Goal: Task Accomplishment & Management: Manage account settings

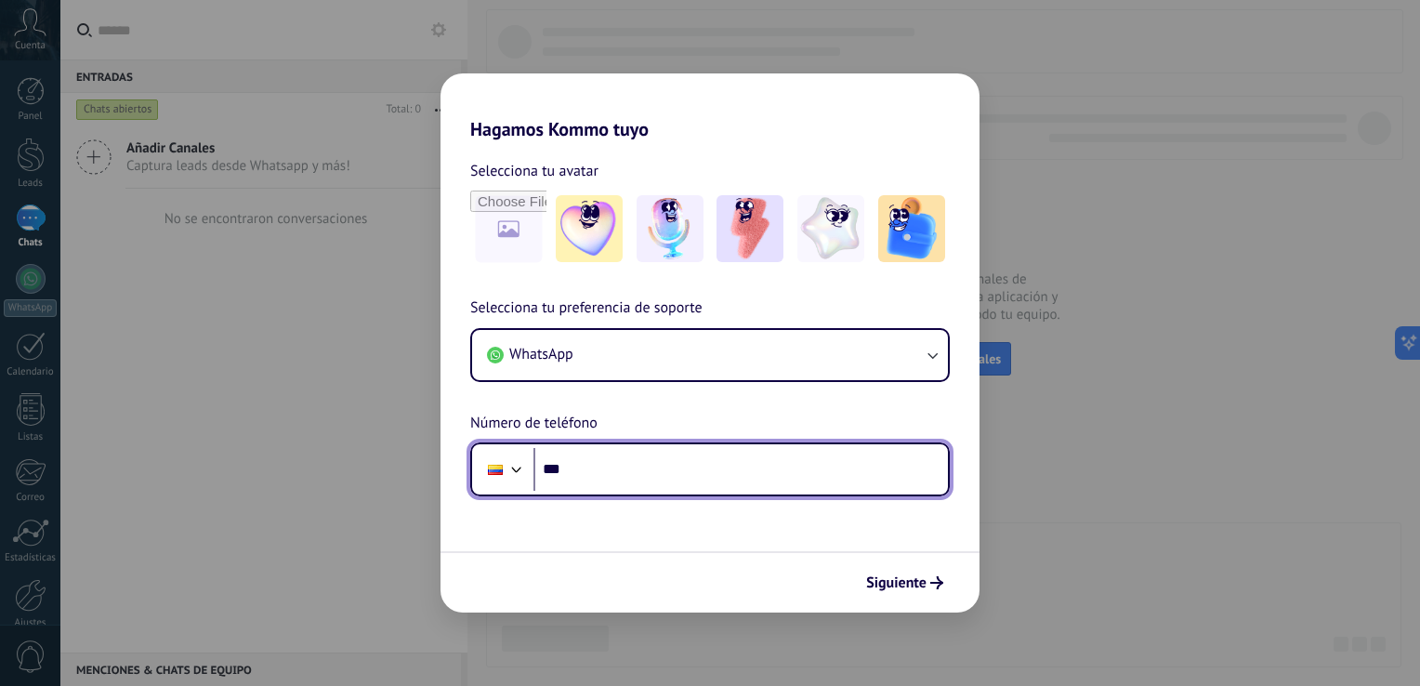
click at [731, 477] on input "***" at bounding box center [740, 469] width 414 height 43
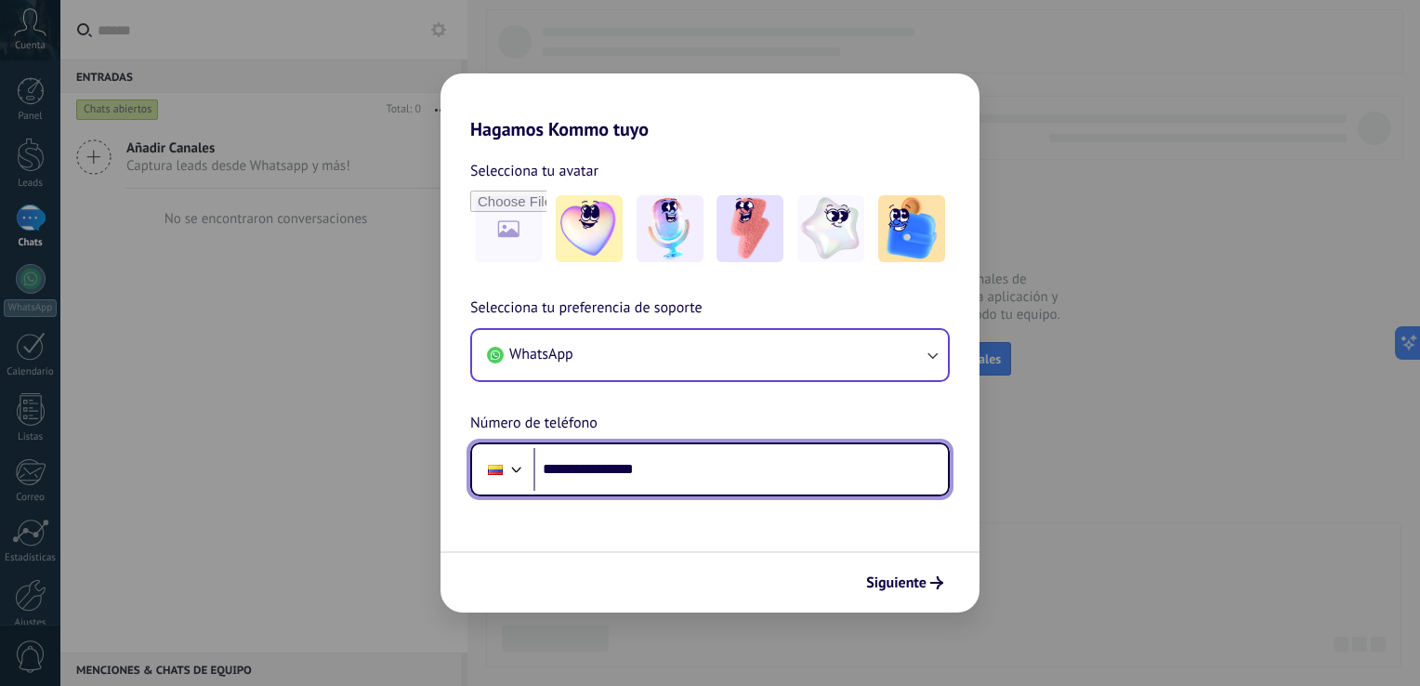
type input "**********"
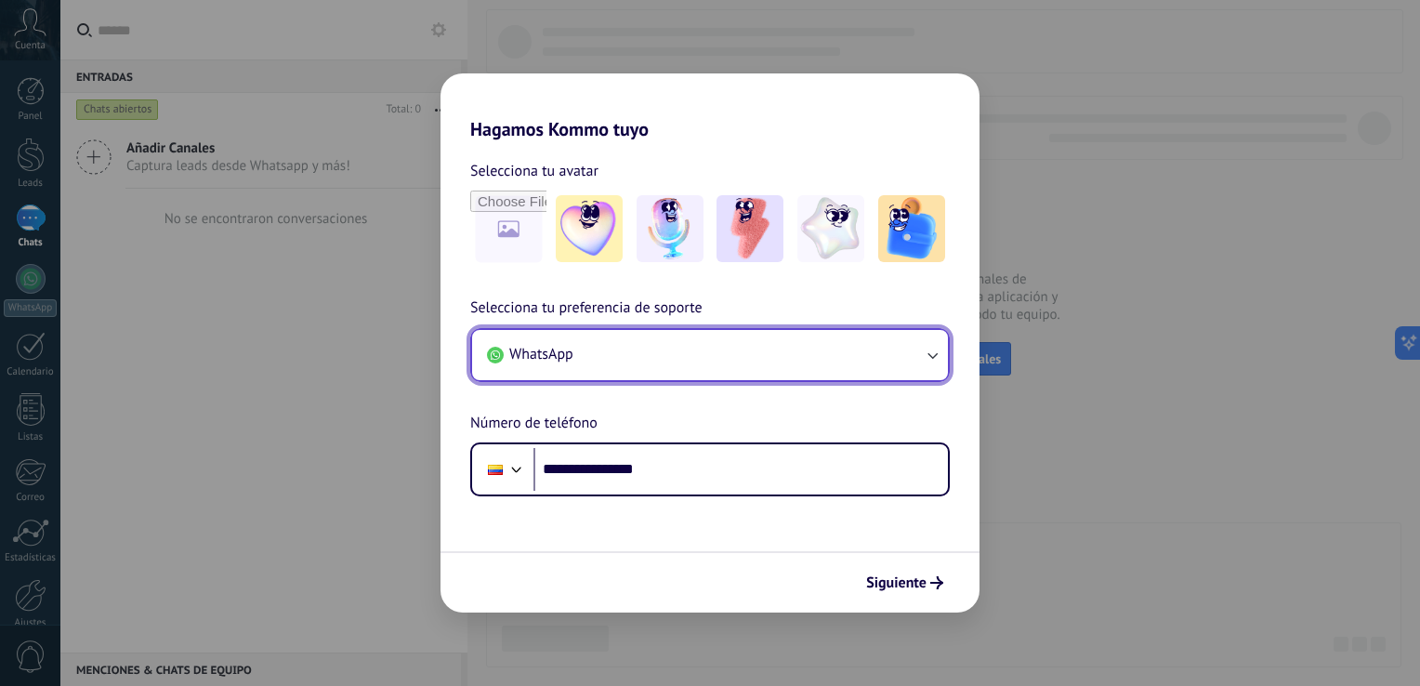
click at [889, 359] on button "WhatsApp" at bounding box center [710, 355] width 476 height 50
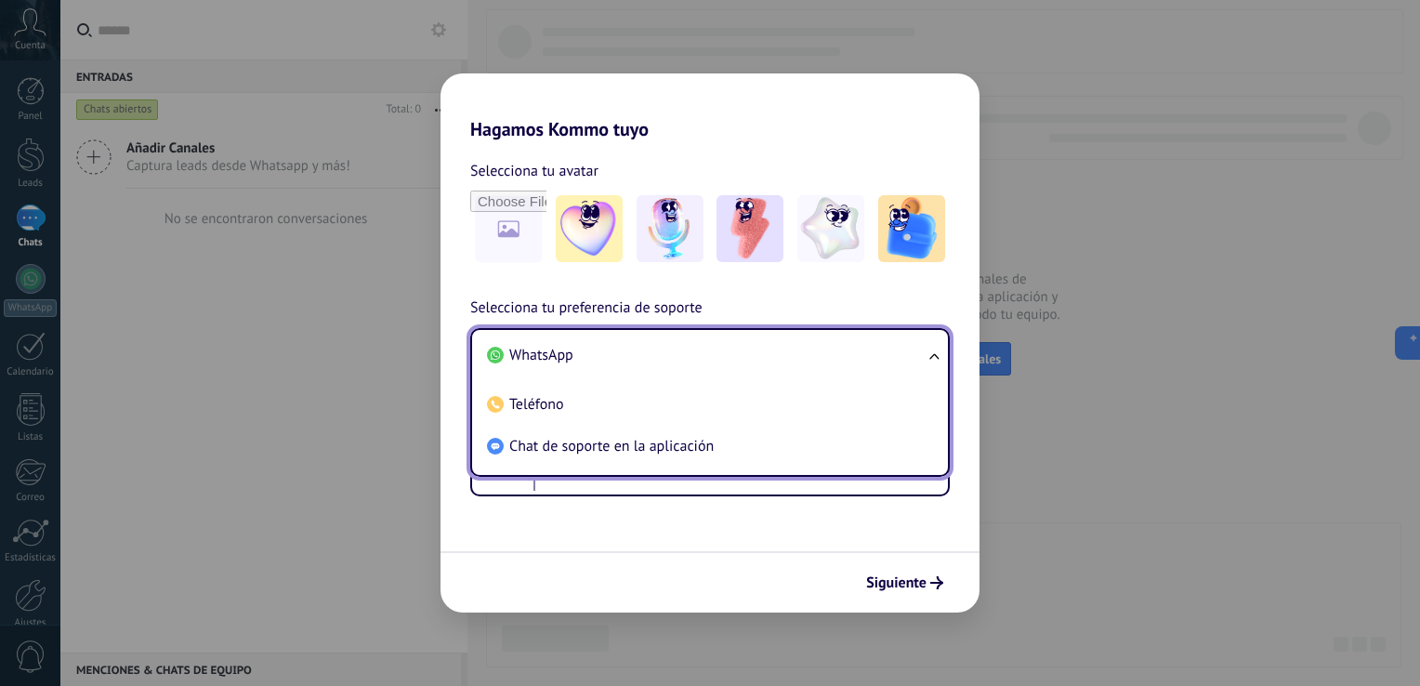
click at [837, 295] on div "**********" at bounding box center [709, 318] width 539 height 356
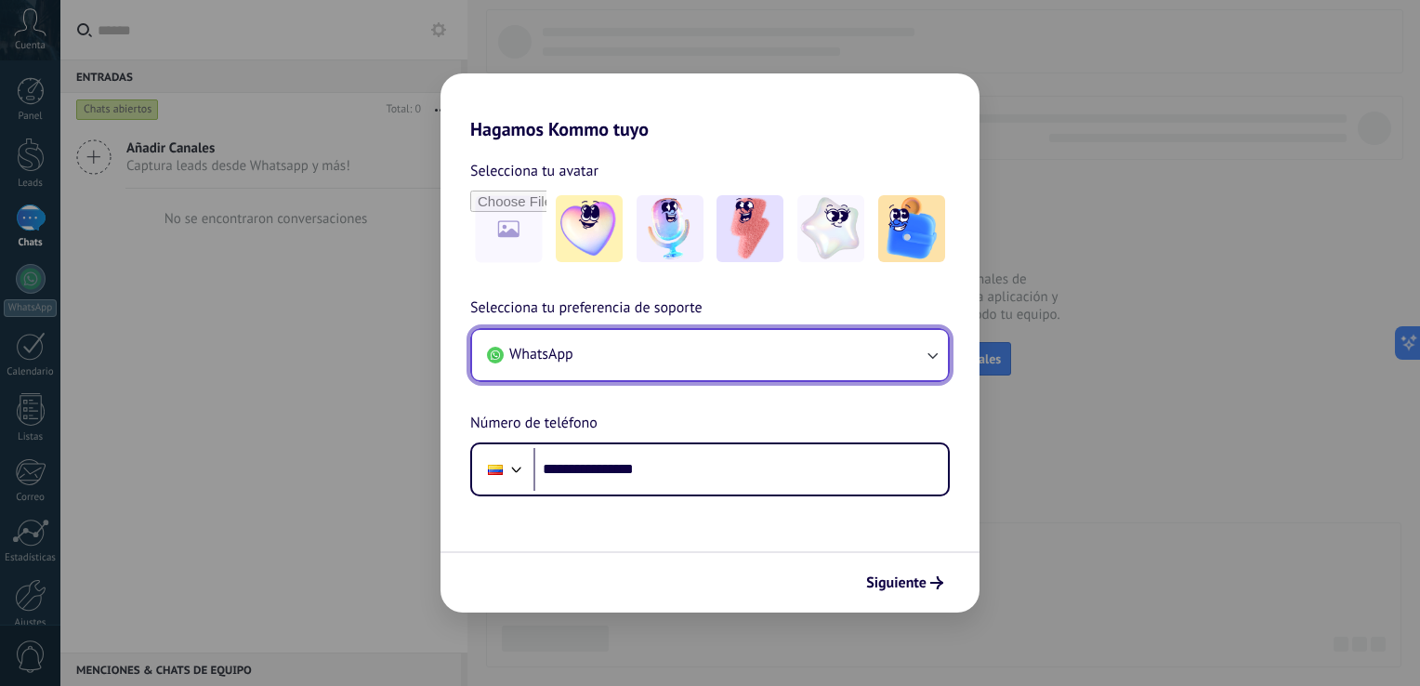
click at [863, 359] on button "WhatsApp" at bounding box center [710, 355] width 476 height 50
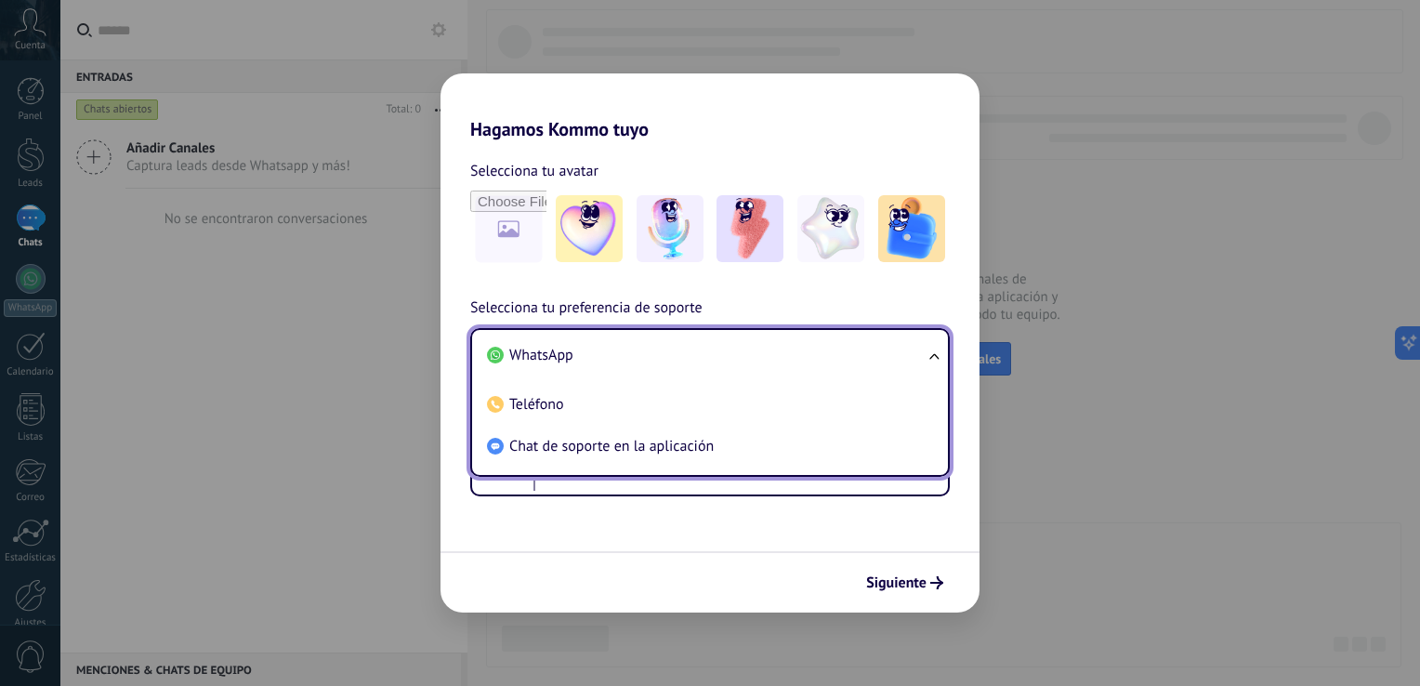
click at [863, 359] on li "WhatsApp" at bounding box center [705, 356] width 453 height 42
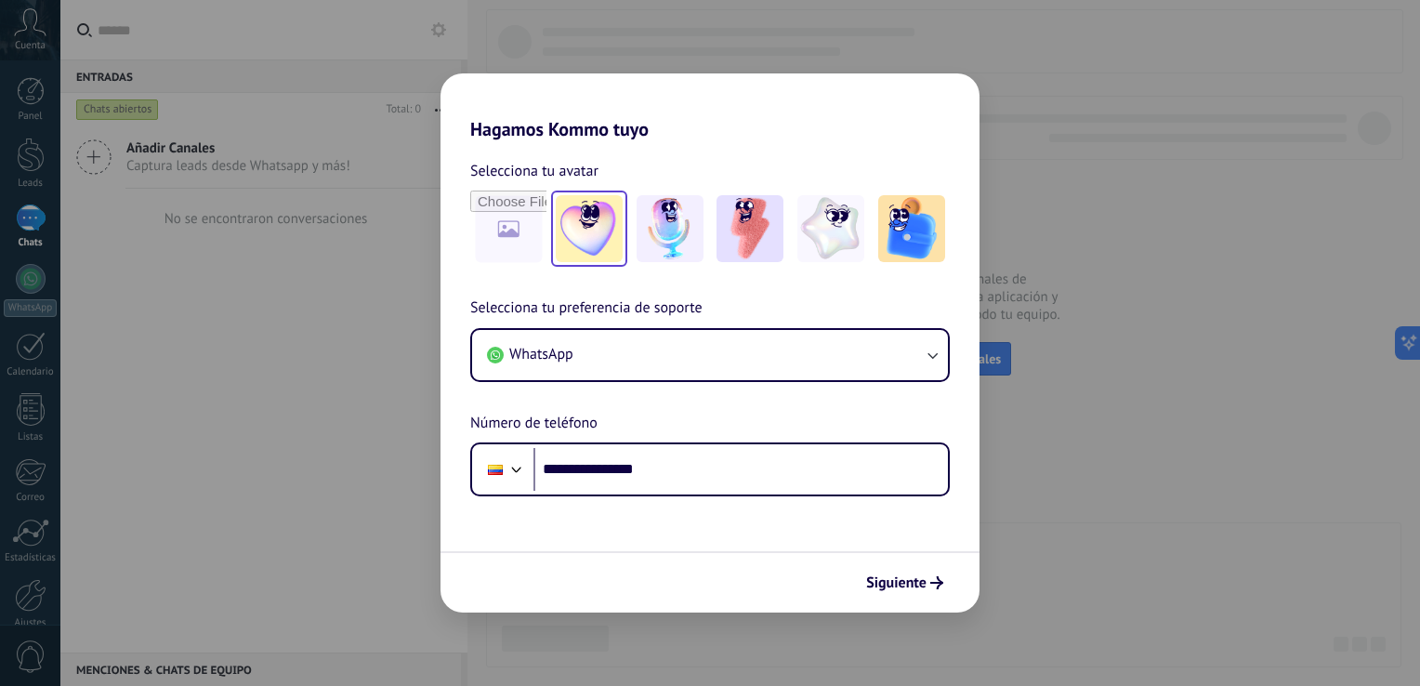
click at [576, 220] on img at bounding box center [589, 228] width 67 height 67
click at [775, 232] on img at bounding box center [749, 228] width 67 height 67
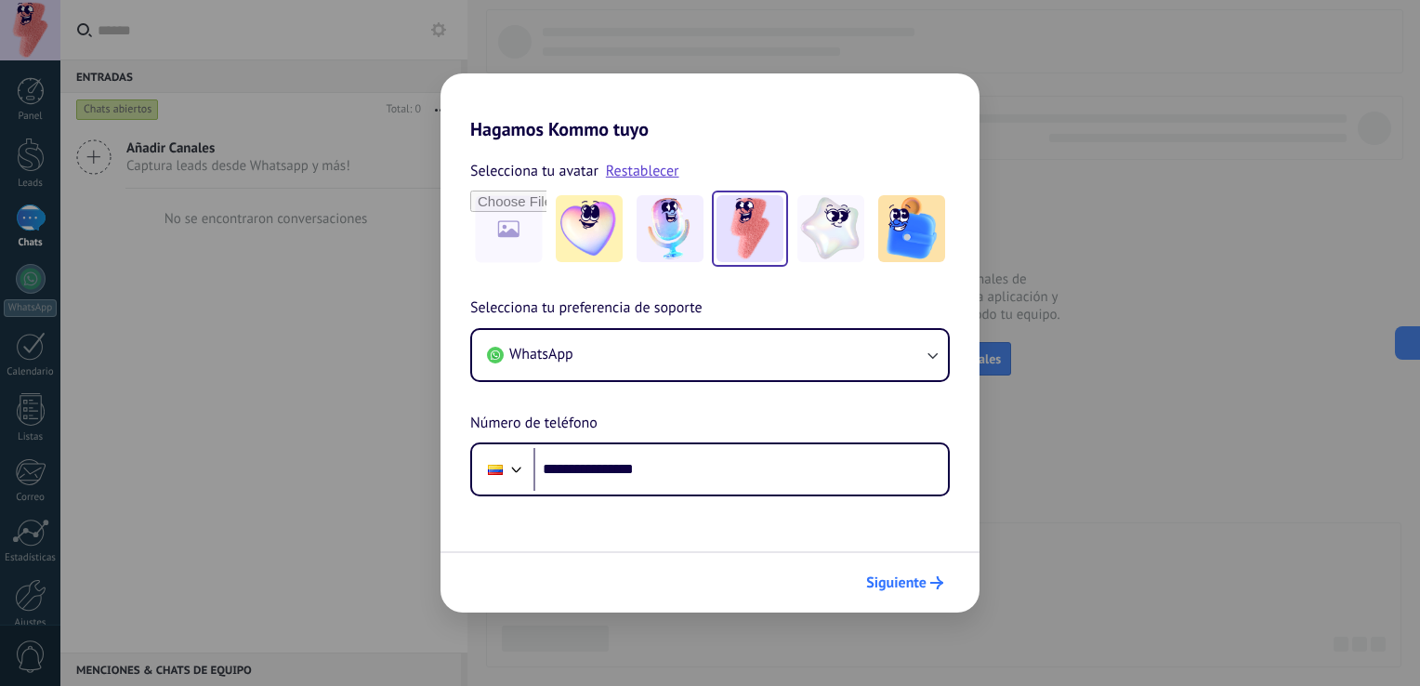
click at [929, 575] on button "Siguiente" at bounding box center [905, 583] width 94 height 32
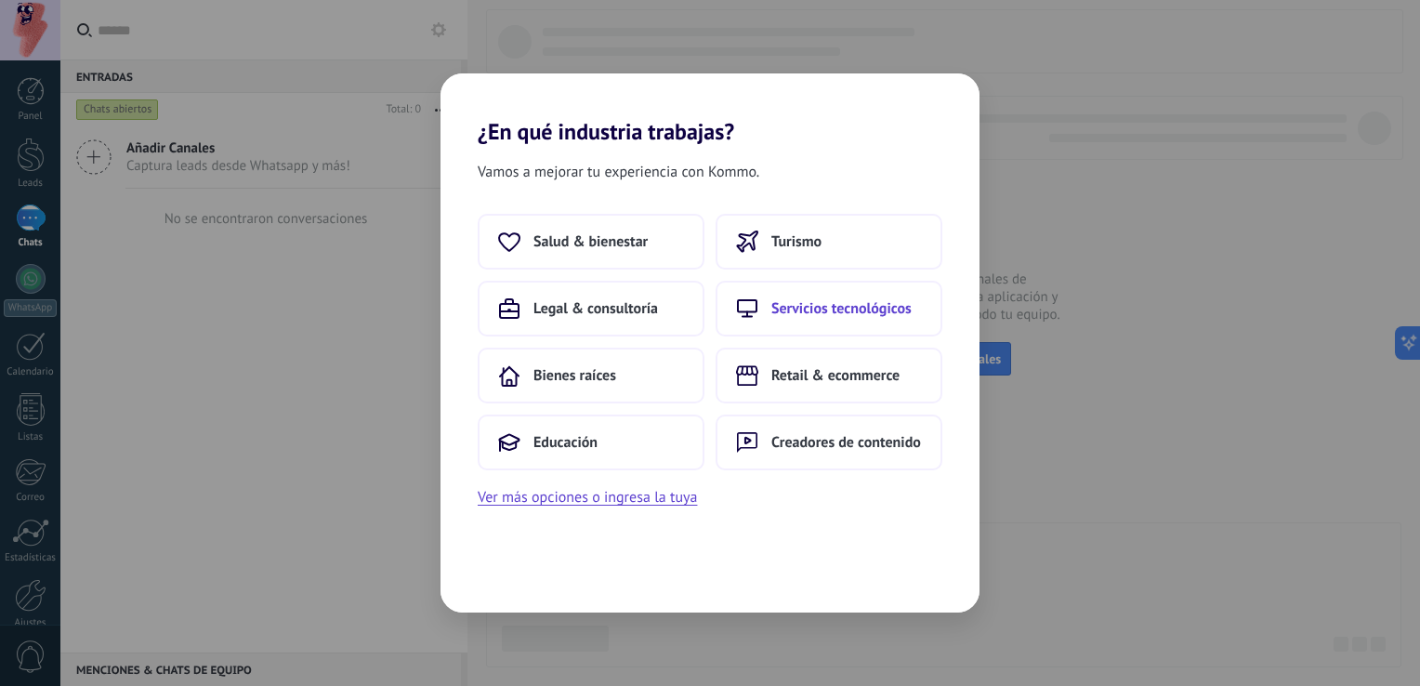
click at [859, 302] on span "Servicios tecnológicos" at bounding box center [841, 308] width 140 height 19
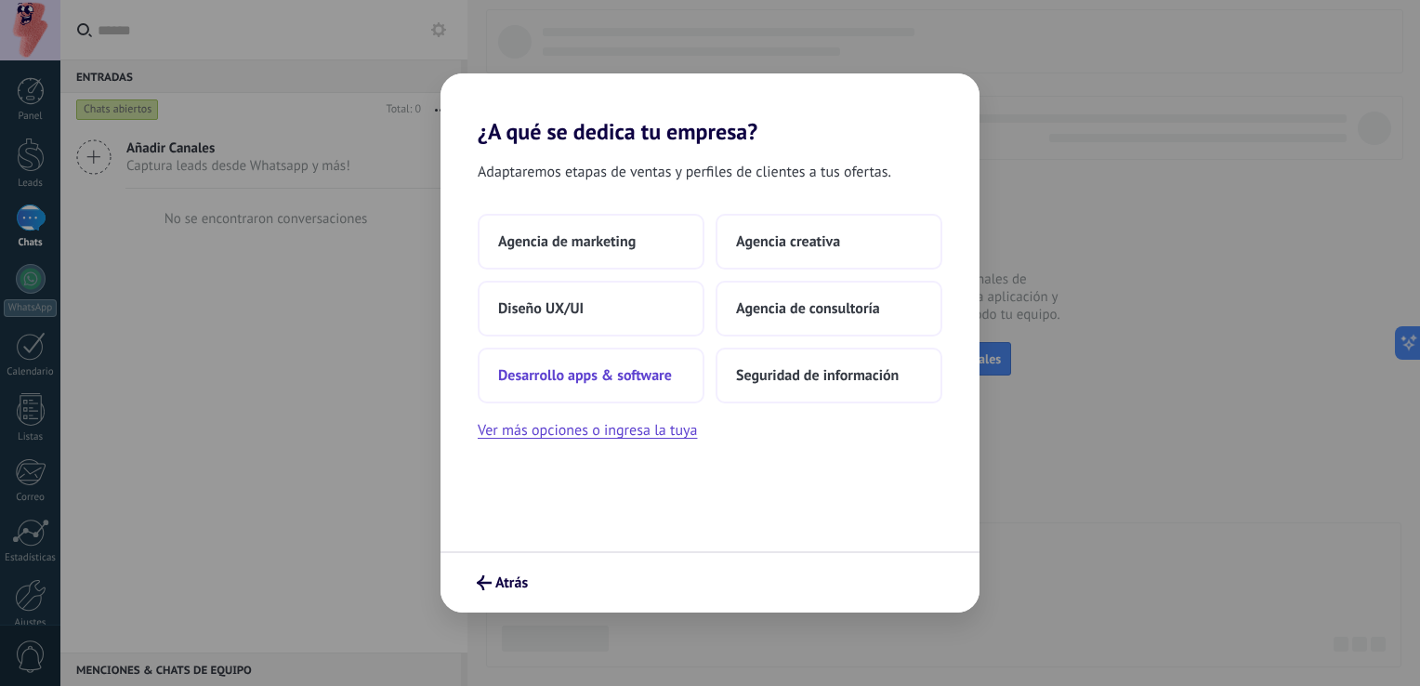
click at [639, 378] on span "Desarrollo apps & software" at bounding box center [585, 375] width 174 height 19
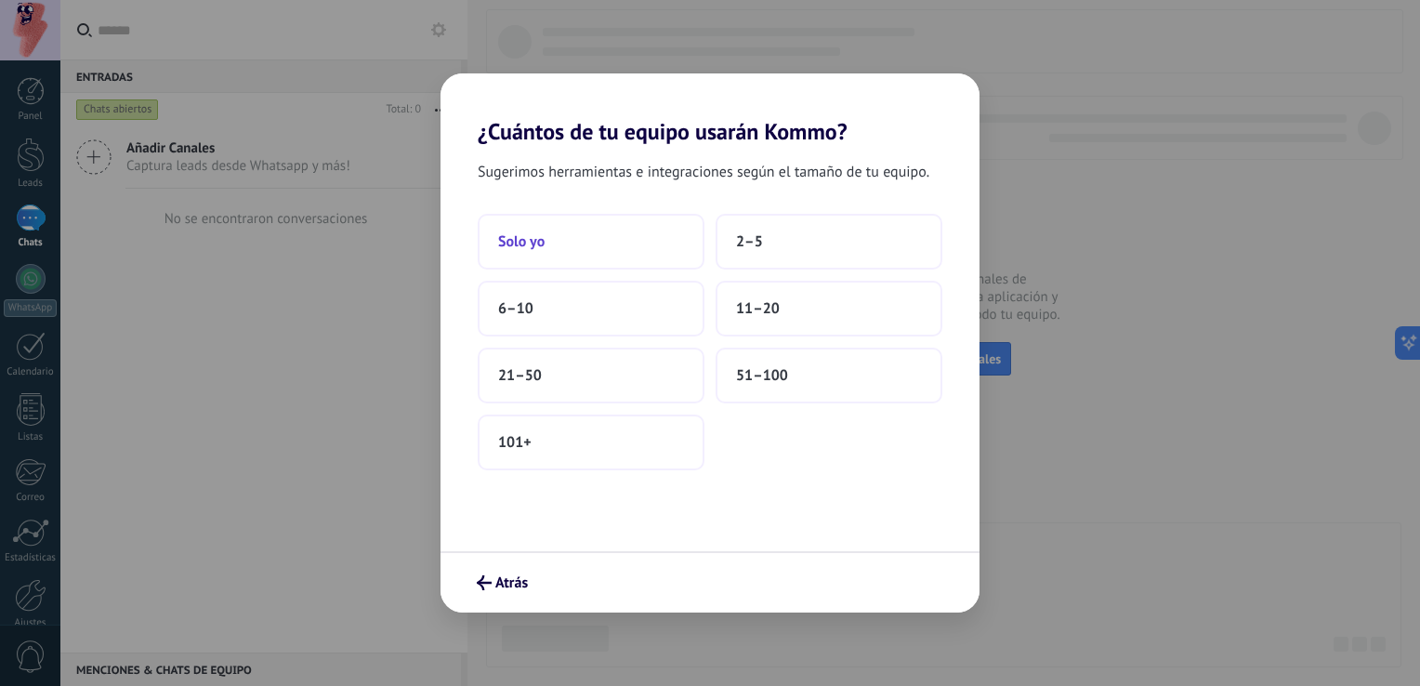
click at [640, 250] on button "Solo yo" at bounding box center [591, 242] width 227 height 56
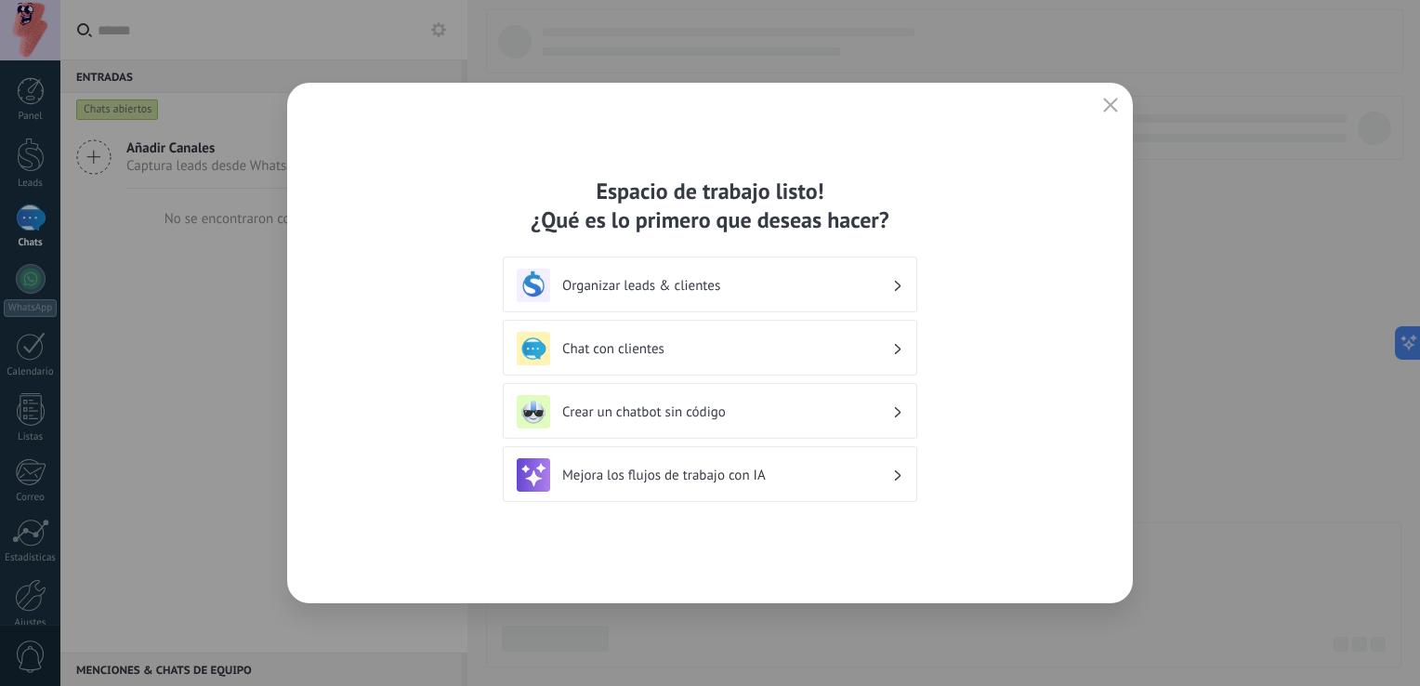
click at [887, 294] on h3 "Organizar leads & clientes" at bounding box center [727, 286] width 330 height 18
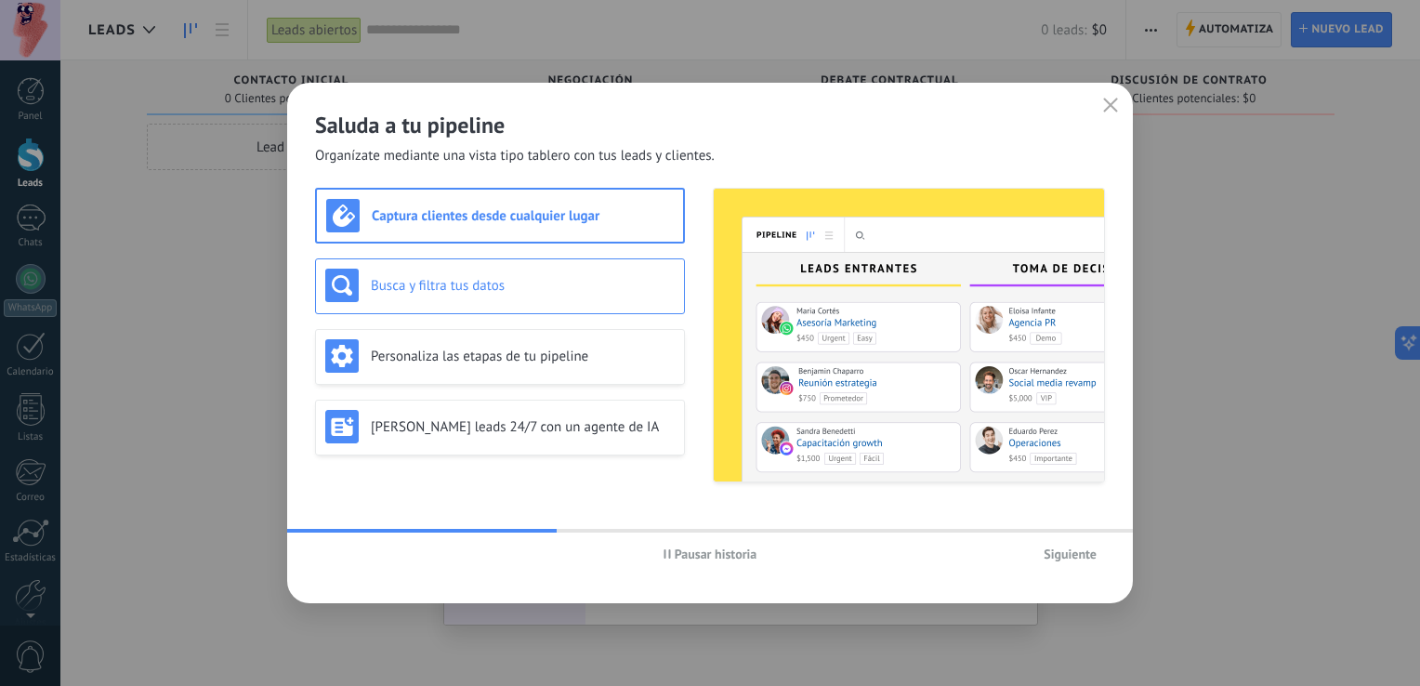
click at [494, 288] on h3 "Busca y filtra tus datos" at bounding box center [523, 286] width 304 height 18
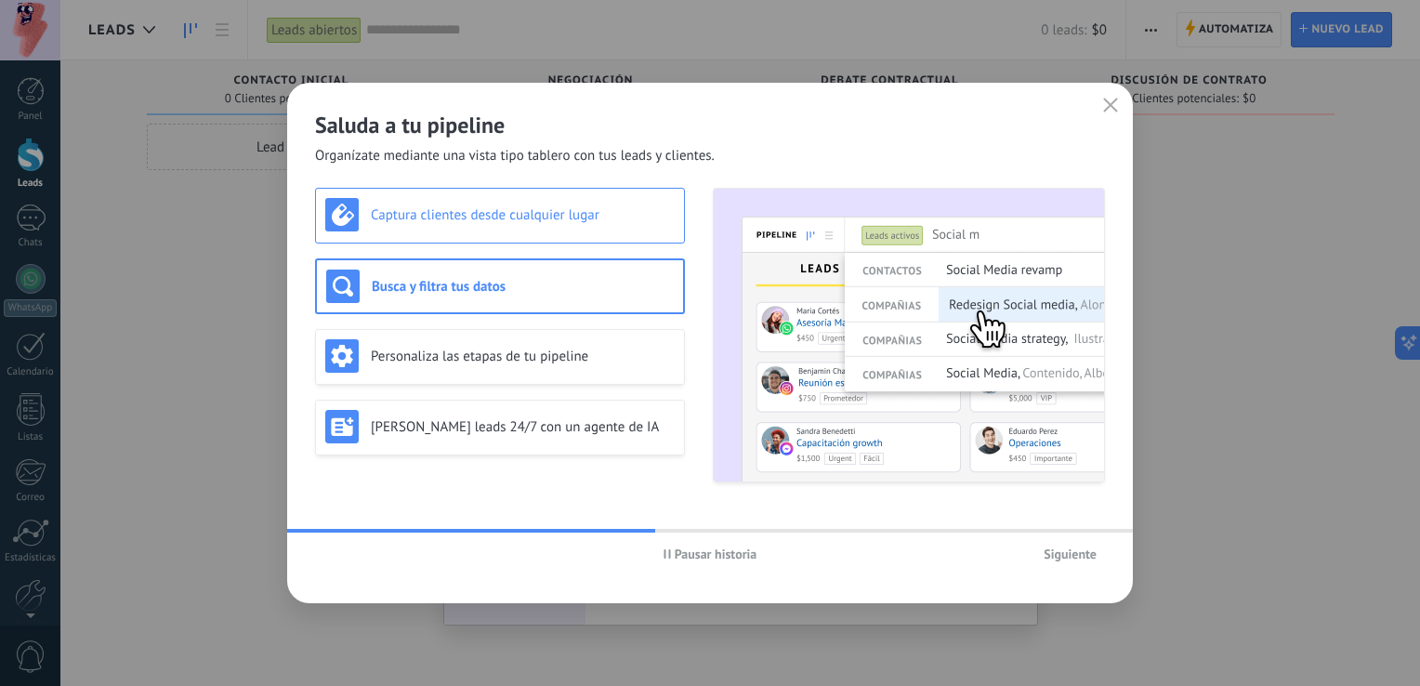
click at [504, 230] on div "Captura clientes desde cualquier lugar" at bounding box center [499, 214] width 349 height 33
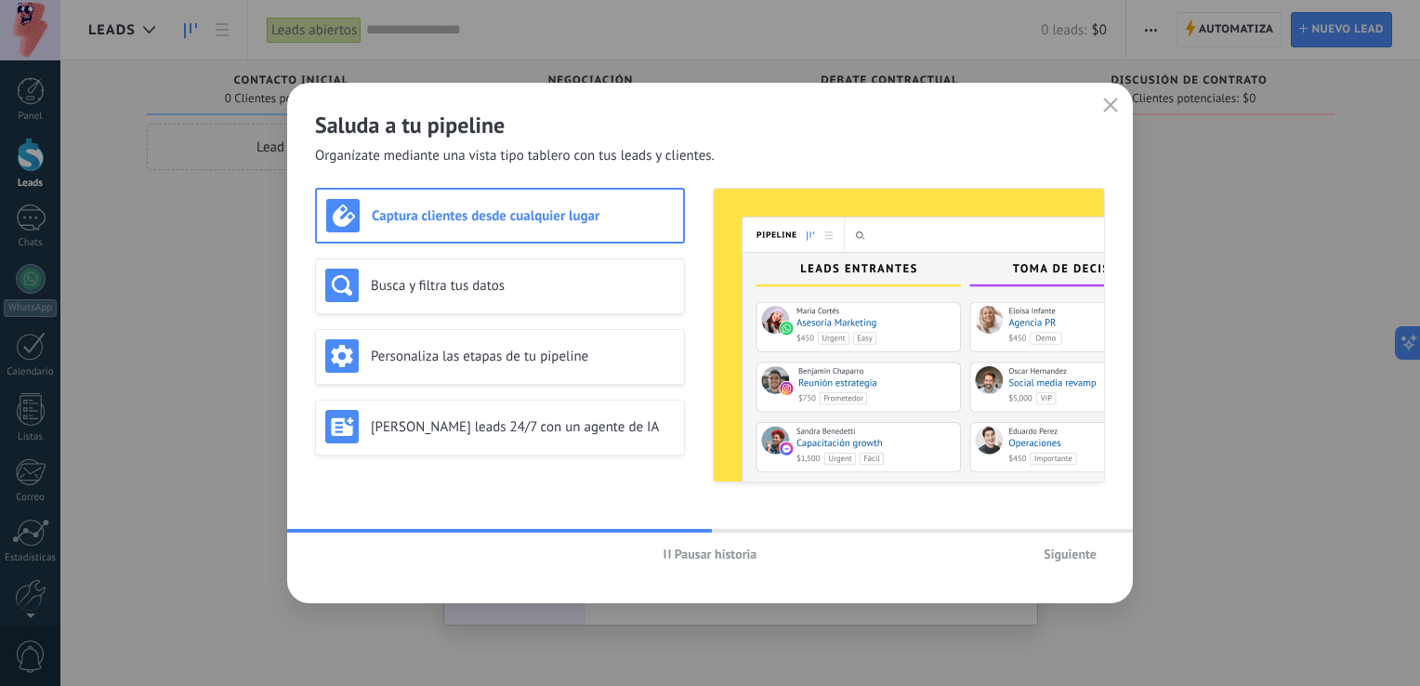
click at [504, 230] on div "Captura clientes desde cualquier lugar" at bounding box center [500, 215] width 348 height 33
click at [520, 272] on div "Busca y filtra tus datos" at bounding box center [499, 285] width 349 height 33
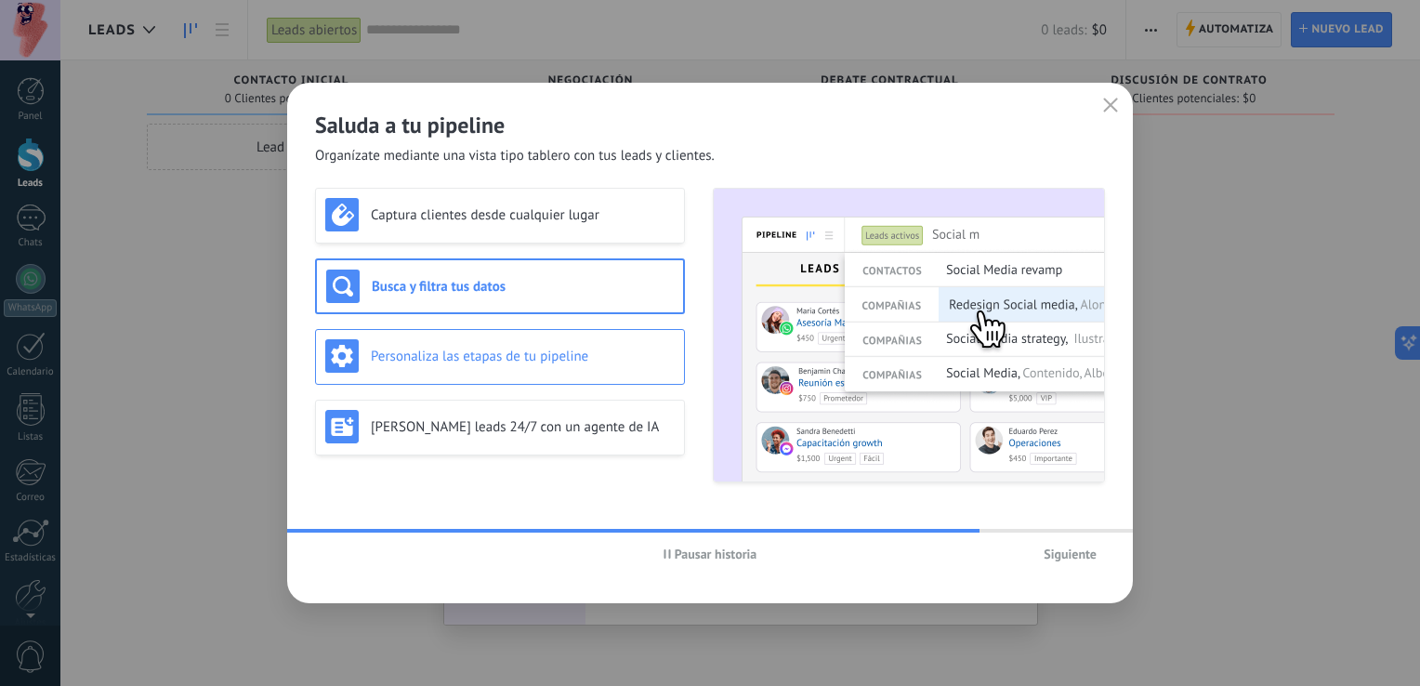
click at [531, 355] on h3 "Personaliza las etapas de tu pipeline" at bounding box center [523, 357] width 304 height 18
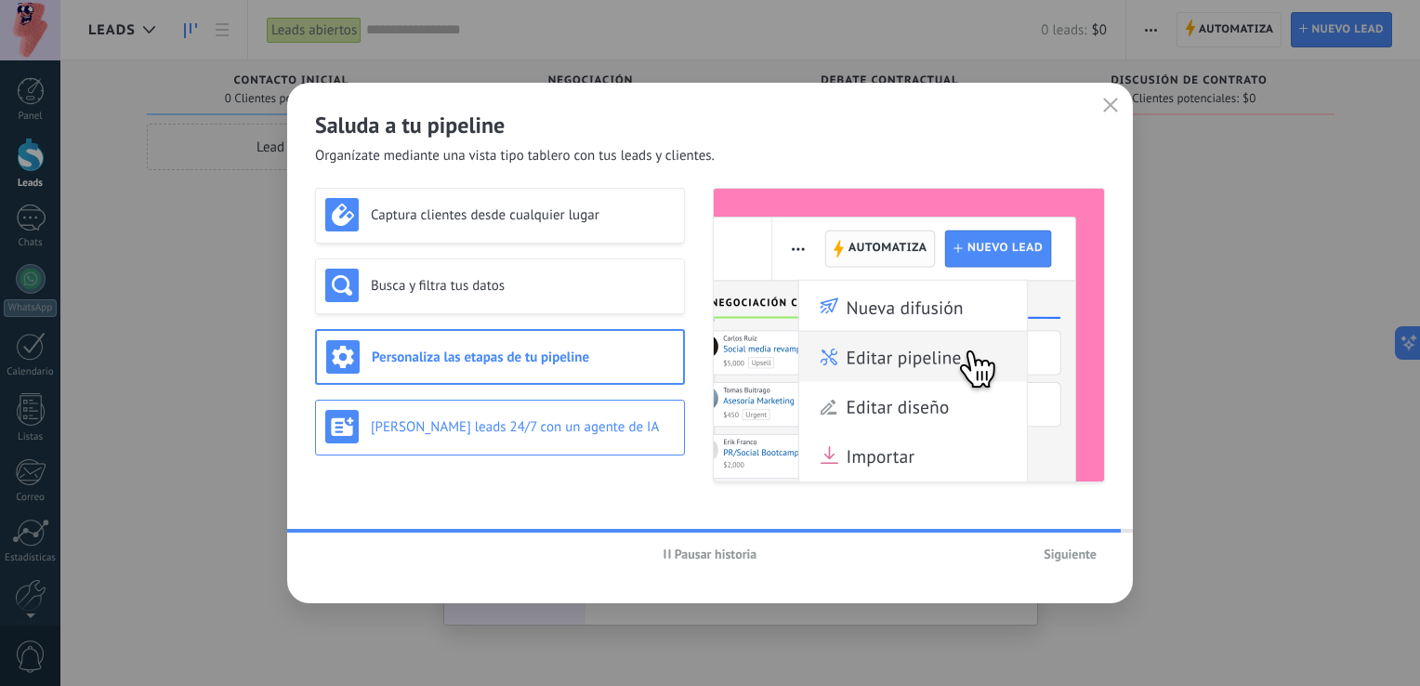
click at [535, 422] on h3 "[PERSON_NAME] leads 24/7 con un agente de IA" at bounding box center [523, 427] width 304 height 18
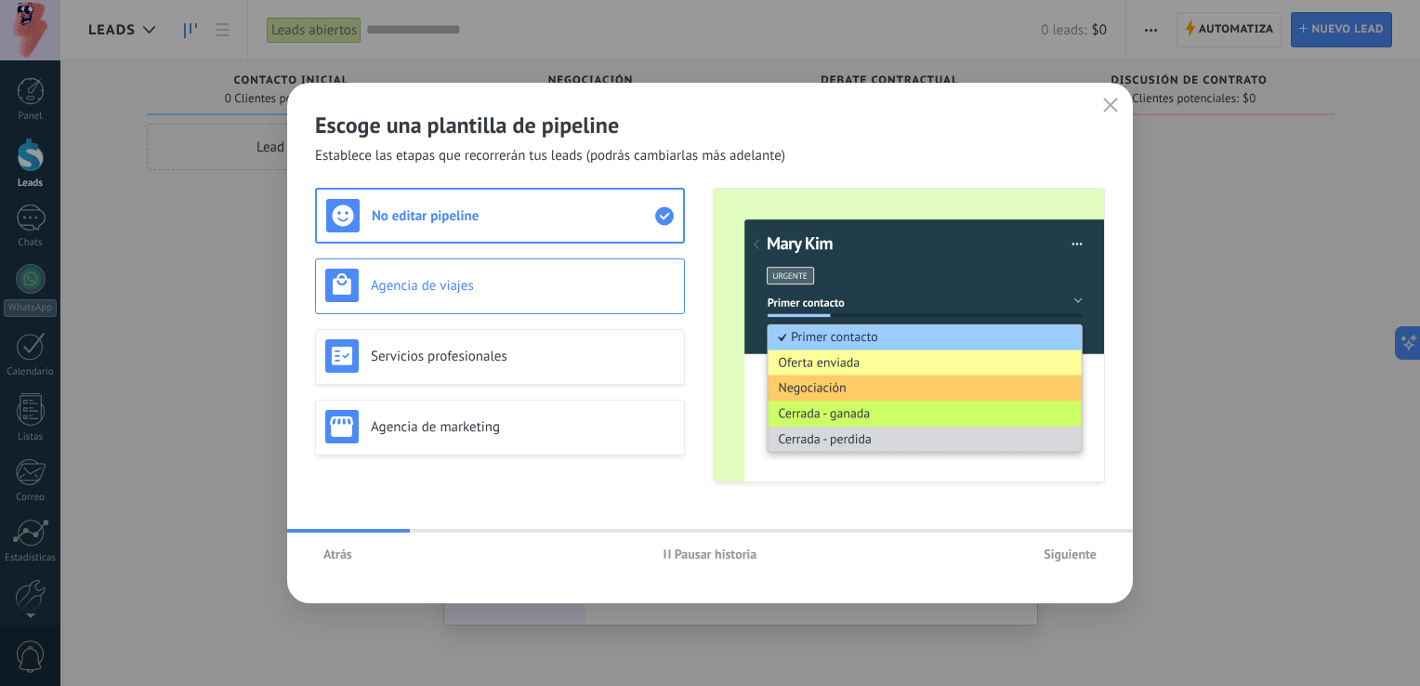
click at [556, 288] on h3 "Agencia de viajes" at bounding box center [523, 286] width 304 height 18
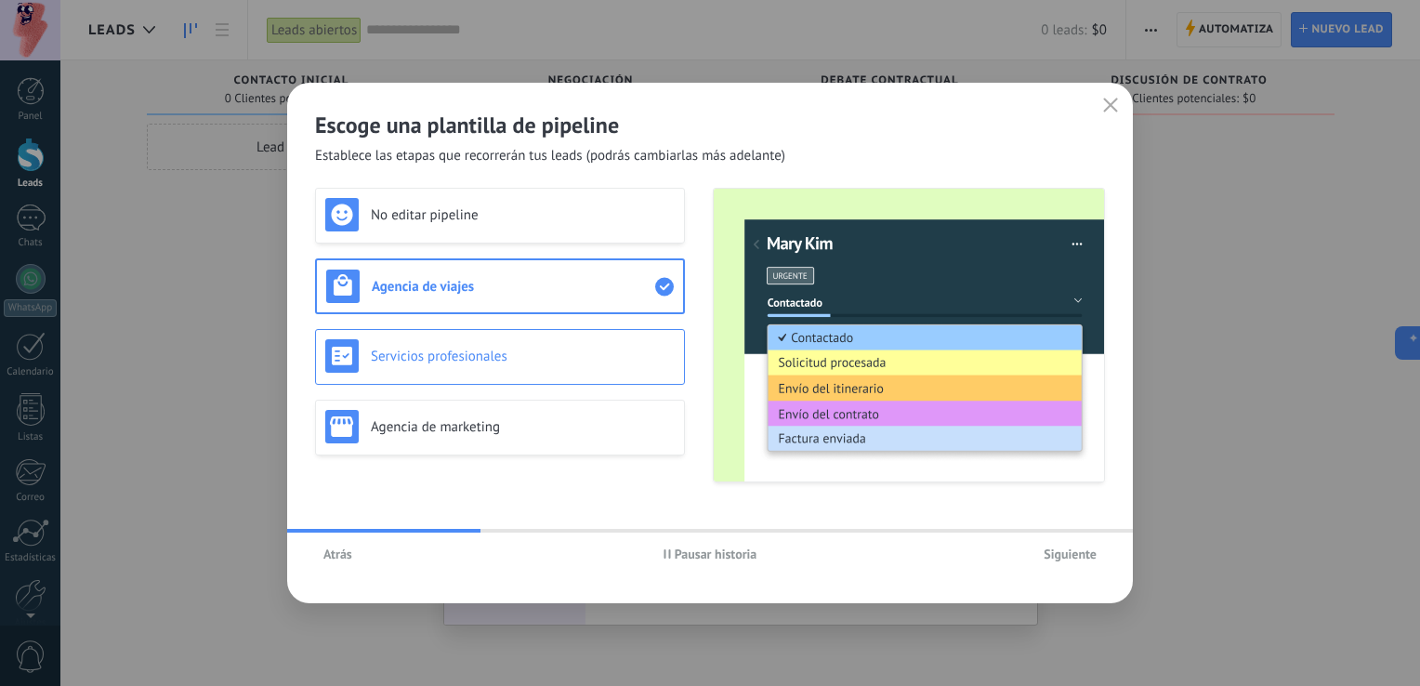
click at [552, 344] on div "Servicios profesionales" at bounding box center [499, 355] width 349 height 33
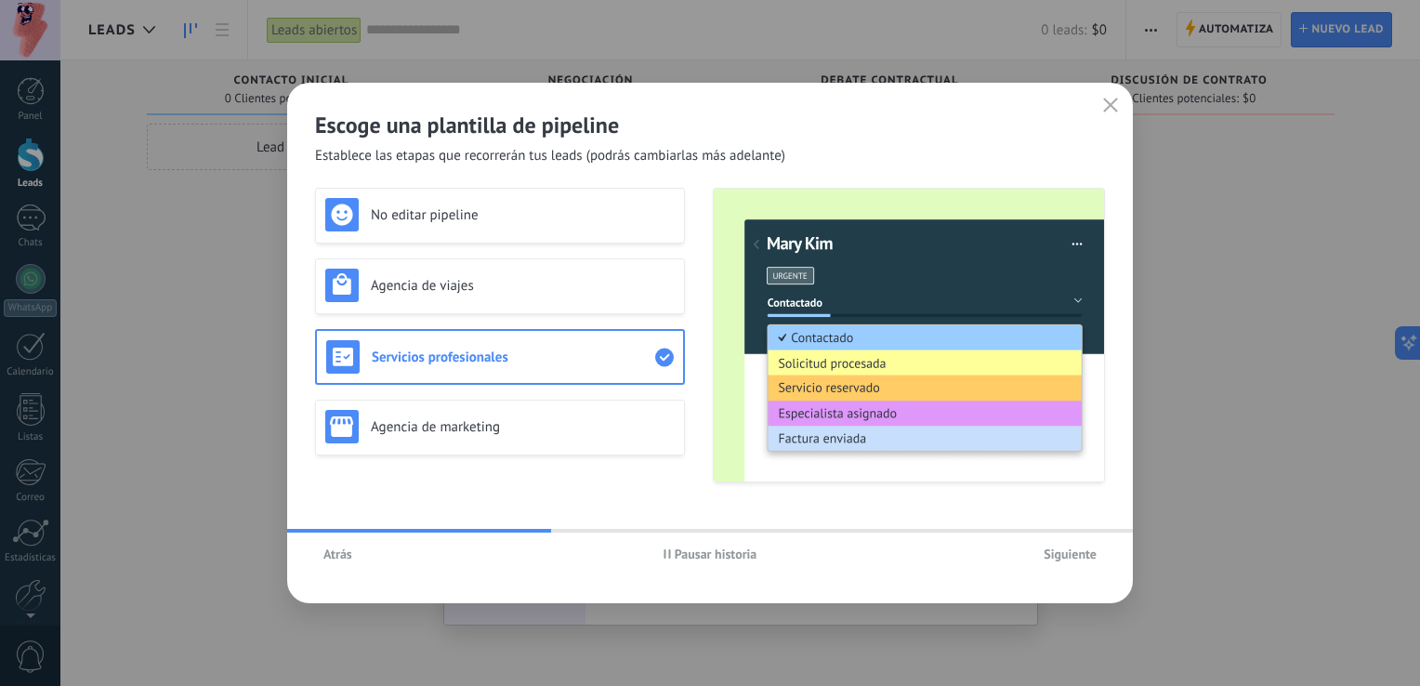
click at [1092, 552] on span "Siguiente" at bounding box center [1070, 553] width 53 height 13
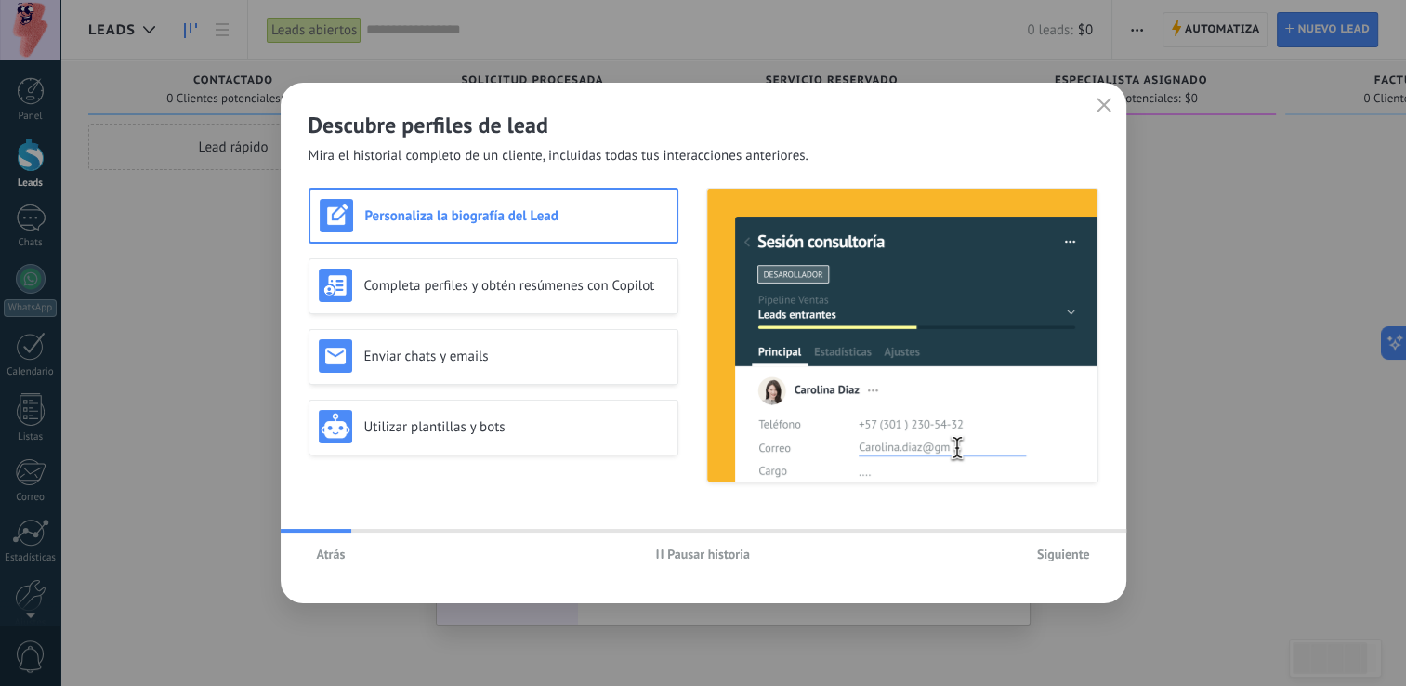
click at [1102, 112] on span "button" at bounding box center [1103, 106] width 15 height 17
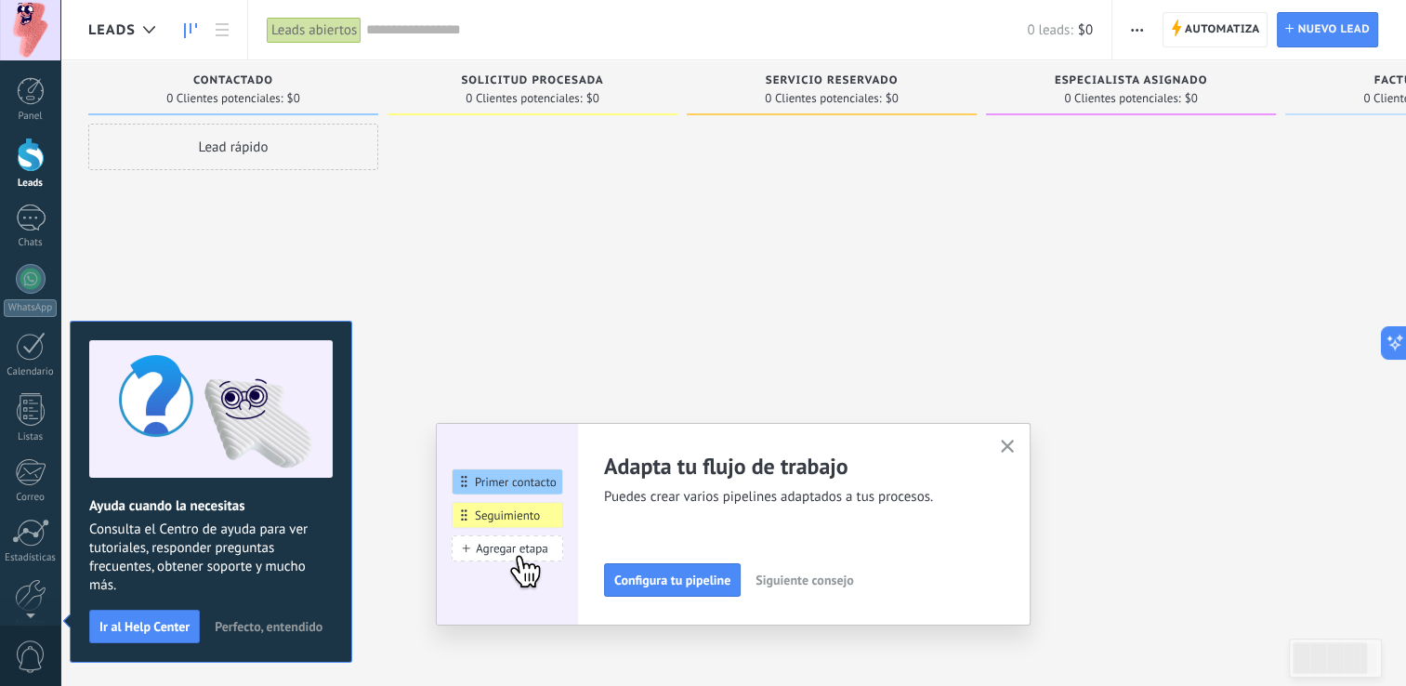
click at [242, 623] on span "Perfecto, entendido" at bounding box center [269, 626] width 108 height 13
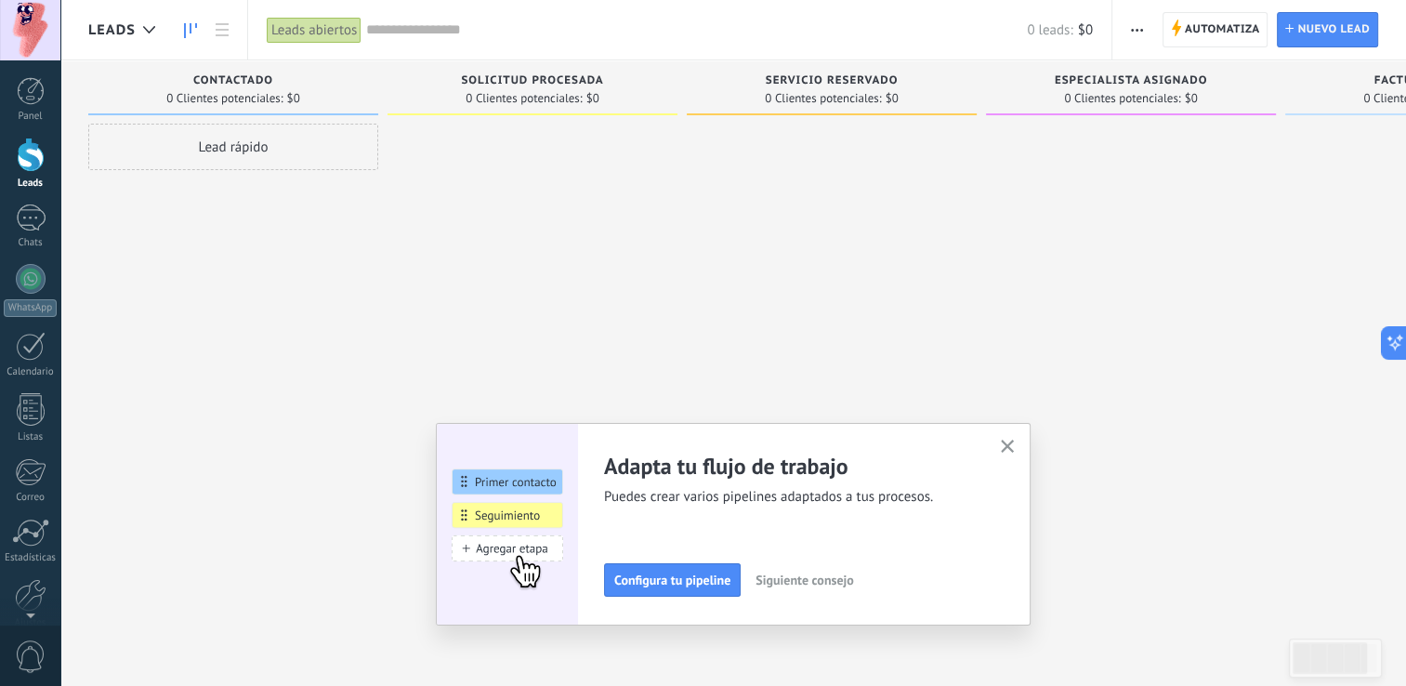
click at [230, 152] on div "Lead rápido" at bounding box center [233, 147] width 290 height 46
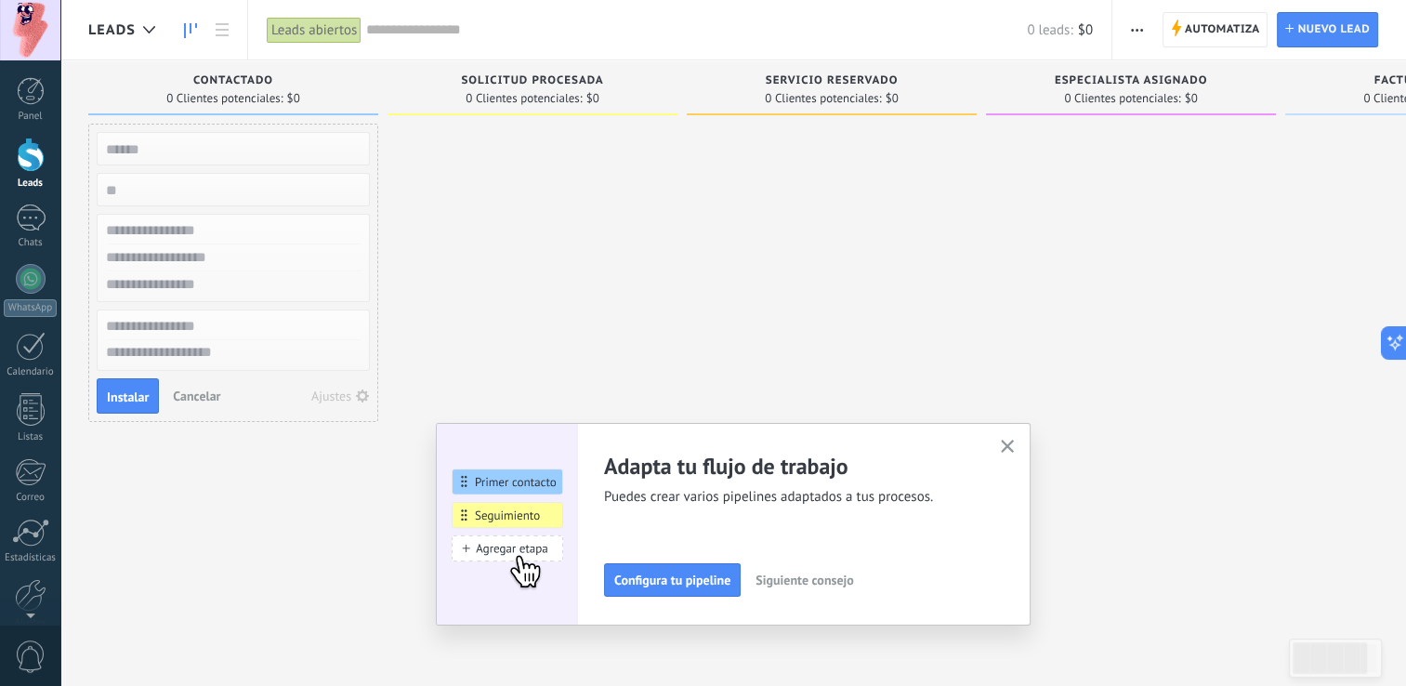
click at [466, 285] on div at bounding box center [532, 345] width 290 height 443
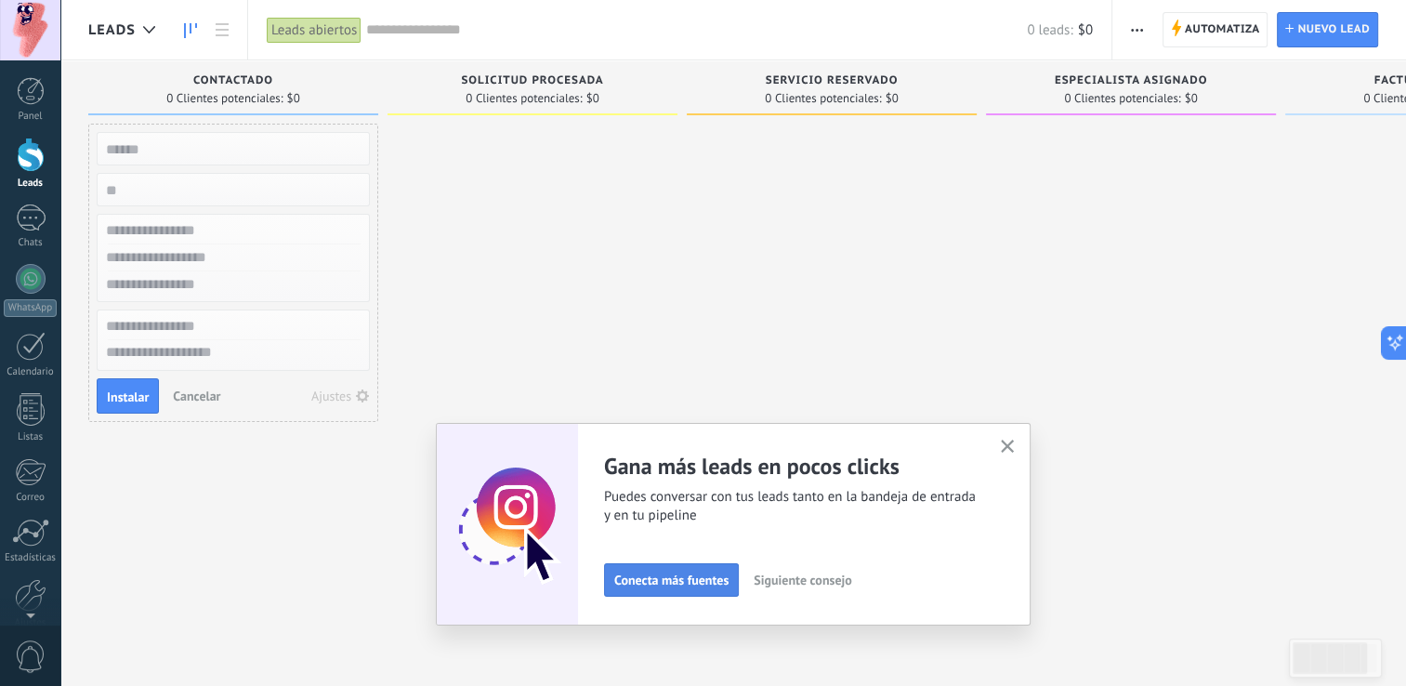
click at [700, 578] on span "Conecta más fuentes" at bounding box center [671, 579] width 114 height 13
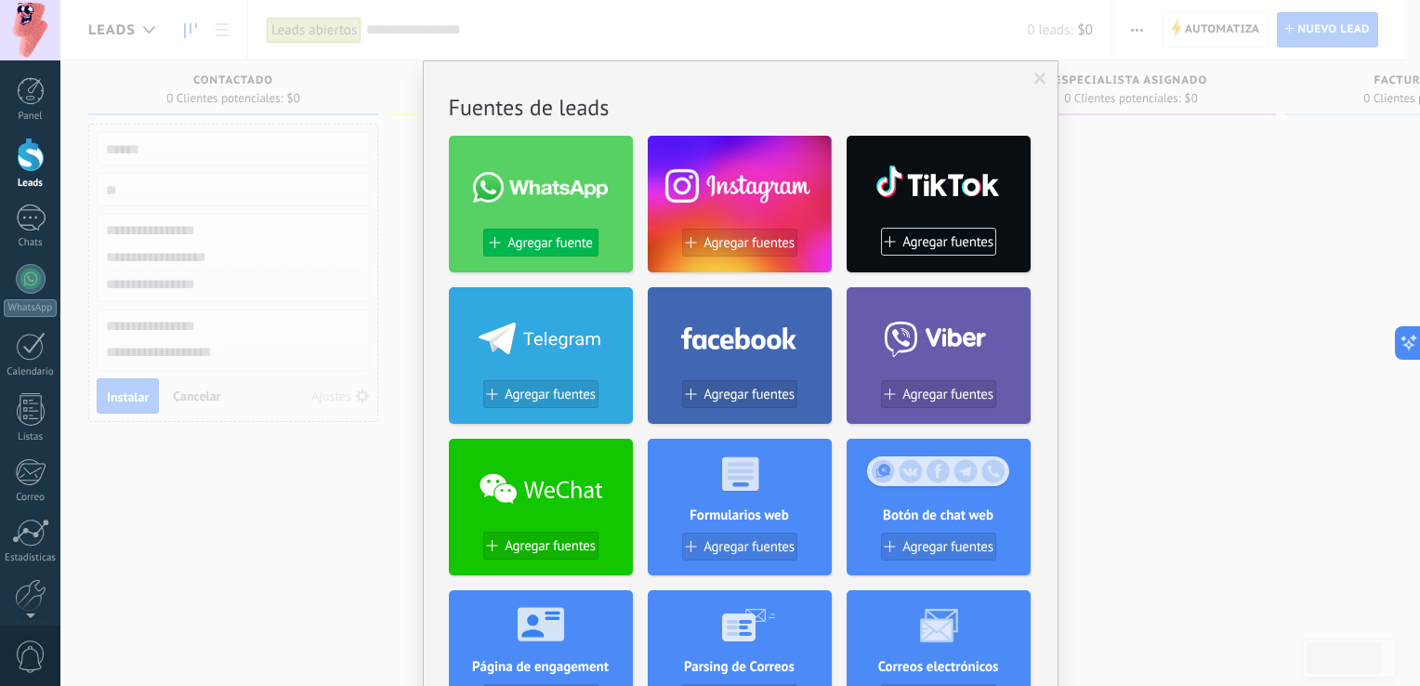
click at [560, 238] on span "Agregar fuente" at bounding box center [549, 243] width 85 height 16
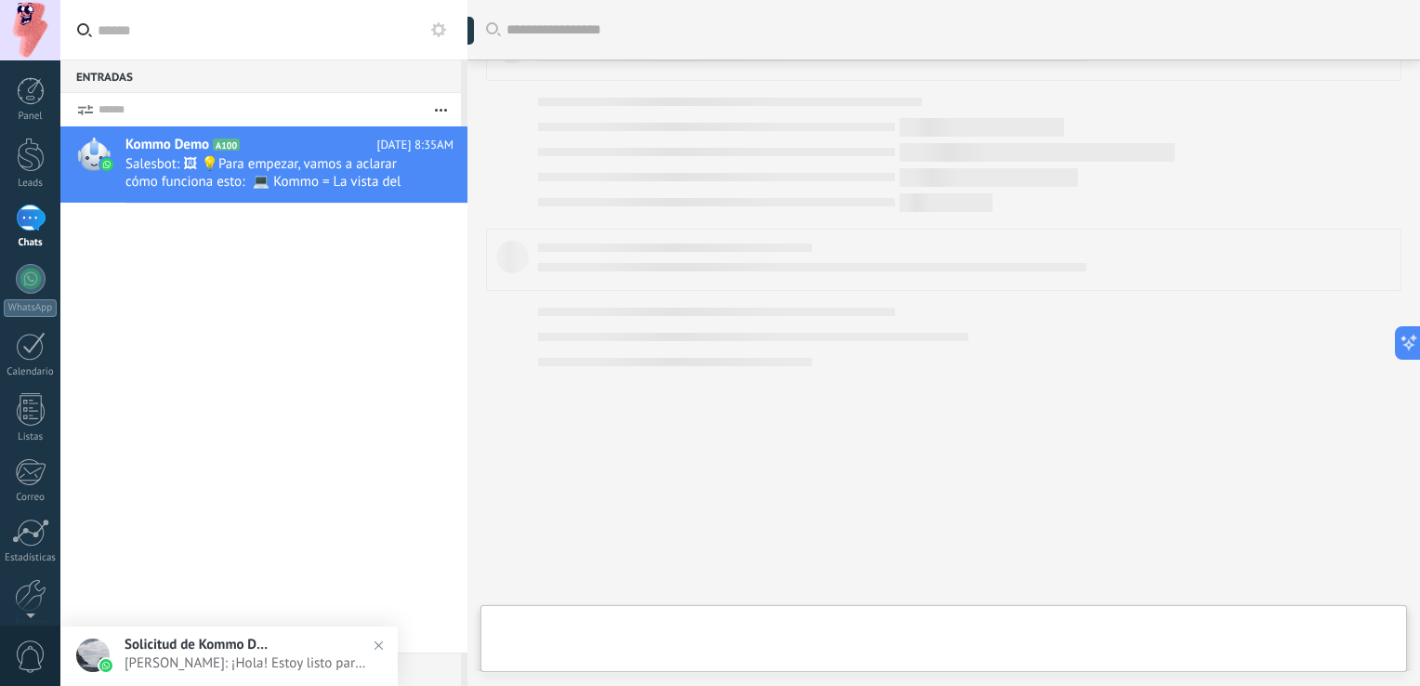
scroll to position [543, 0]
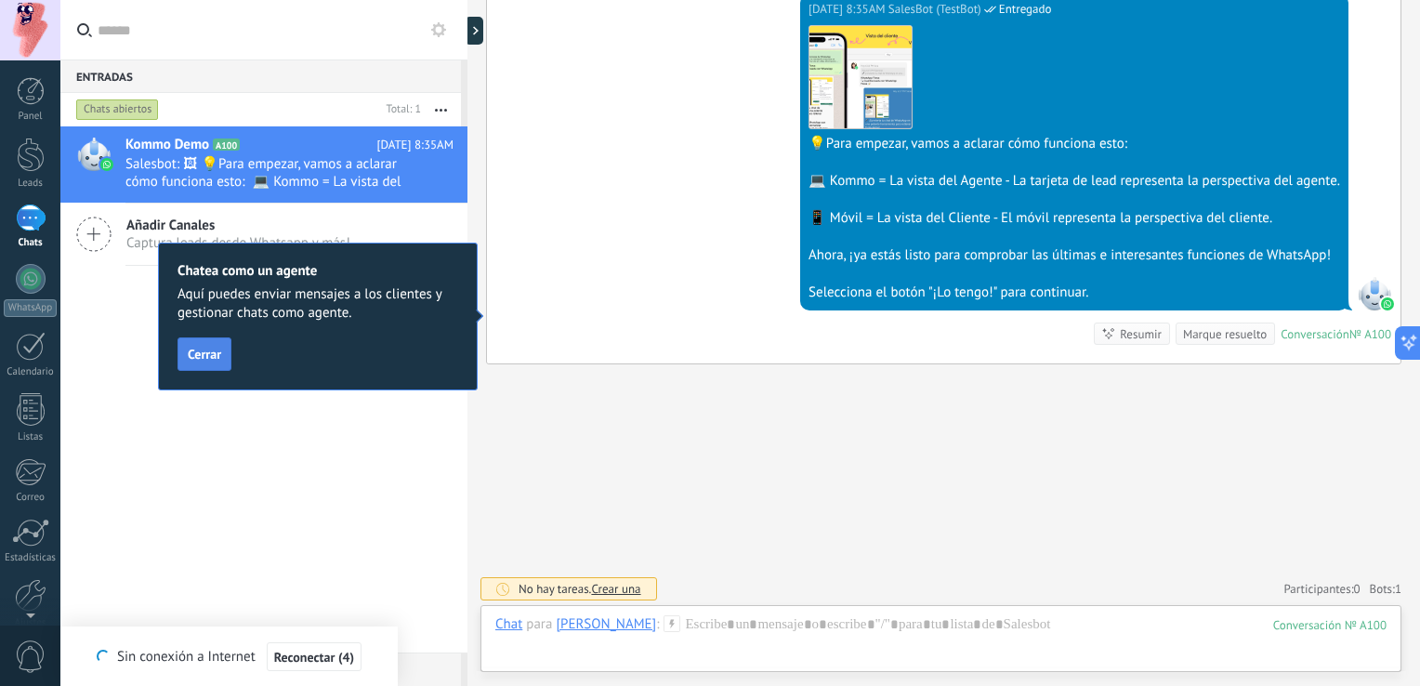
click at [195, 360] on span "Cerrar" at bounding box center [204, 354] width 33 height 13
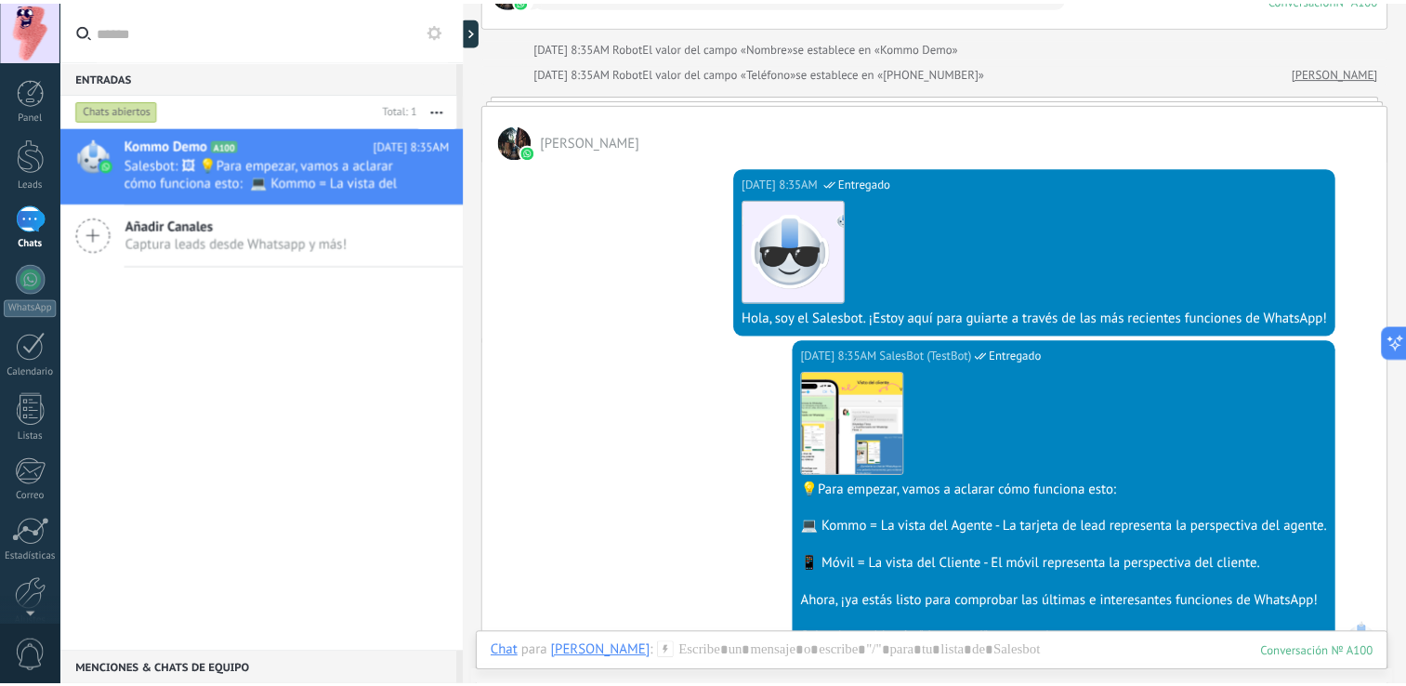
scroll to position [171, 0]
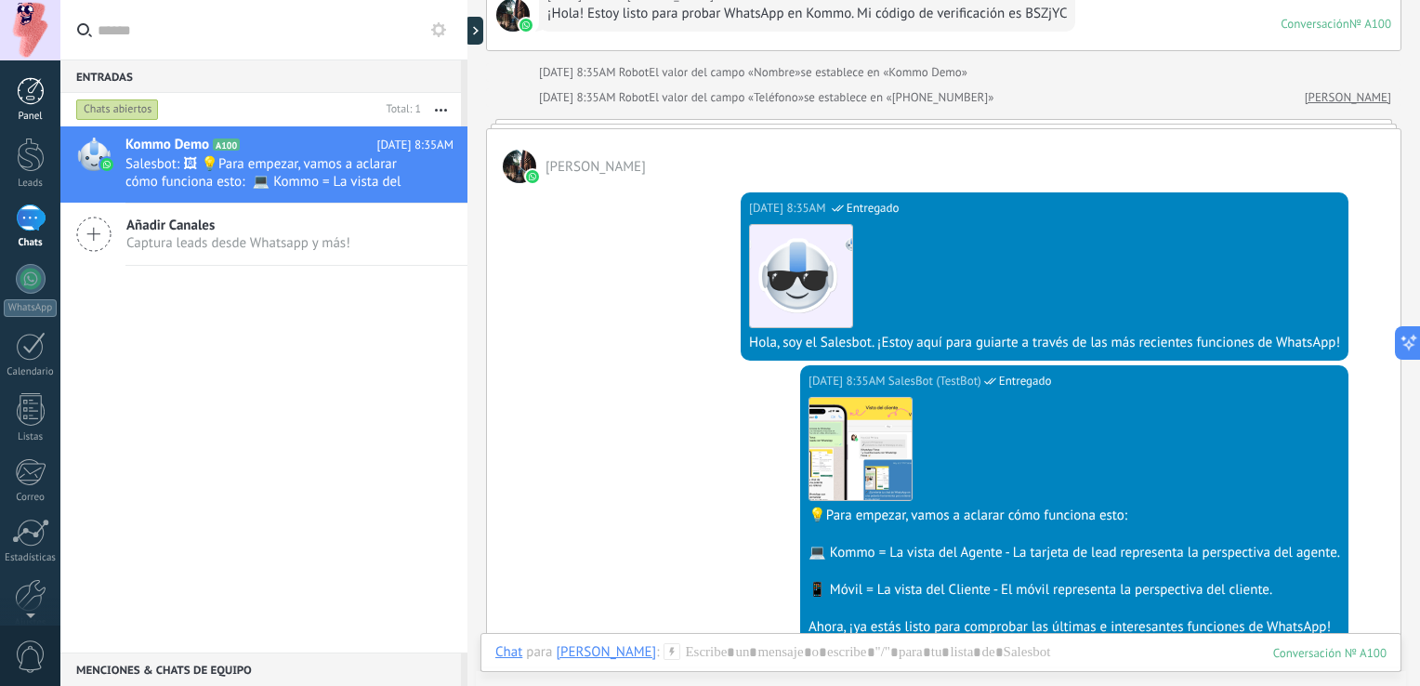
click at [30, 105] on link "Panel" at bounding box center [30, 100] width 60 height 46
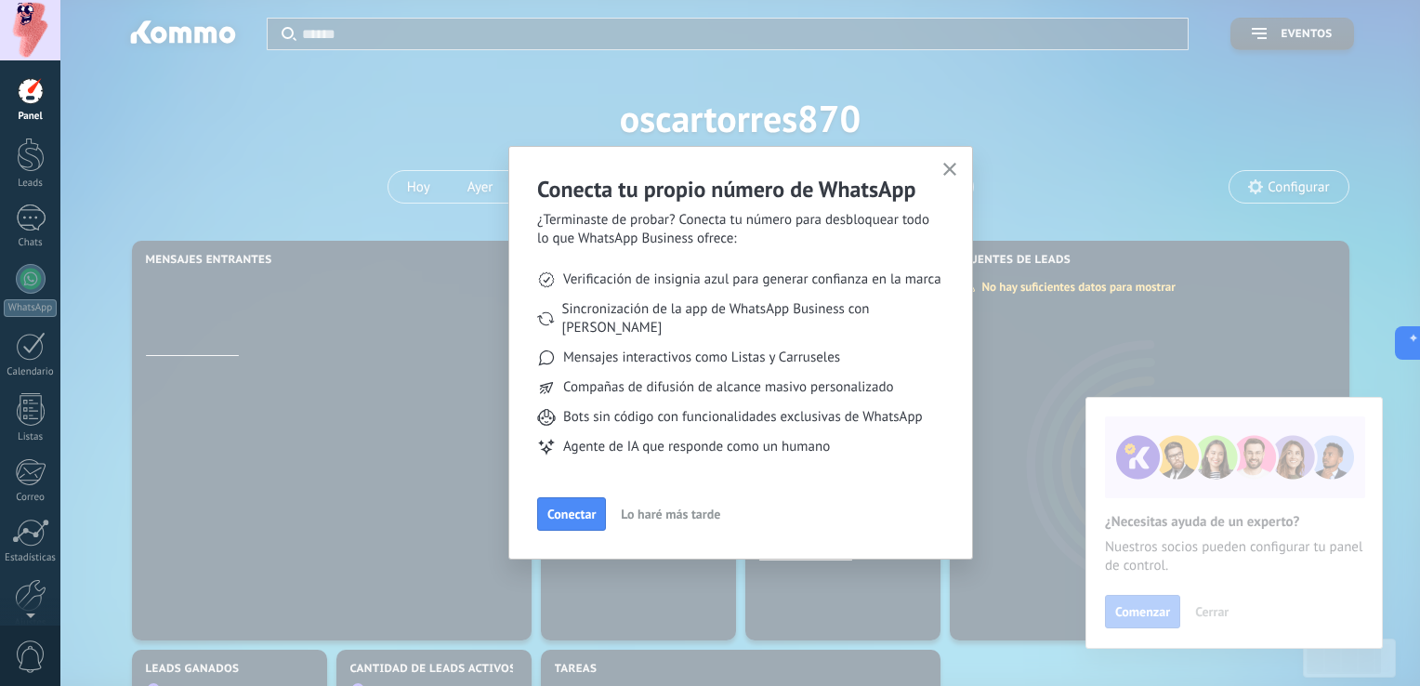
click at [953, 178] on button "button" at bounding box center [950, 170] width 23 height 25
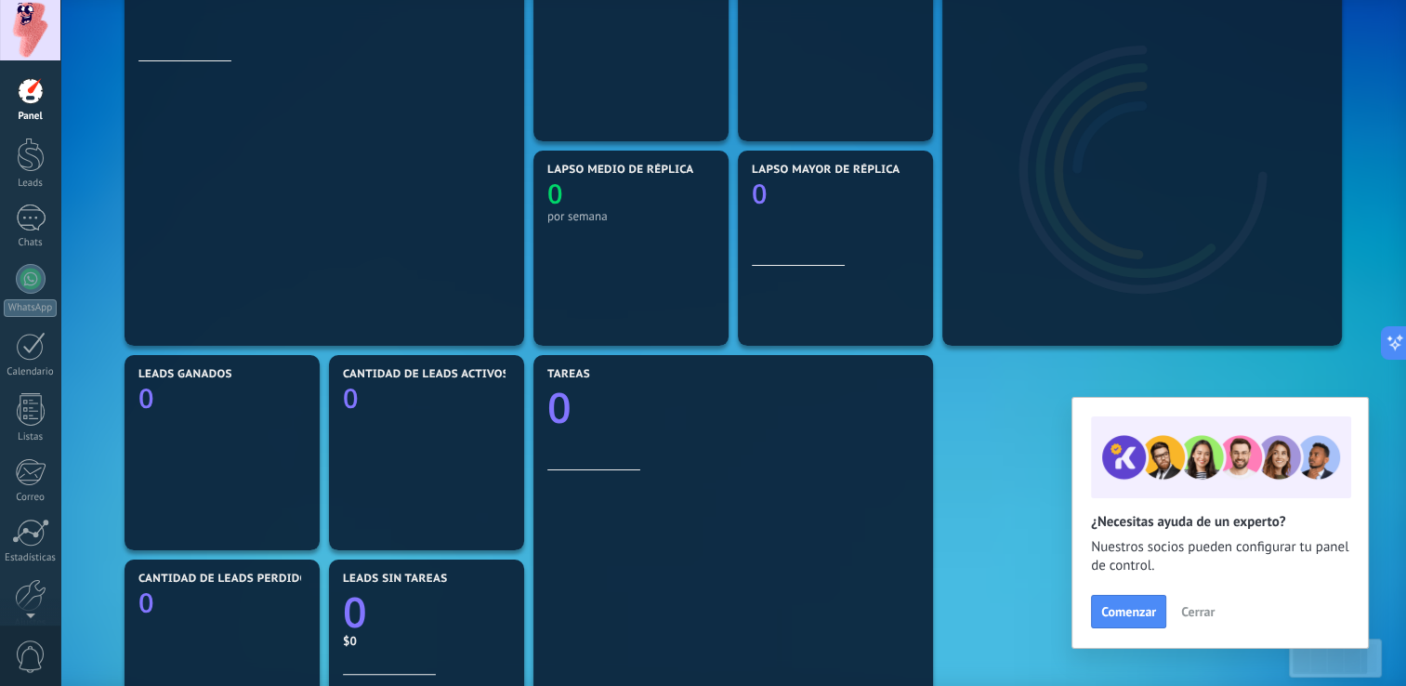
scroll to position [279, 0]
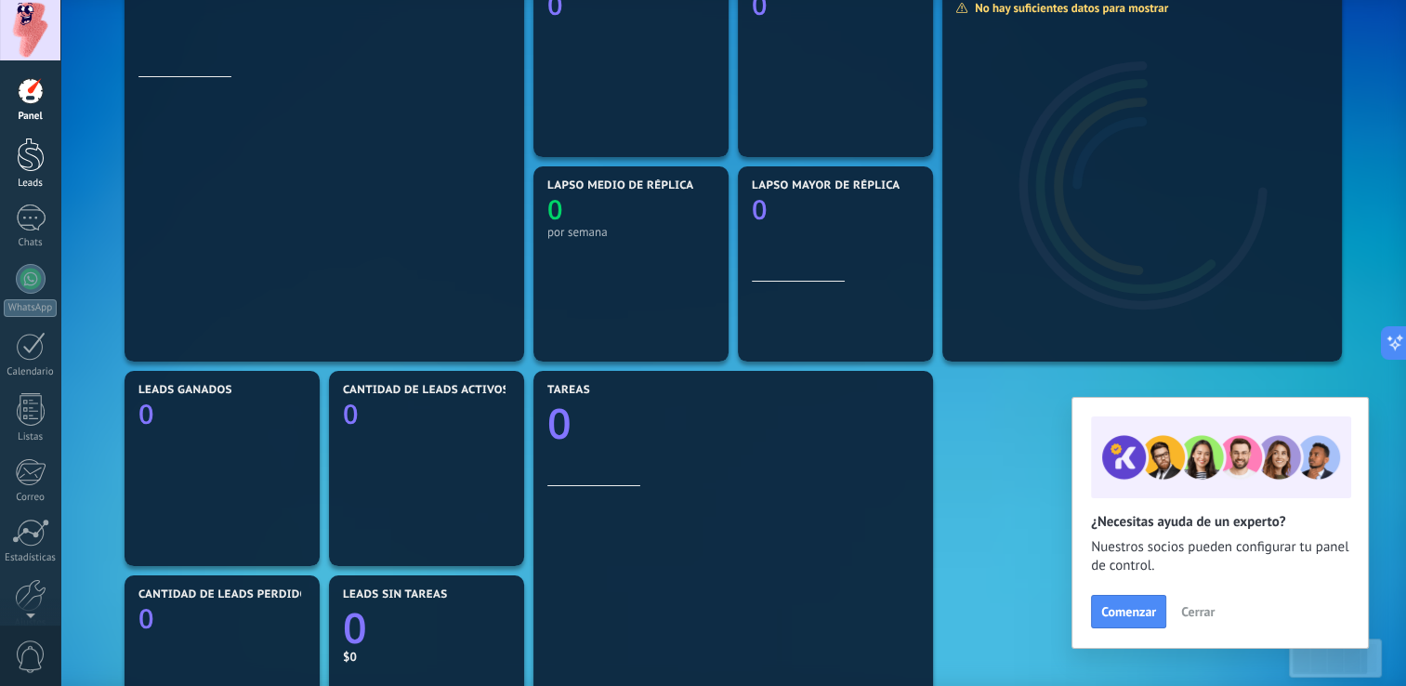
click at [36, 144] on div at bounding box center [31, 155] width 28 height 34
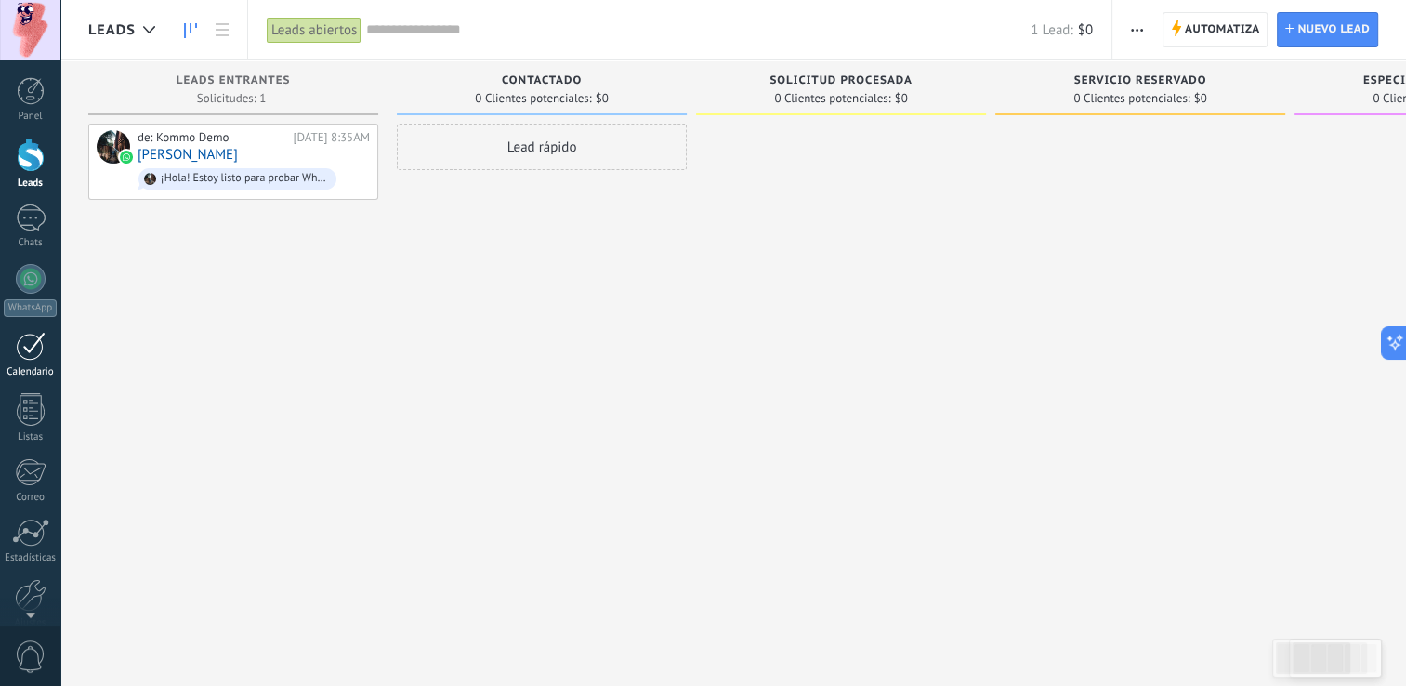
click at [23, 359] on div at bounding box center [31, 346] width 30 height 29
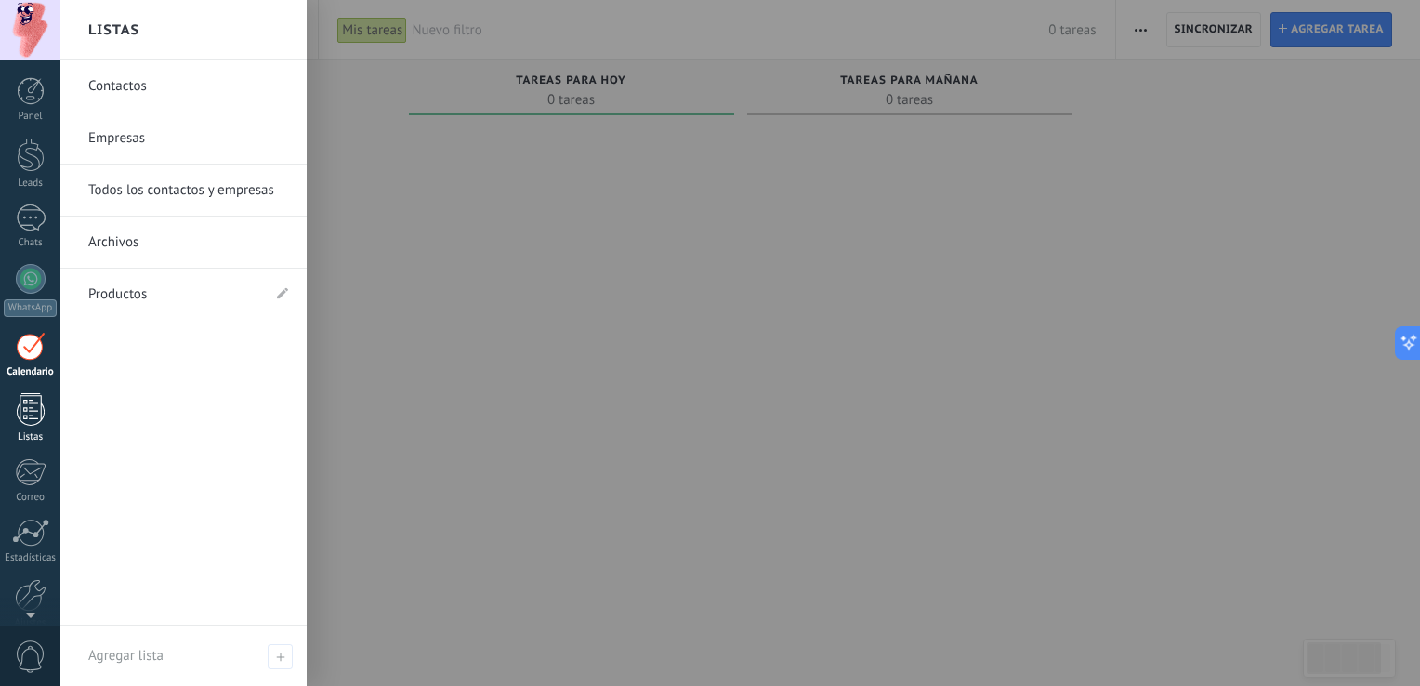
click at [39, 412] on div at bounding box center [31, 409] width 28 height 33
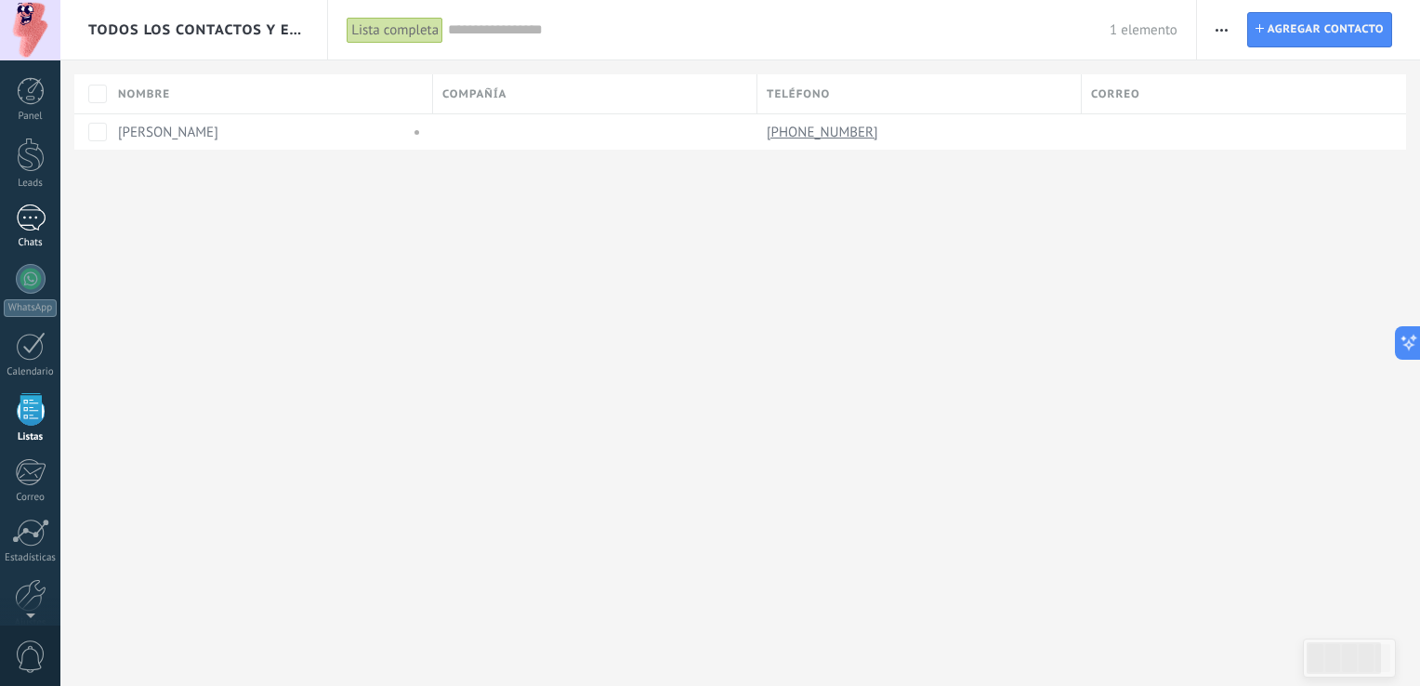
click at [28, 207] on div "1" at bounding box center [31, 217] width 30 height 27
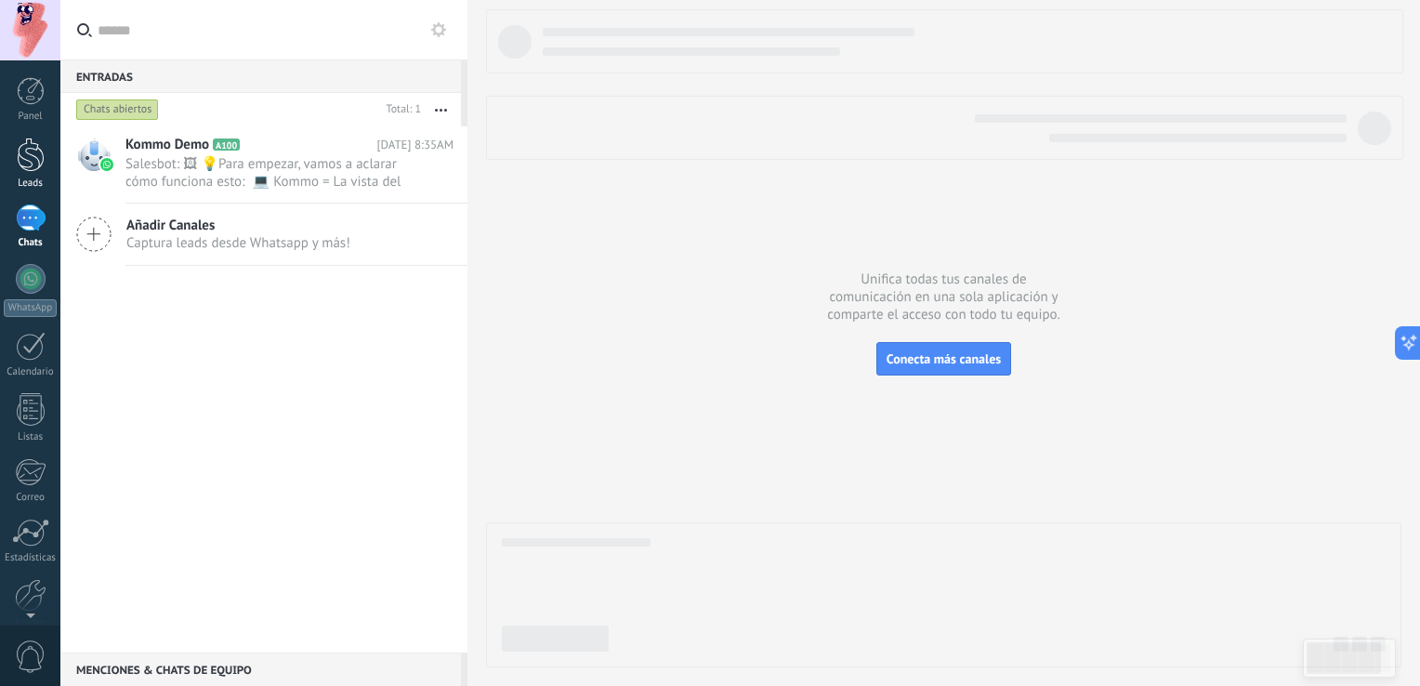
click at [22, 182] on div "Leads" at bounding box center [31, 183] width 54 height 12
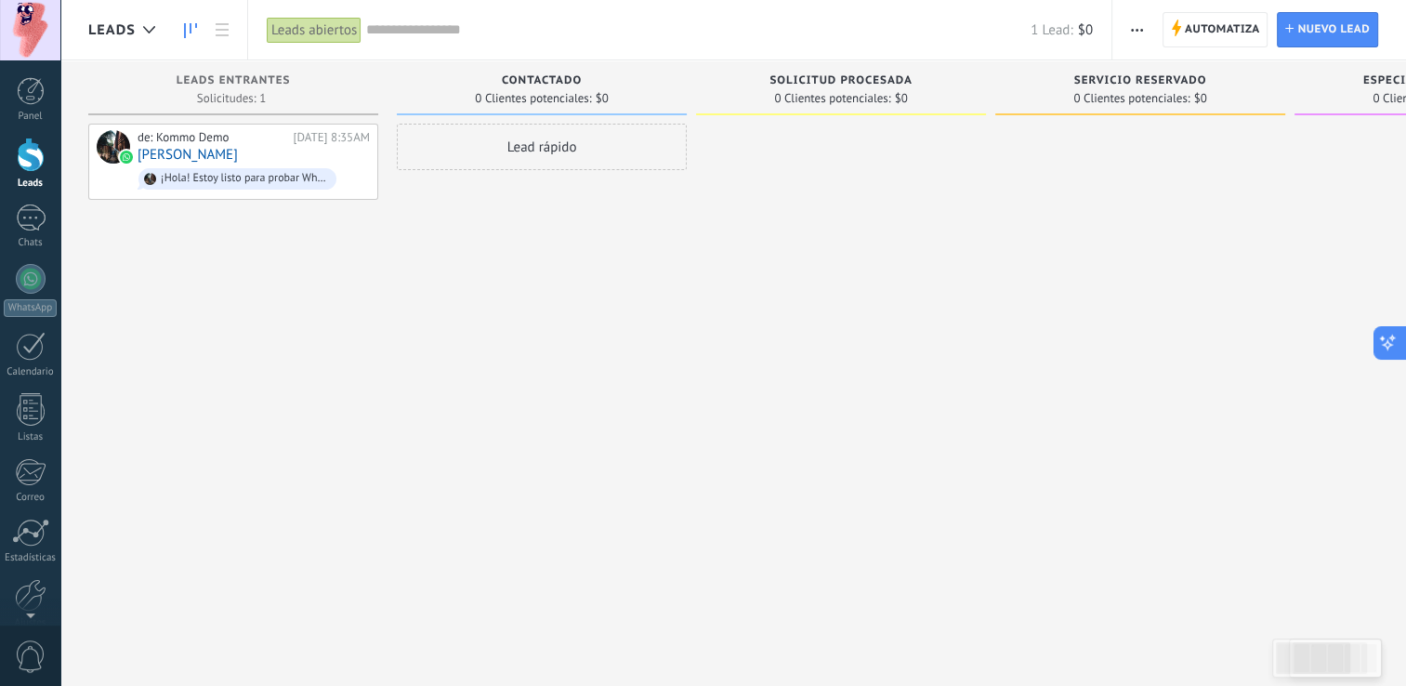
click at [1397, 340] on button at bounding box center [1389, 342] width 33 height 33
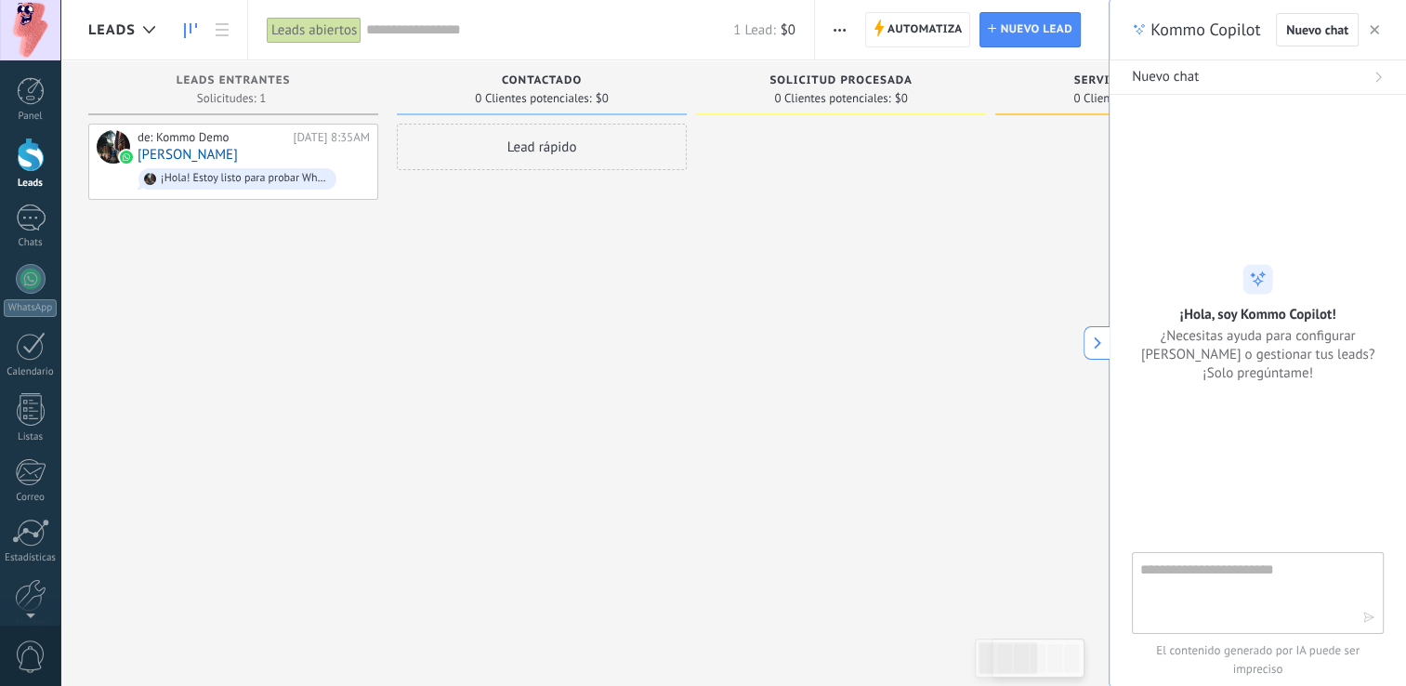
click at [1228, 597] on textarea at bounding box center [1244, 591] width 209 height 67
type textarea "**********"
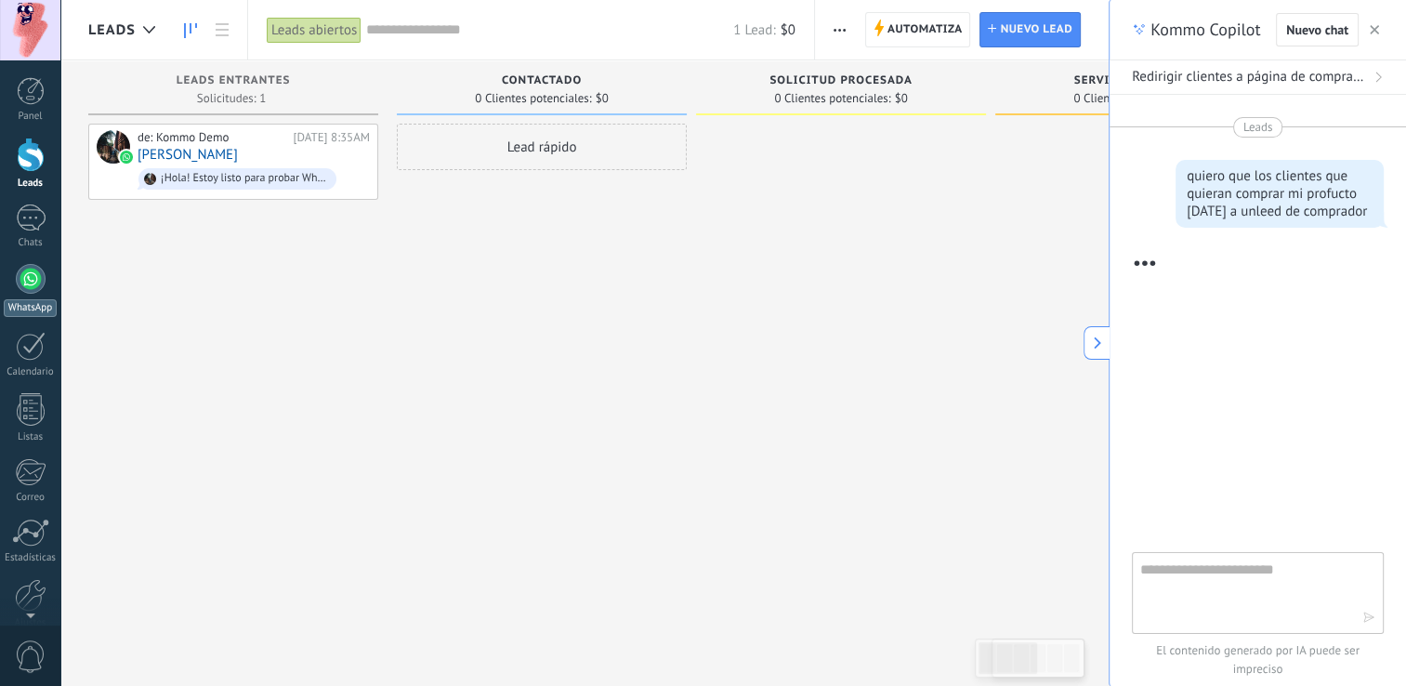
click at [25, 290] on div at bounding box center [31, 279] width 30 height 30
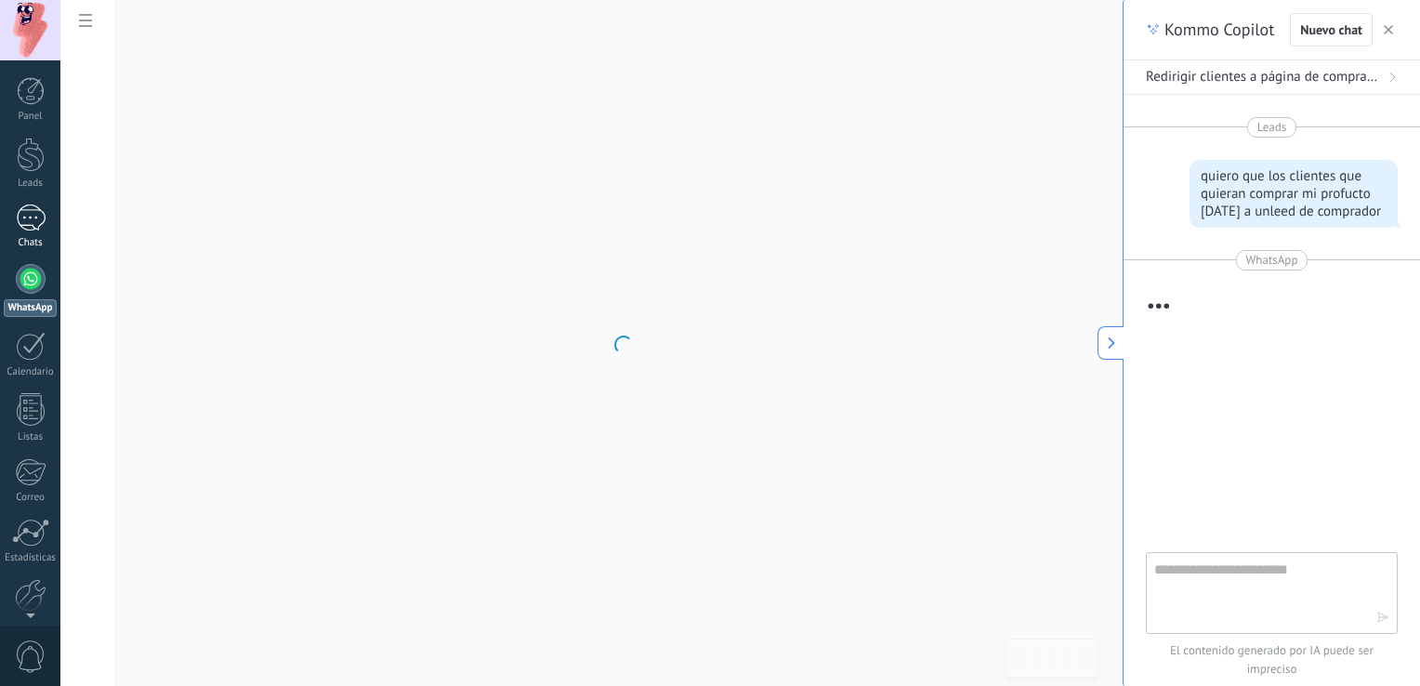
click at [22, 220] on div "1" at bounding box center [31, 217] width 30 height 27
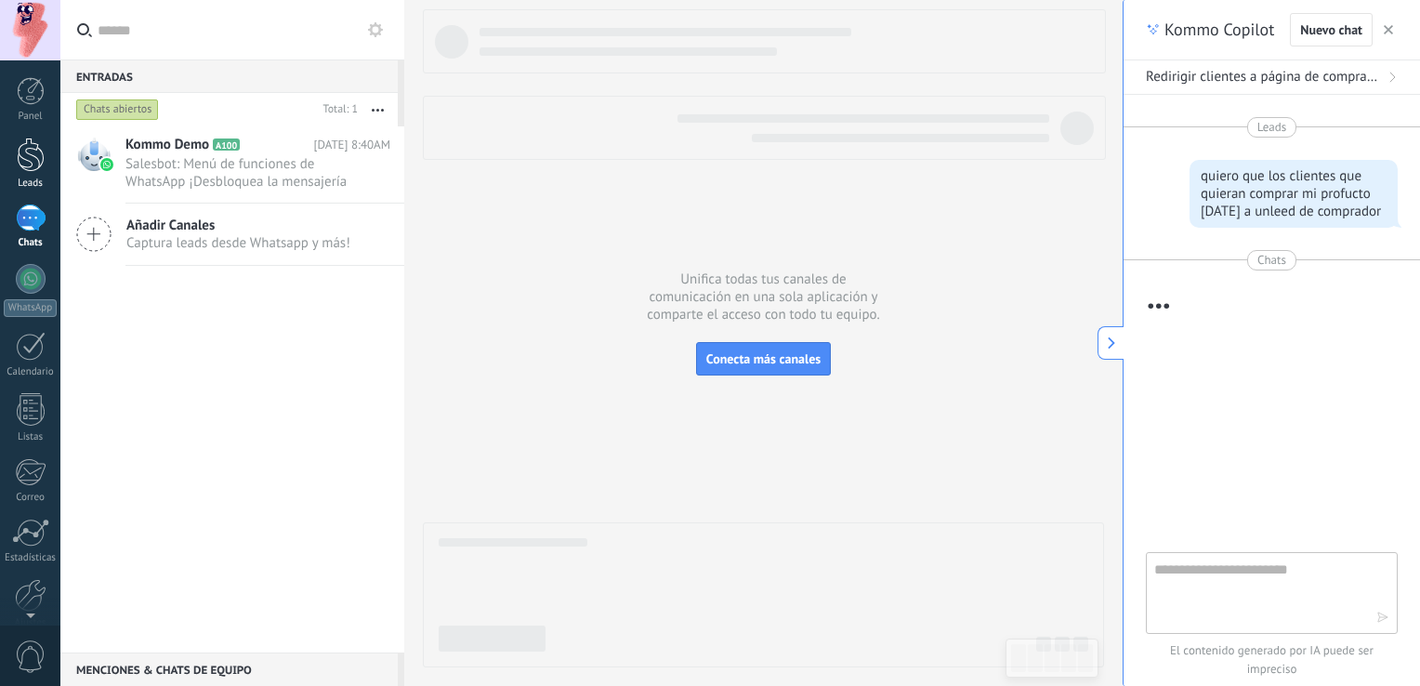
click at [48, 161] on link "Leads" at bounding box center [30, 164] width 60 height 52
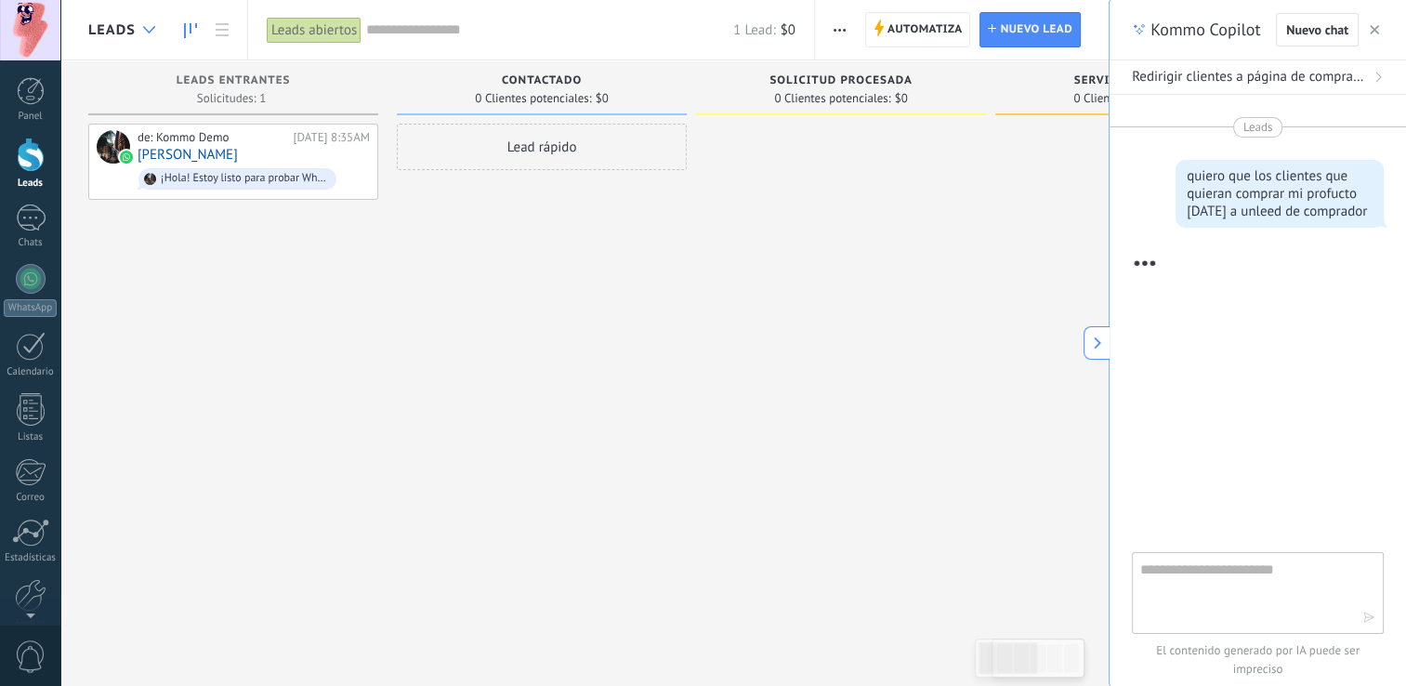
click at [151, 39] on div at bounding box center [149, 30] width 31 height 36
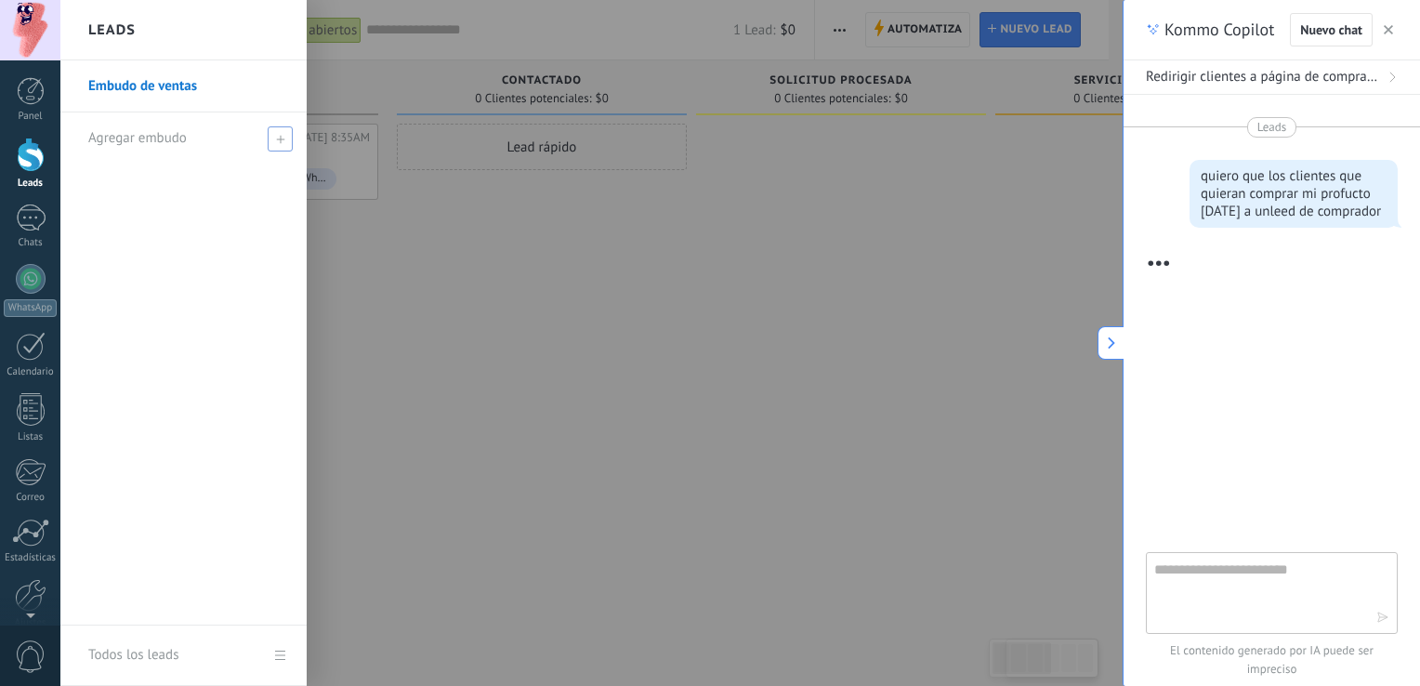
click at [238, 133] on div "Agregar embudo" at bounding box center [188, 137] width 200 height 51
click at [238, 133] on input "text" at bounding box center [175, 139] width 175 height 30
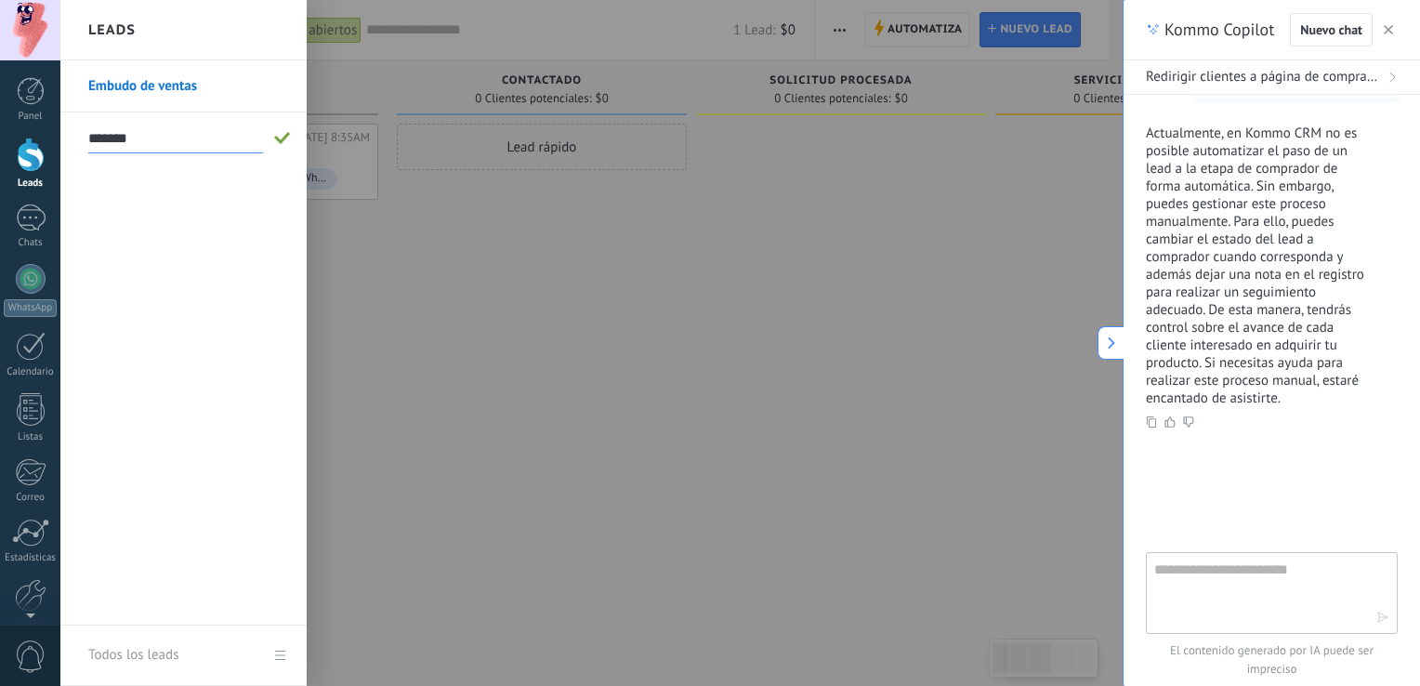
type input "*******"
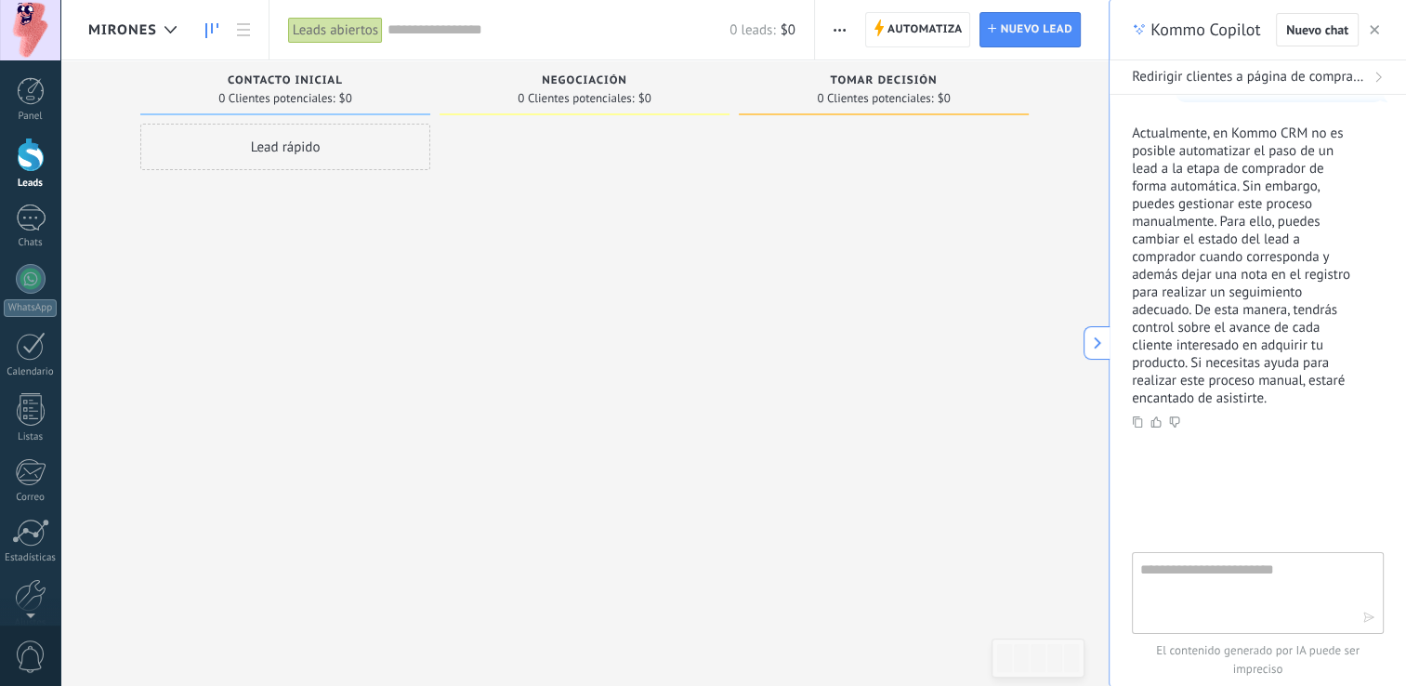
click at [1082, 351] on div "Lamentablemente, no hay leads con estos parámetros. Mostrar todo Leads Entrante…" at bounding box center [598, 313] width 1020 height 506
click at [1093, 351] on button at bounding box center [1096, 342] width 26 height 33
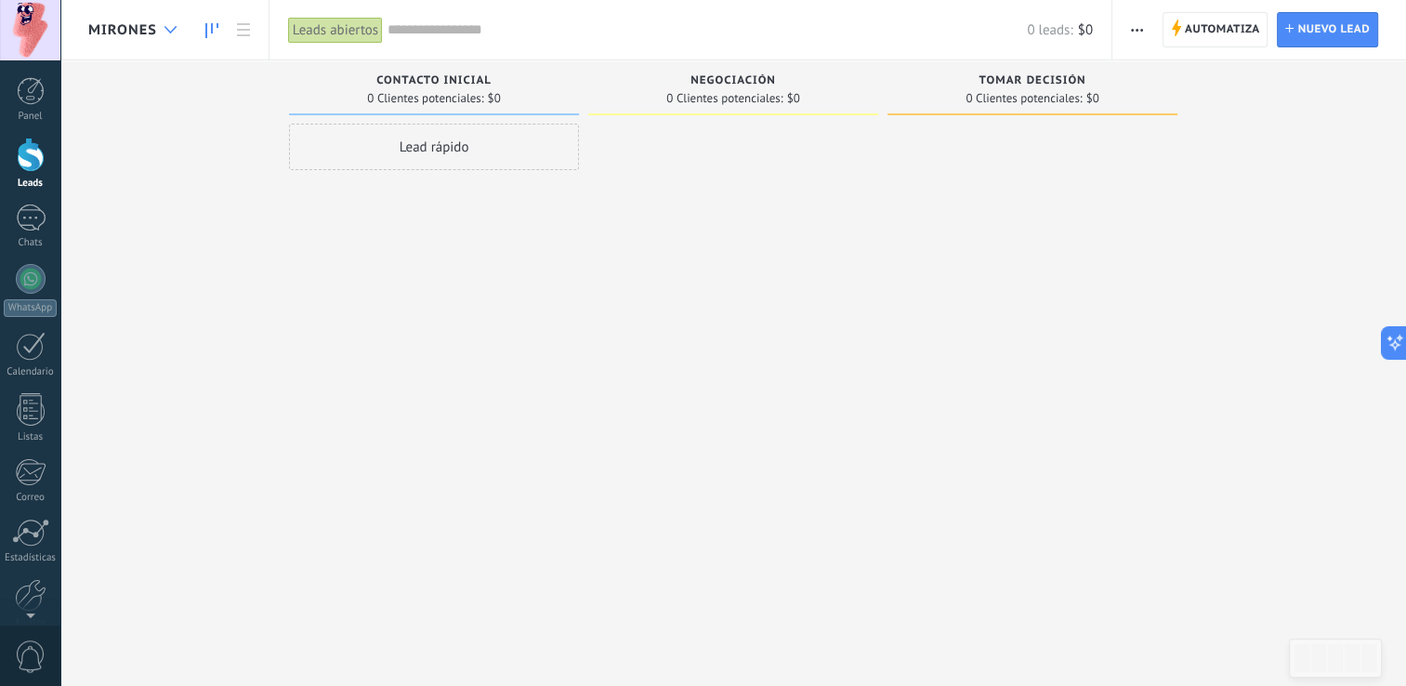
click at [156, 32] on div at bounding box center [170, 30] width 31 height 36
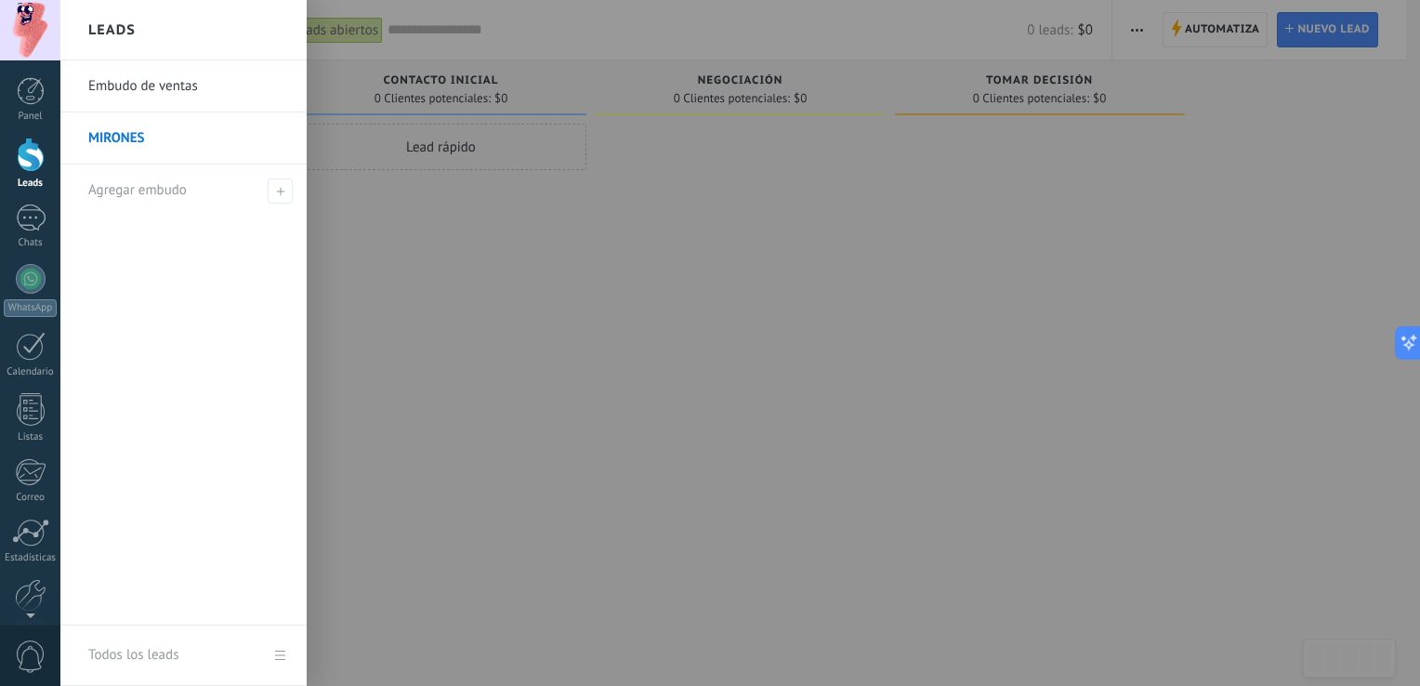
click at [145, 85] on link "Embudo de ventas" at bounding box center [188, 86] width 200 height 52
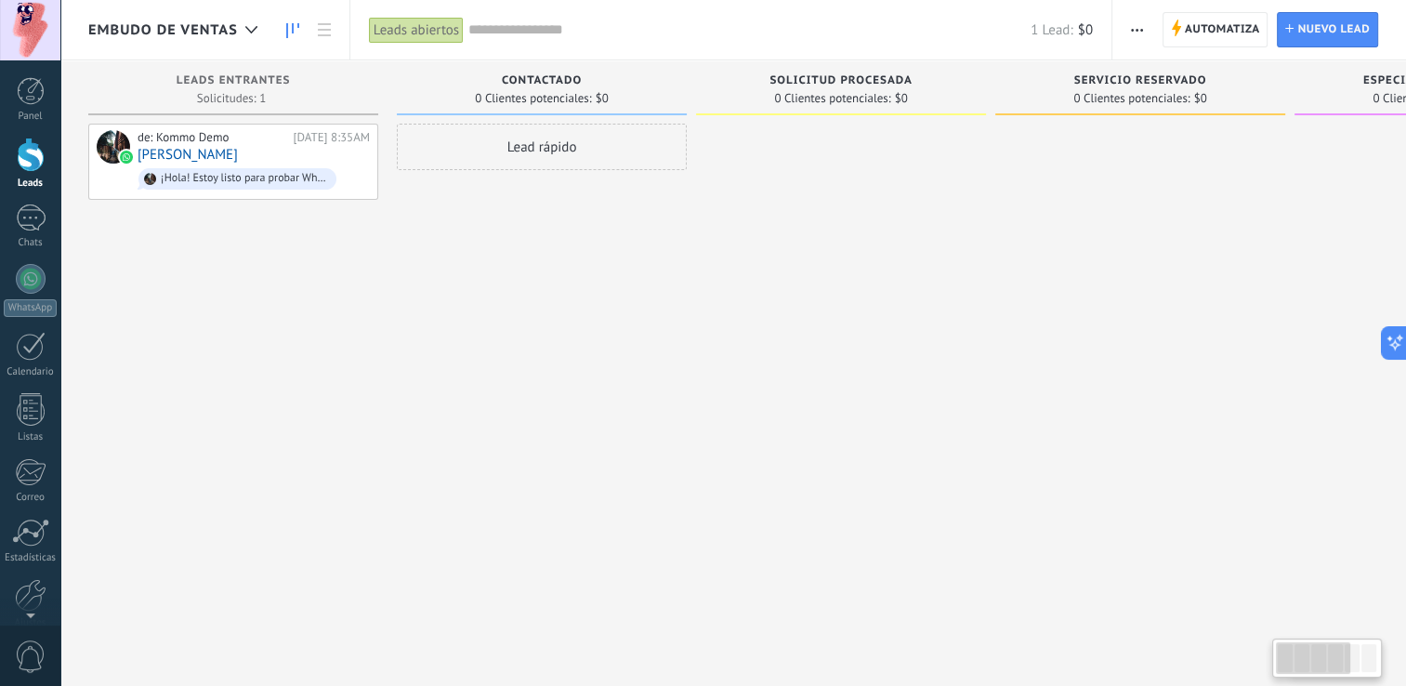
click at [154, 29] on span "Embudo de ventas" at bounding box center [163, 30] width 150 height 18
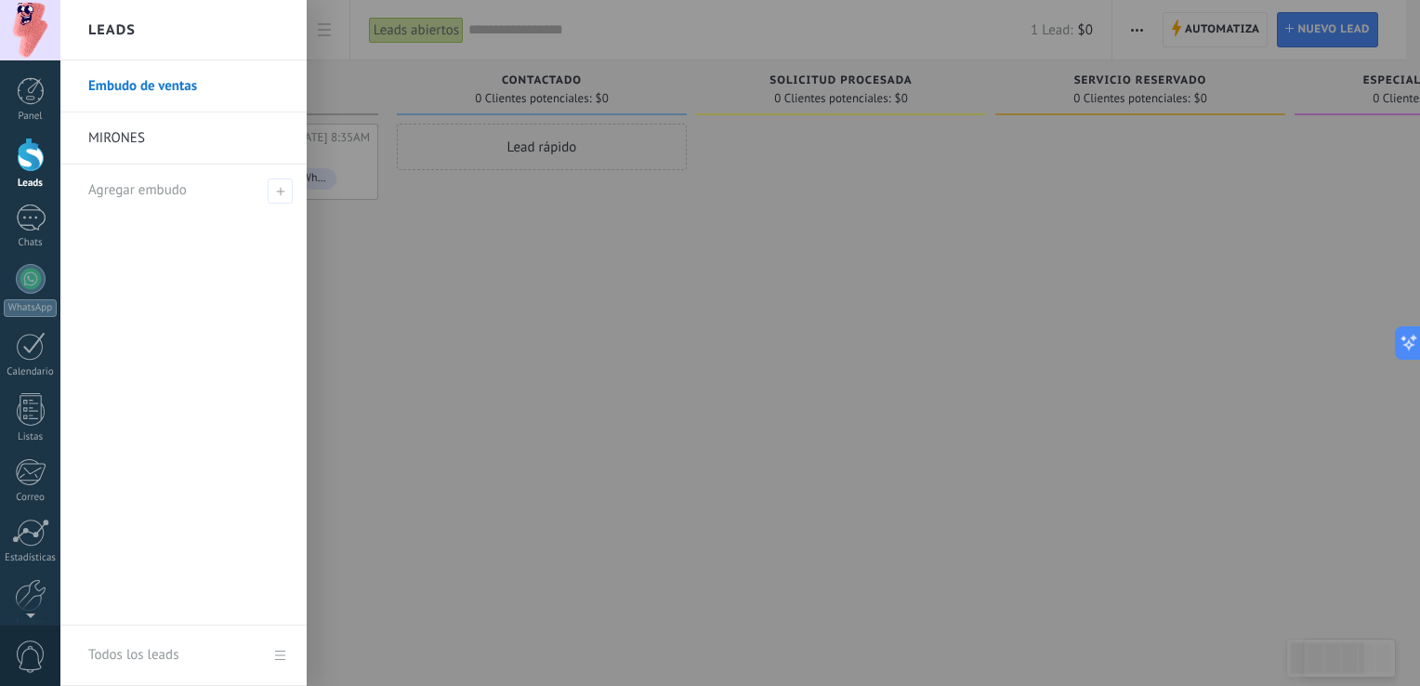
click at [149, 143] on link "MIRONES" at bounding box center [188, 138] width 200 height 52
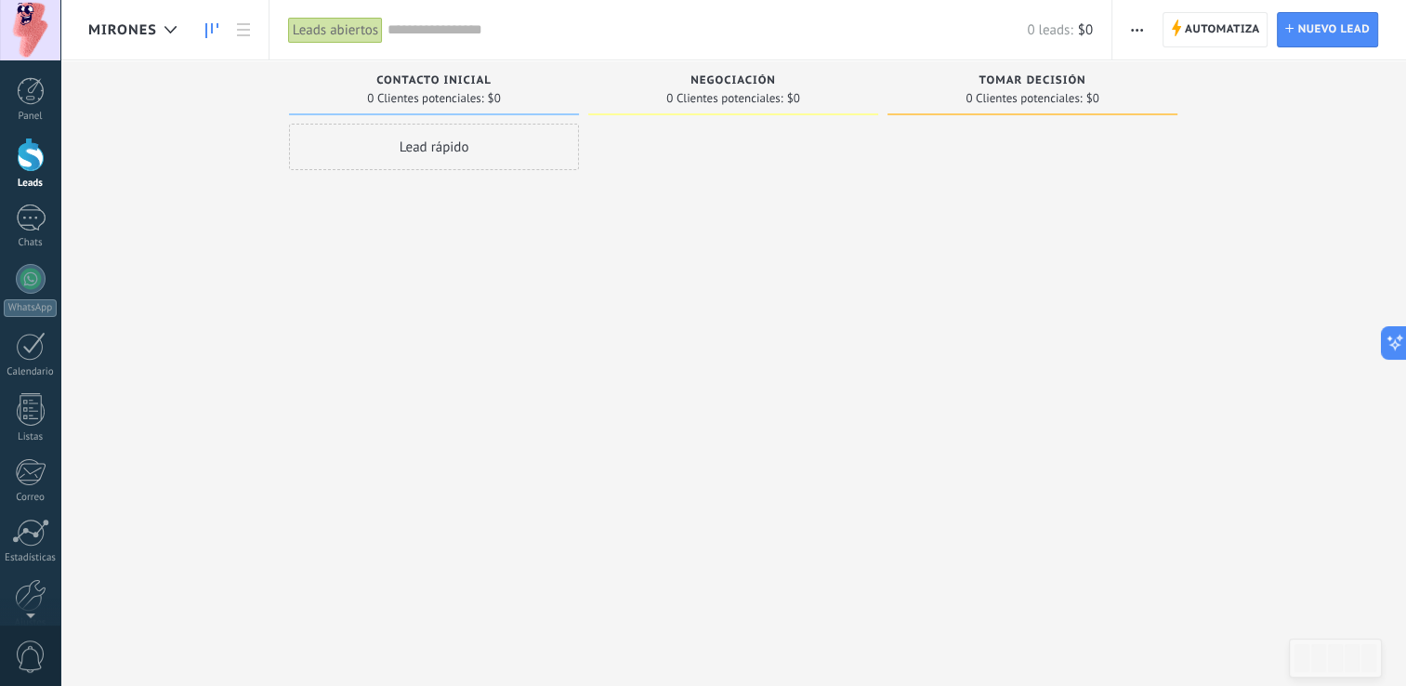
click at [439, 142] on div "Lead rápido" at bounding box center [434, 147] width 290 height 46
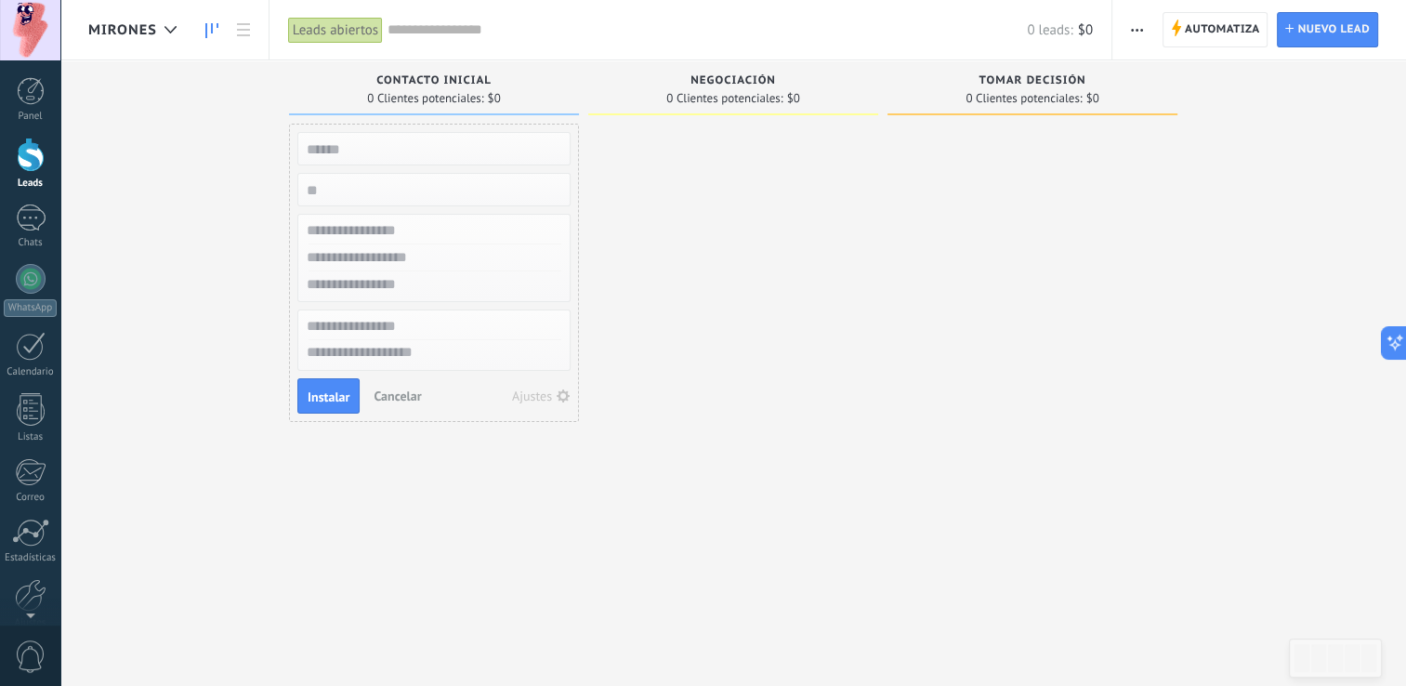
click at [103, 20] on div "MIRONES" at bounding box center [137, 29] width 98 height 59
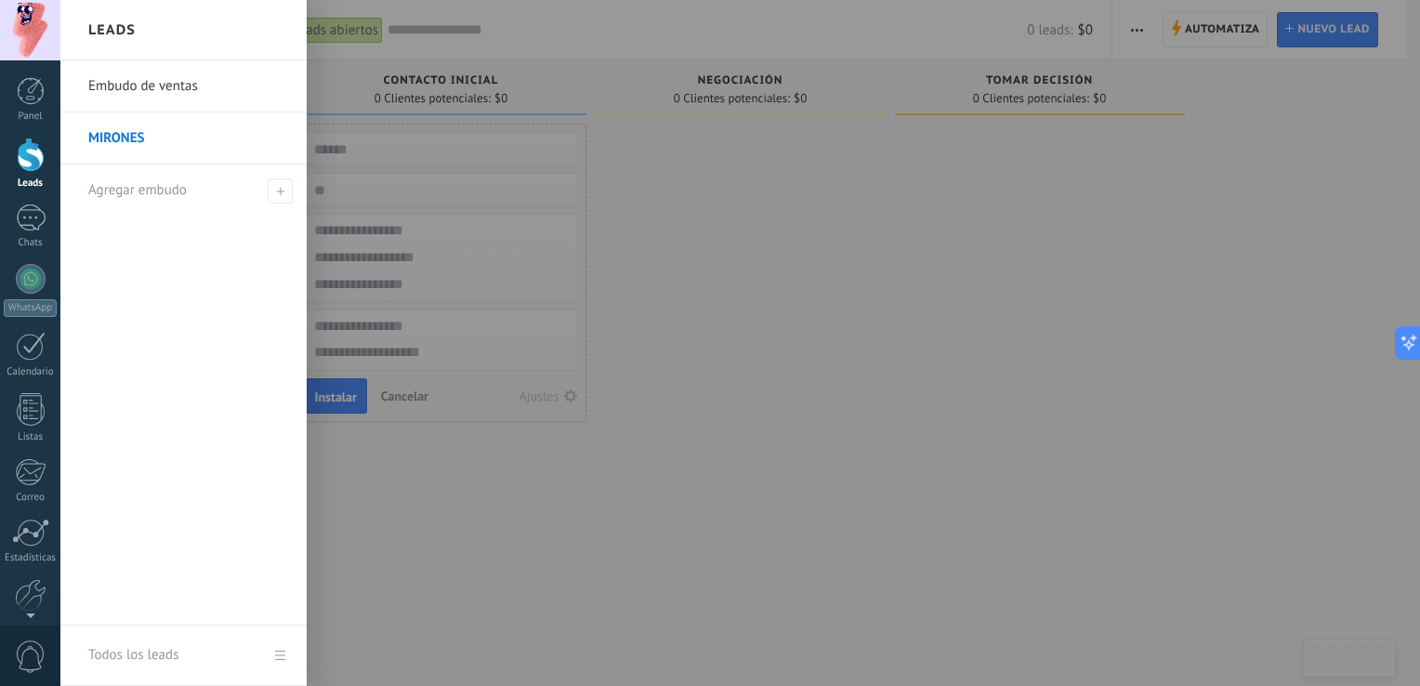
click at [156, 93] on link "Embudo de ventas" at bounding box center [188, 86] width 200 height 52
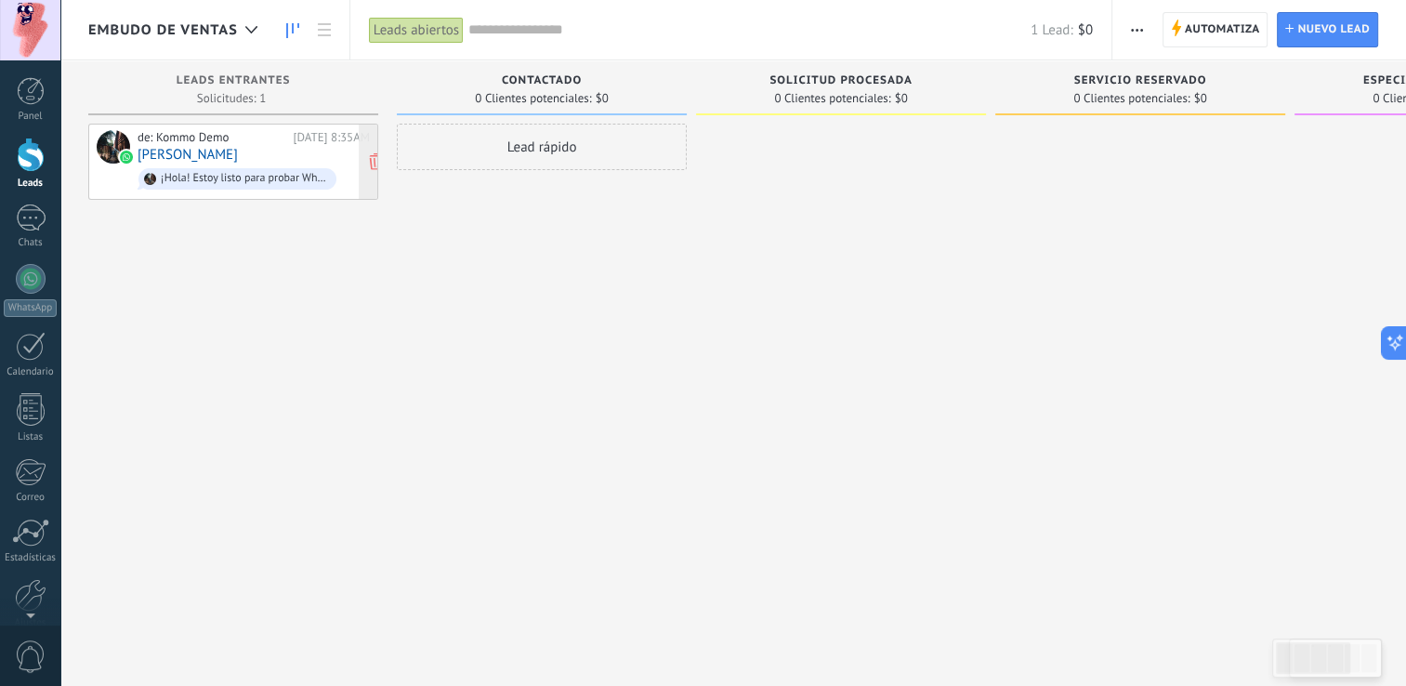
click at [266, 168] on div "¡Hola! Estoy listo para probar WhatsApp en Kommo. Mi código de verificación es …" at bounding box center [237, 178] width 198 height 21
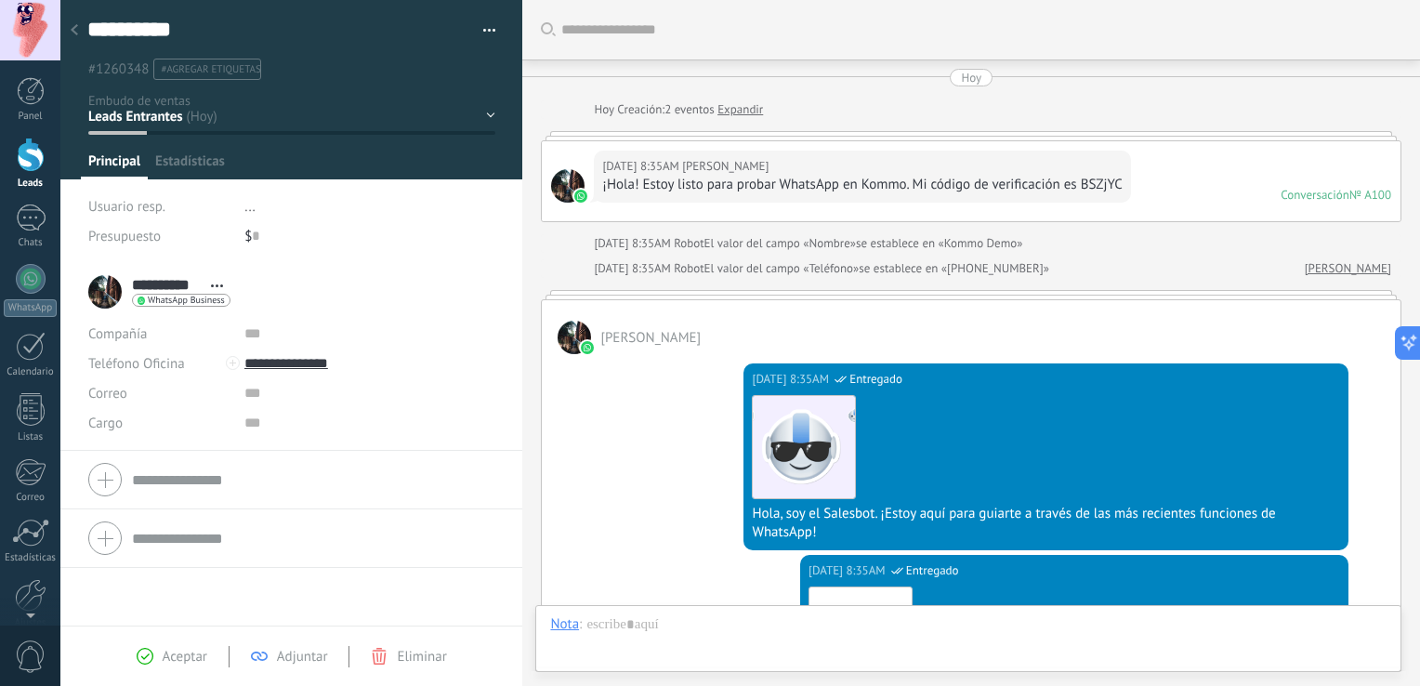
scroll to position [673, 0]
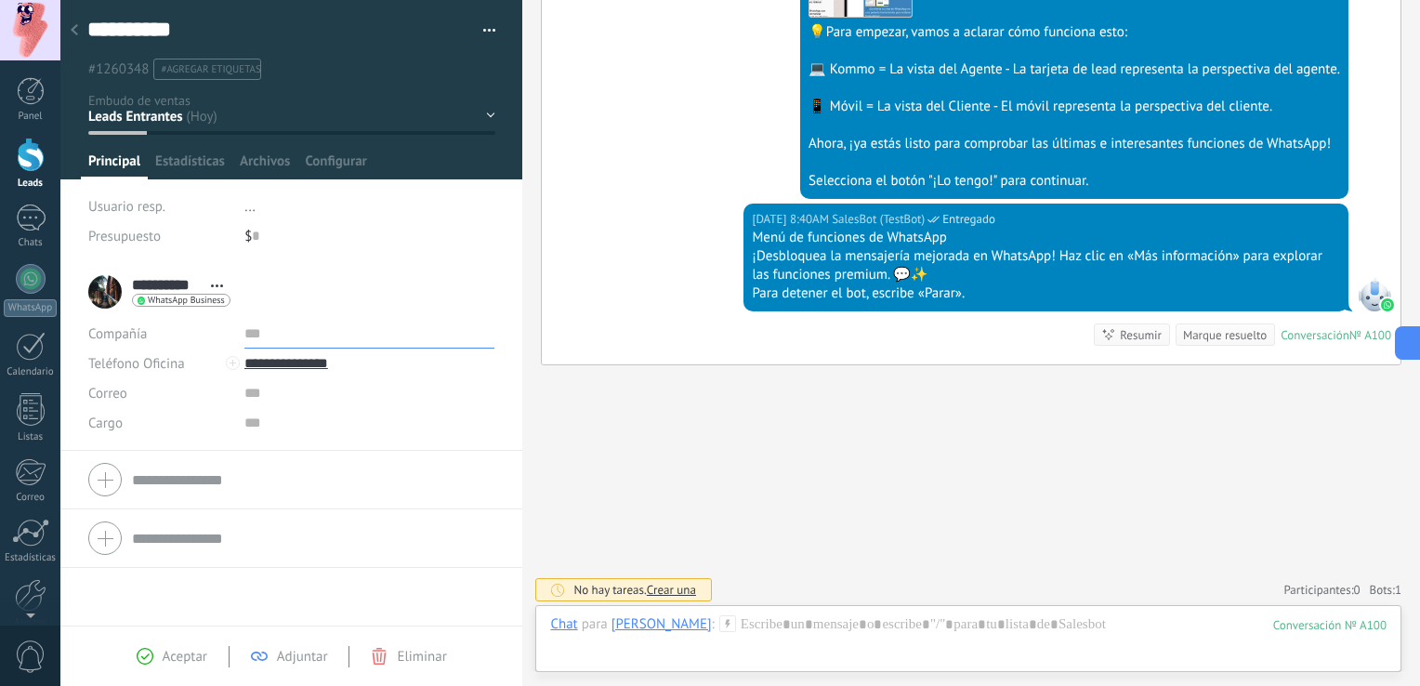
click at [298, 325] on input "text" at bounding box center [369, 334] width 251 height 30
type input "*********"
click at [308, 393] on input "text" at bounding box center [369, 393] width 251 height 30
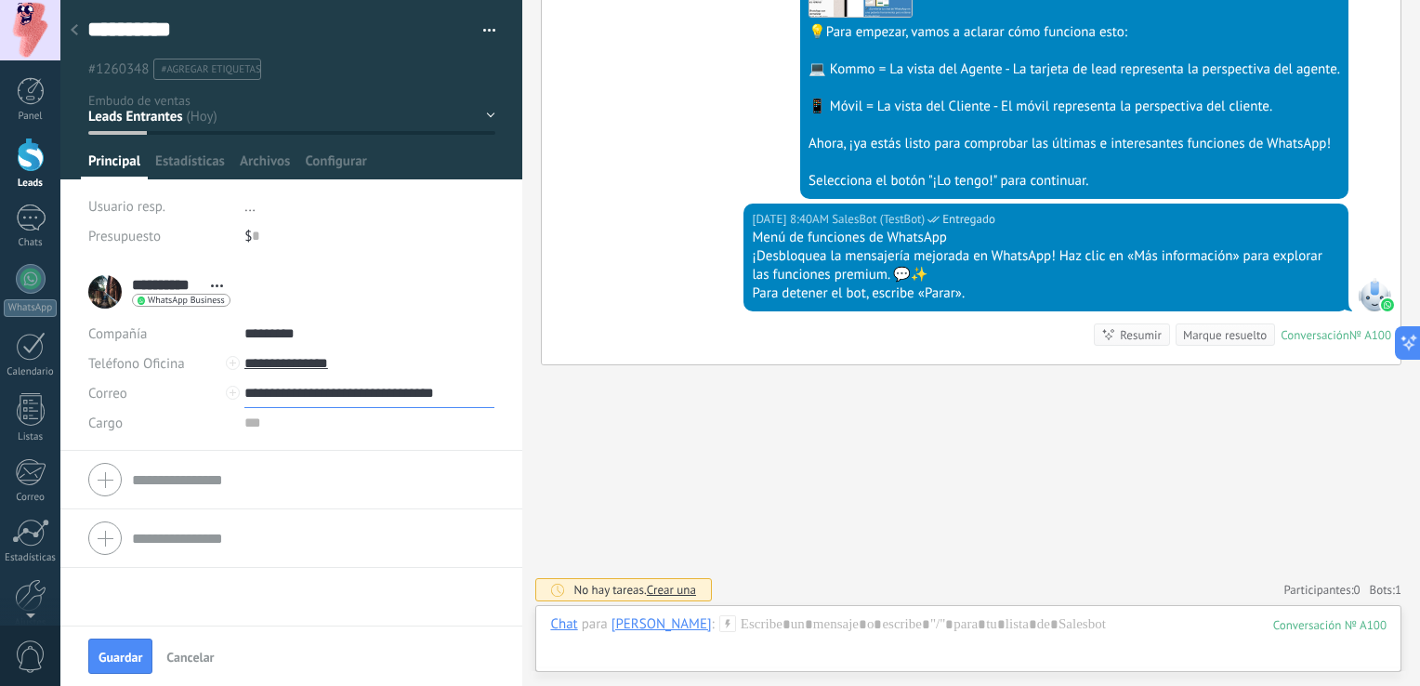
type input "**********"
click at [270, 433] on input "text" at bounding box center [369, 423] width 251 height 30
type input "*********"
click at [116, 658] on span "Guardar" at bounding box center [120, 656] width 44 height 13
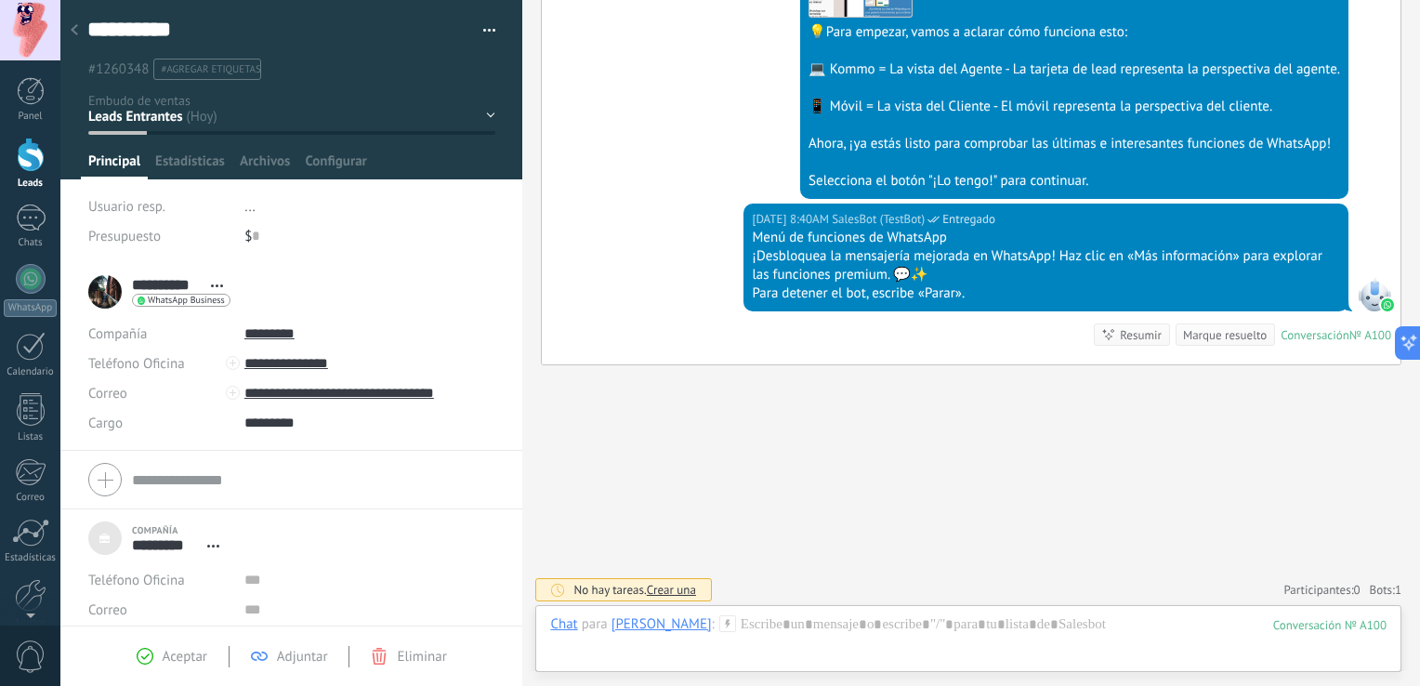
scroll to position [729, 0]
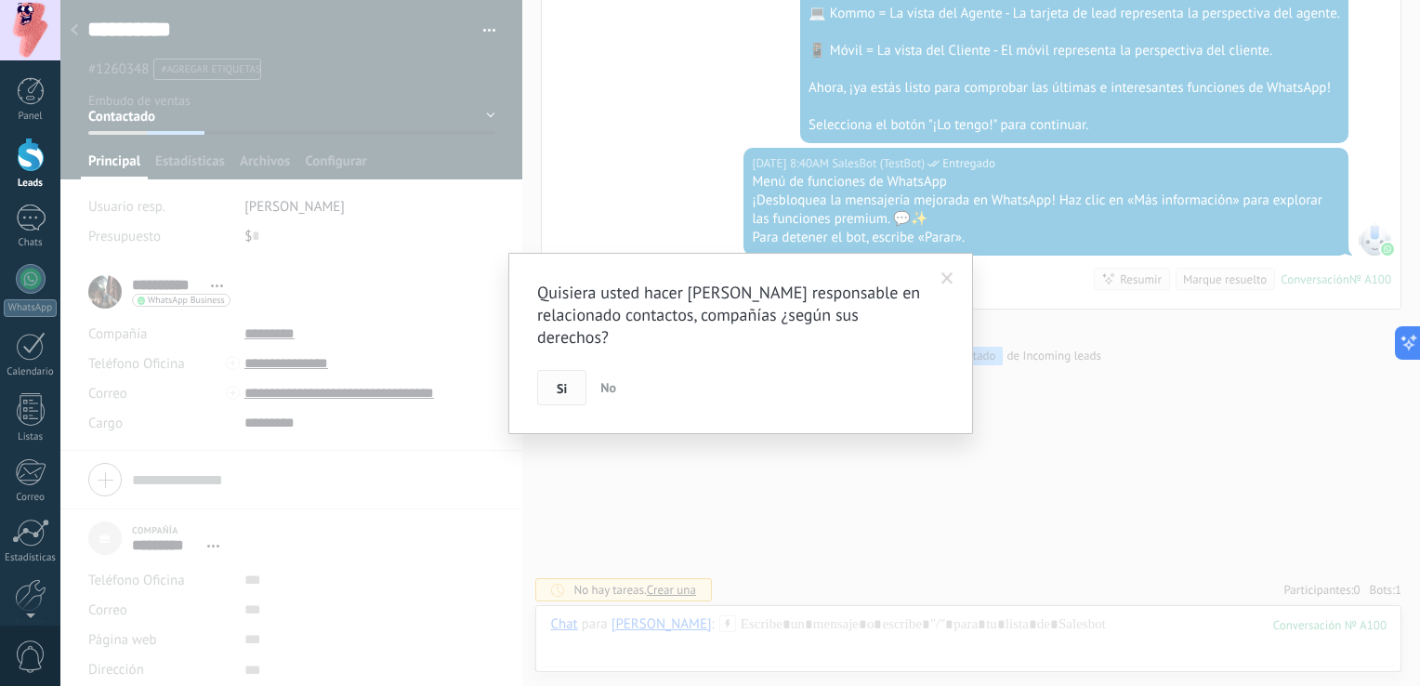
click at [565, 388] on span "Si" at bounding box center [562, 388] width 10 height 13
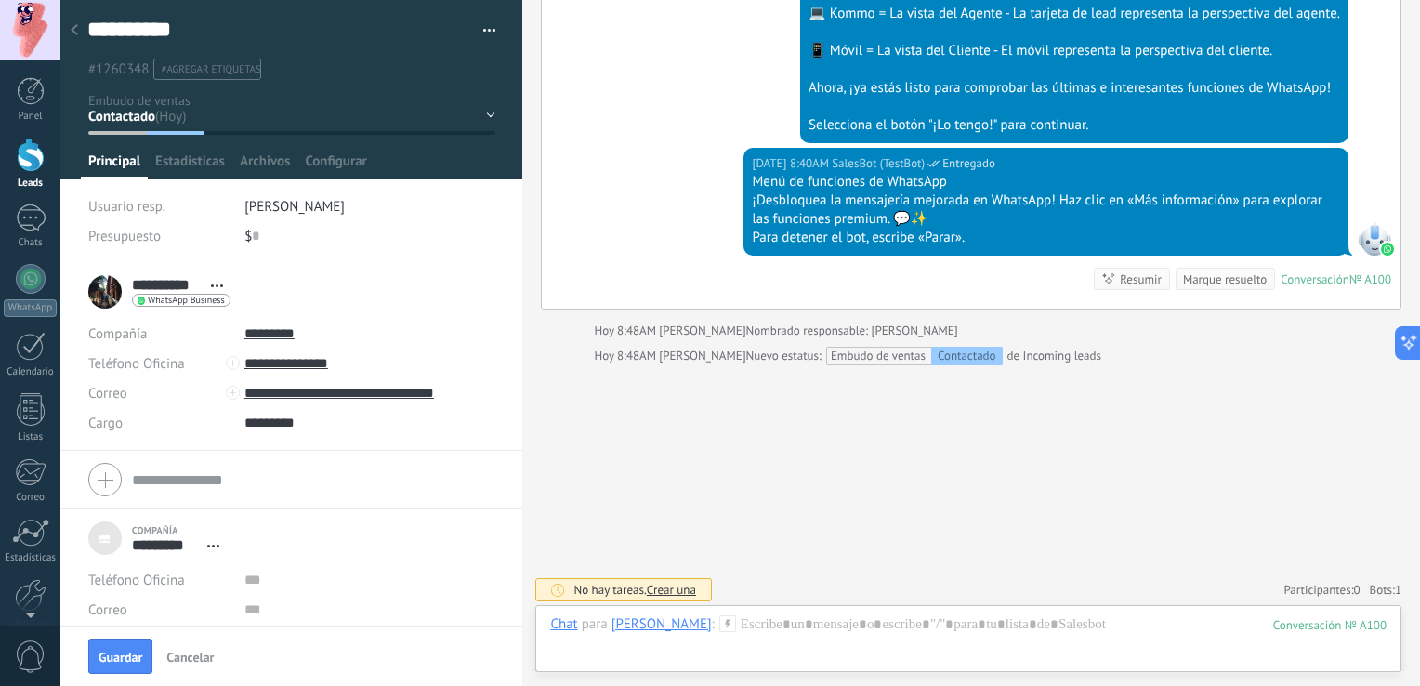
click at [75, 32] on icon at bounding box center [74, 29] width 7 height 11
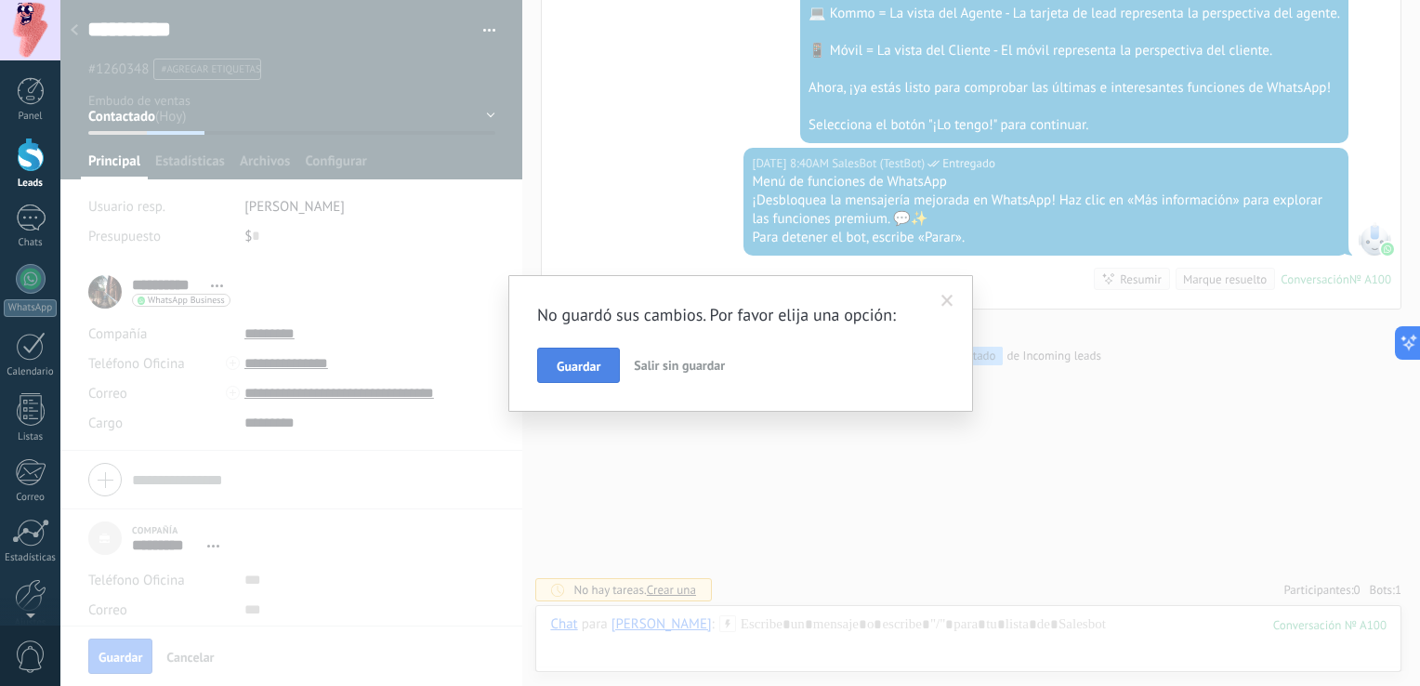
click at [583, 370] on span "Guardar" at bounding box center [579, 366] width 44 height 13
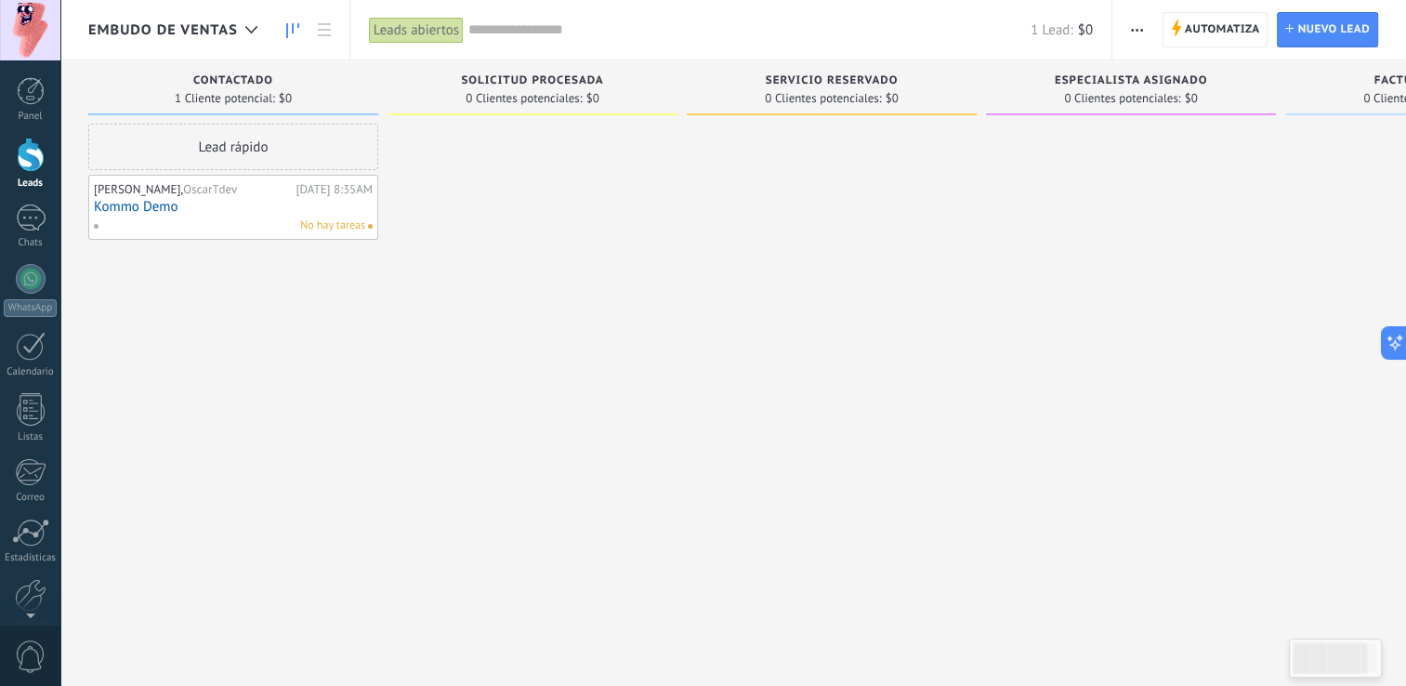
click at [256, 207] on link "Kommo Demo" at bounding box center [233, 207] width 279 height 16
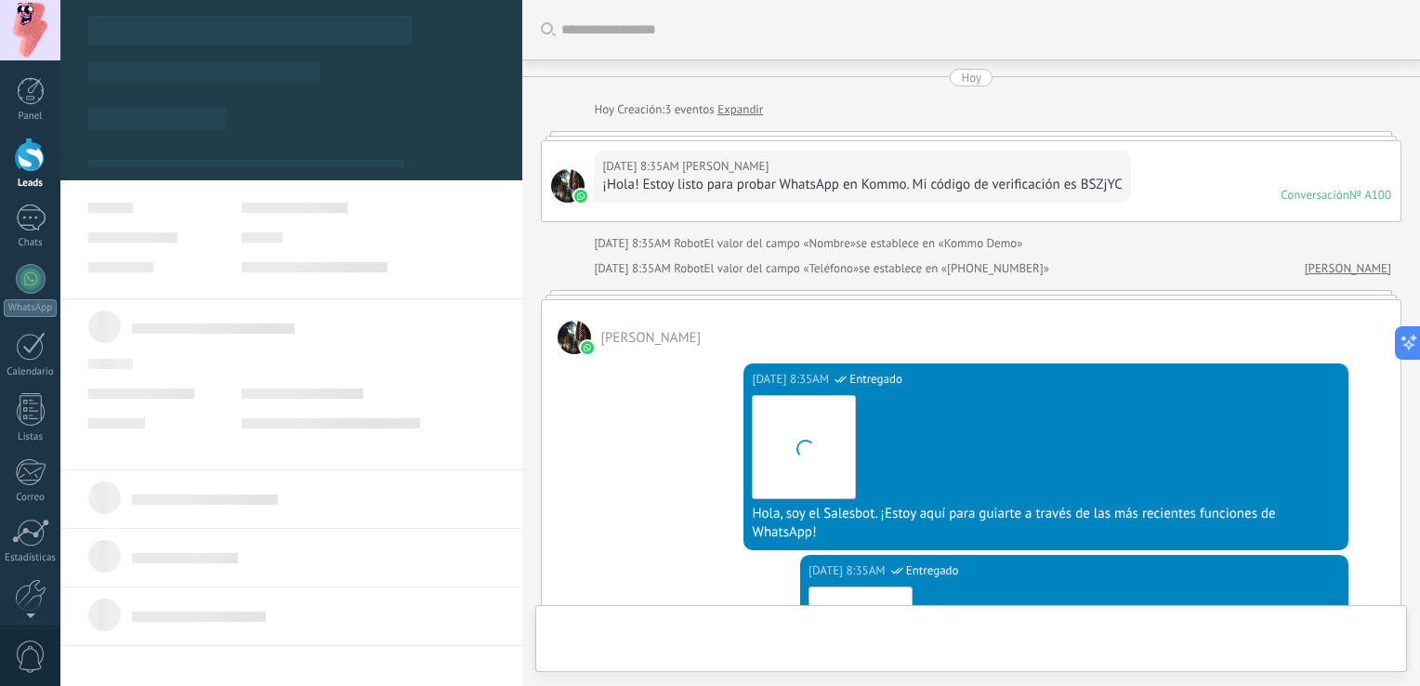
type textarea "***"
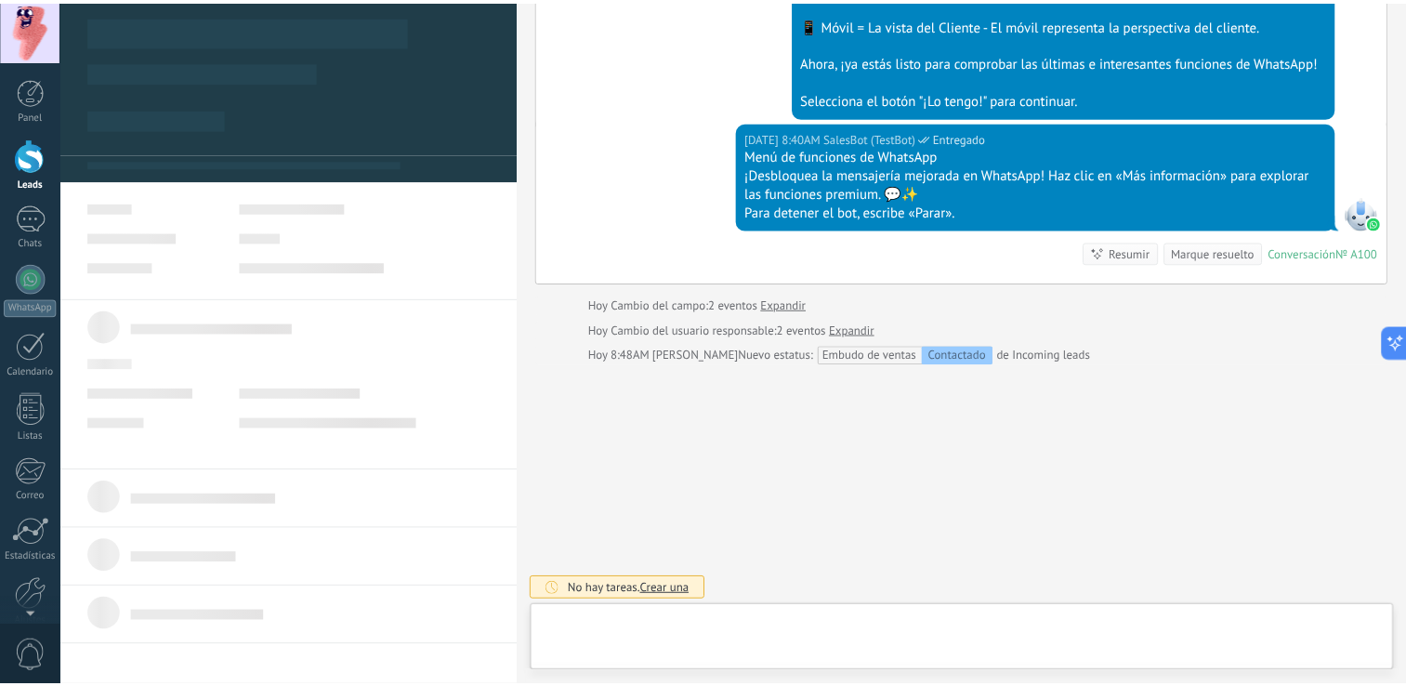
scroll to position [19, 0]
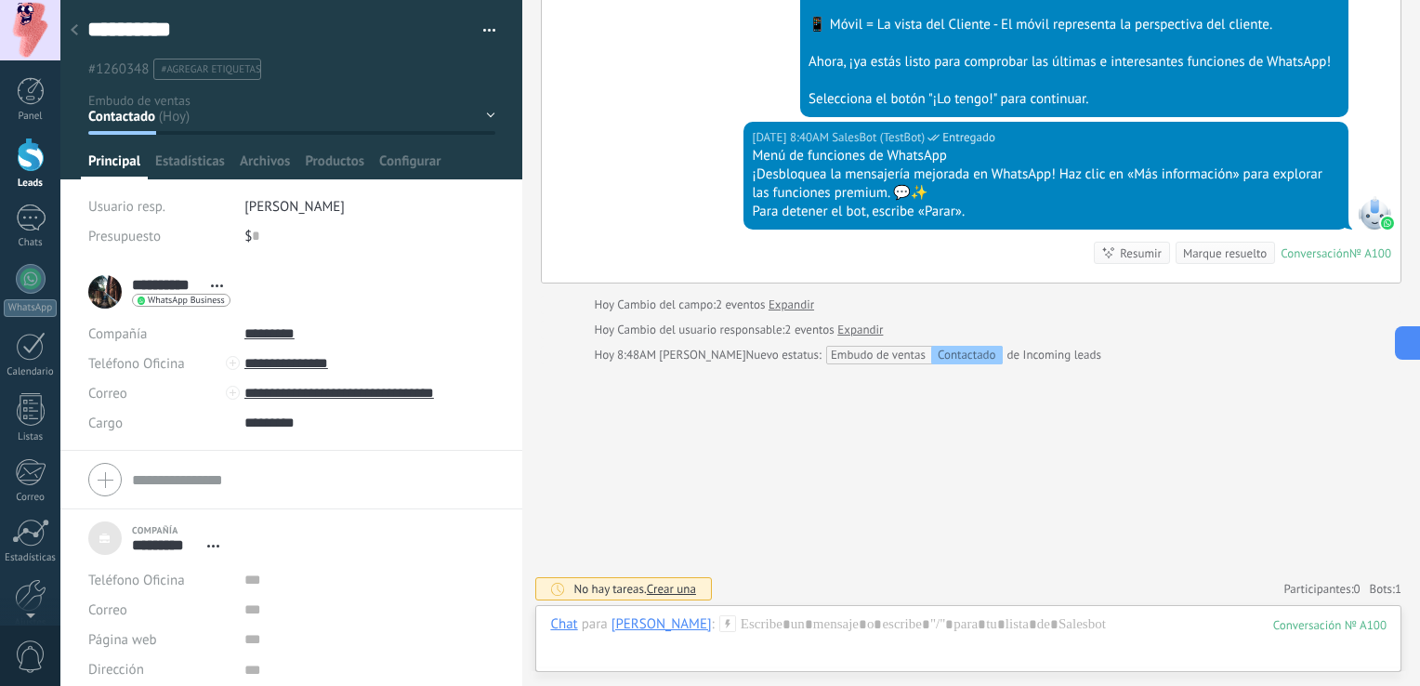
click at [684, 582] on span "Crear una" at bounding box center [671, 589] width 49 height 16
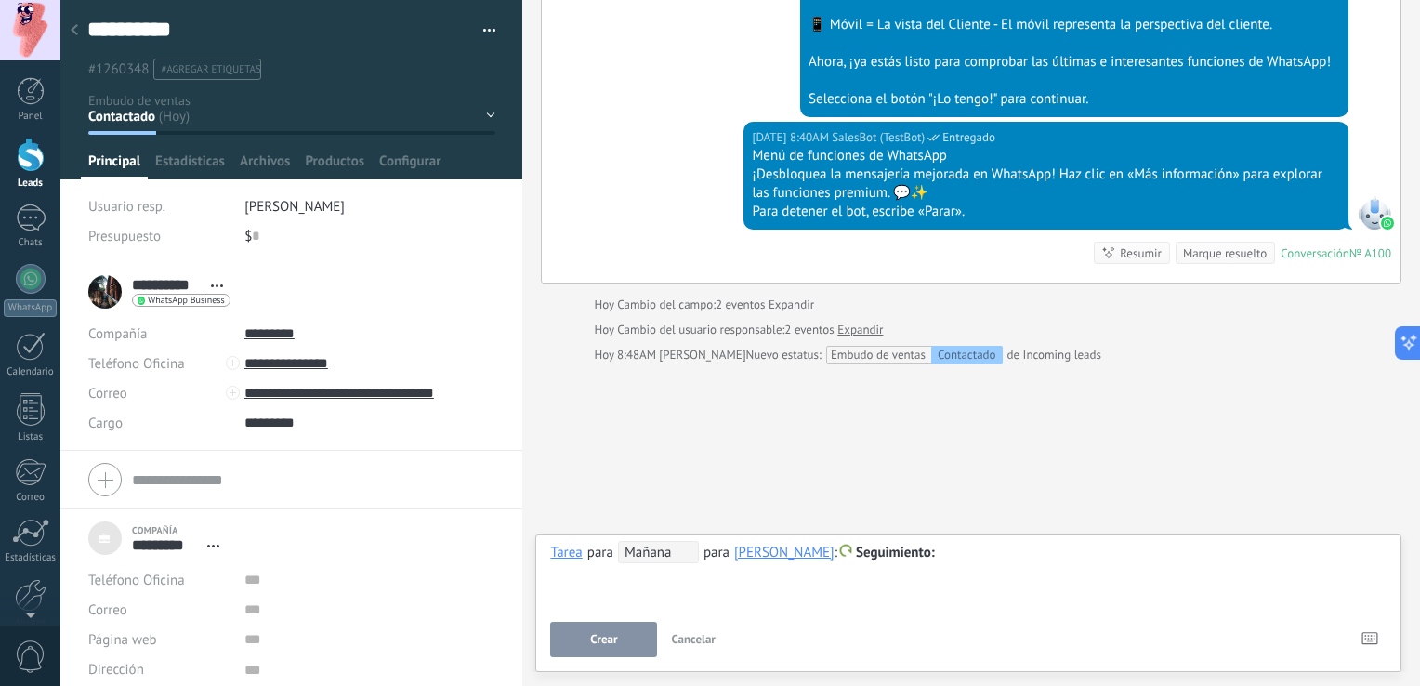
click at [70, 33] on div at bounding box center [74, 31] width 26 height 36
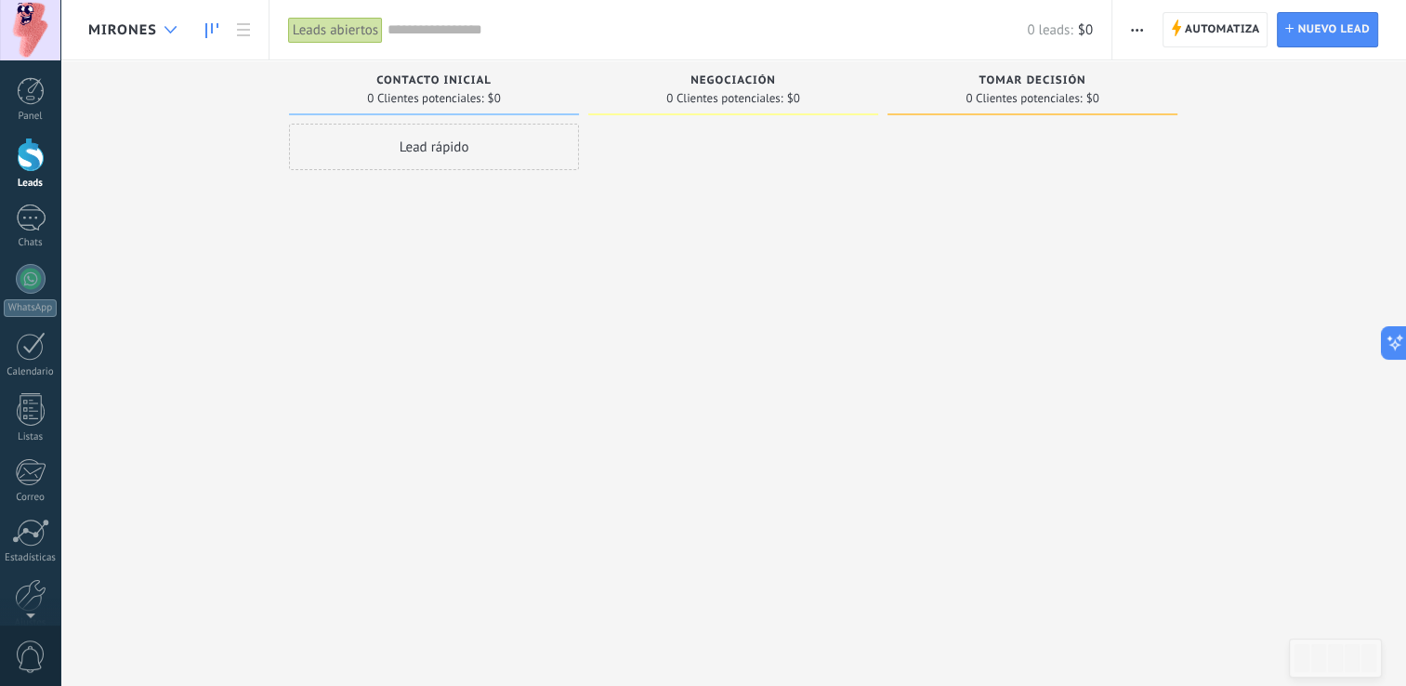
click at [155, 20] on div at bounding box center [170, 30] width 31 height 36
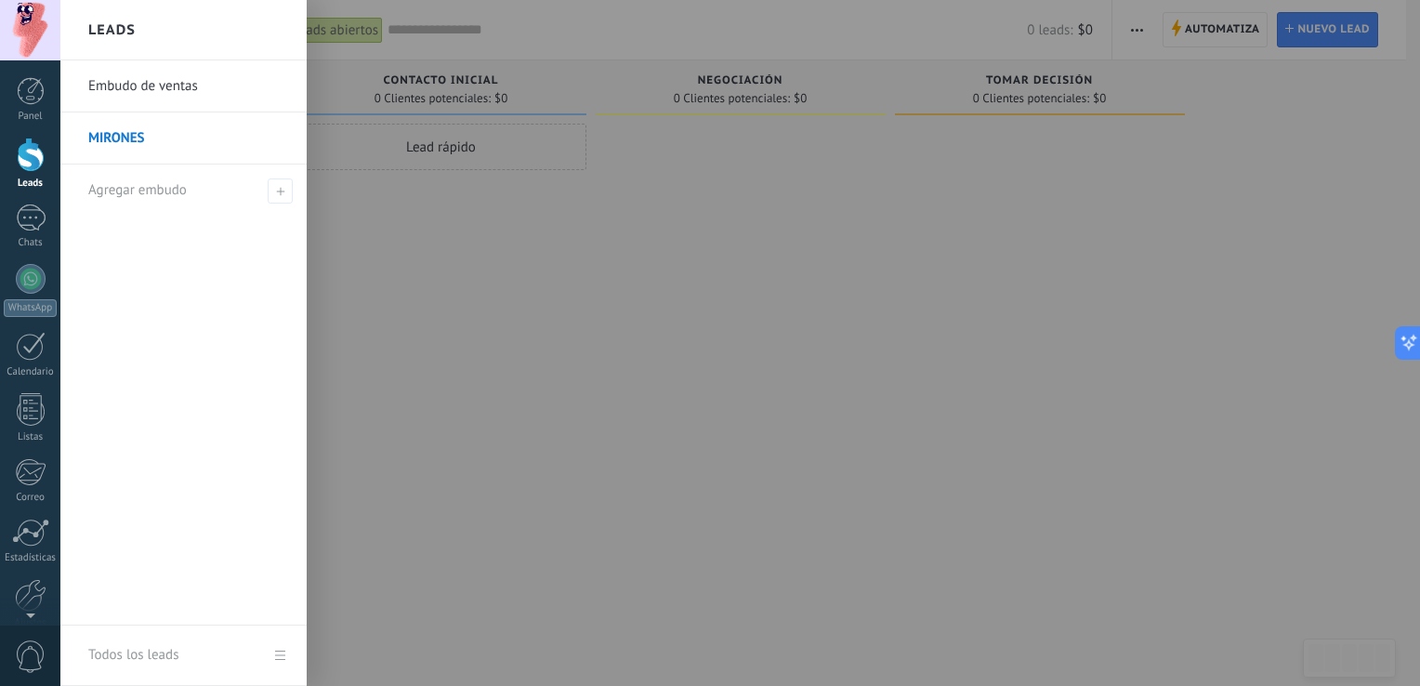
click at [173, 113] on link "MIRONES" at bounding box center [188, 138] width 200 height 52
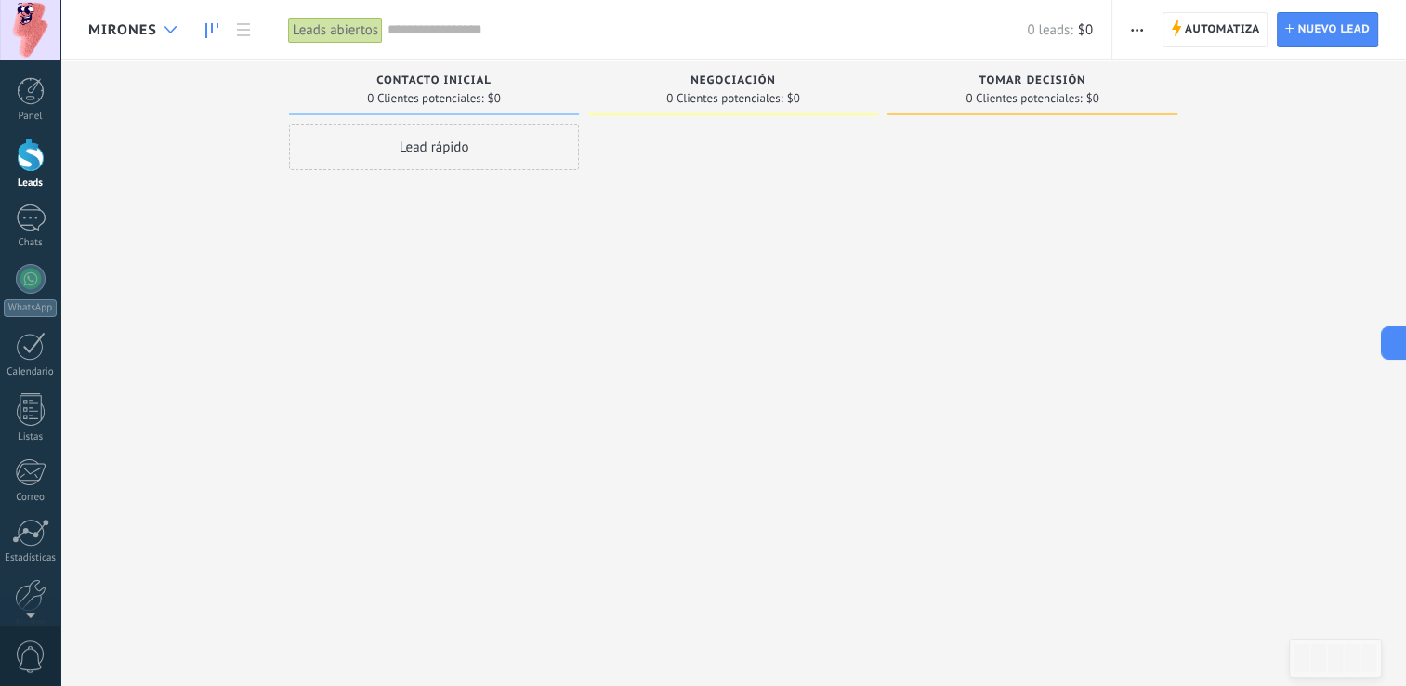
click at [157, 23] on div at bounding box center [170, 30] width 31 height 36
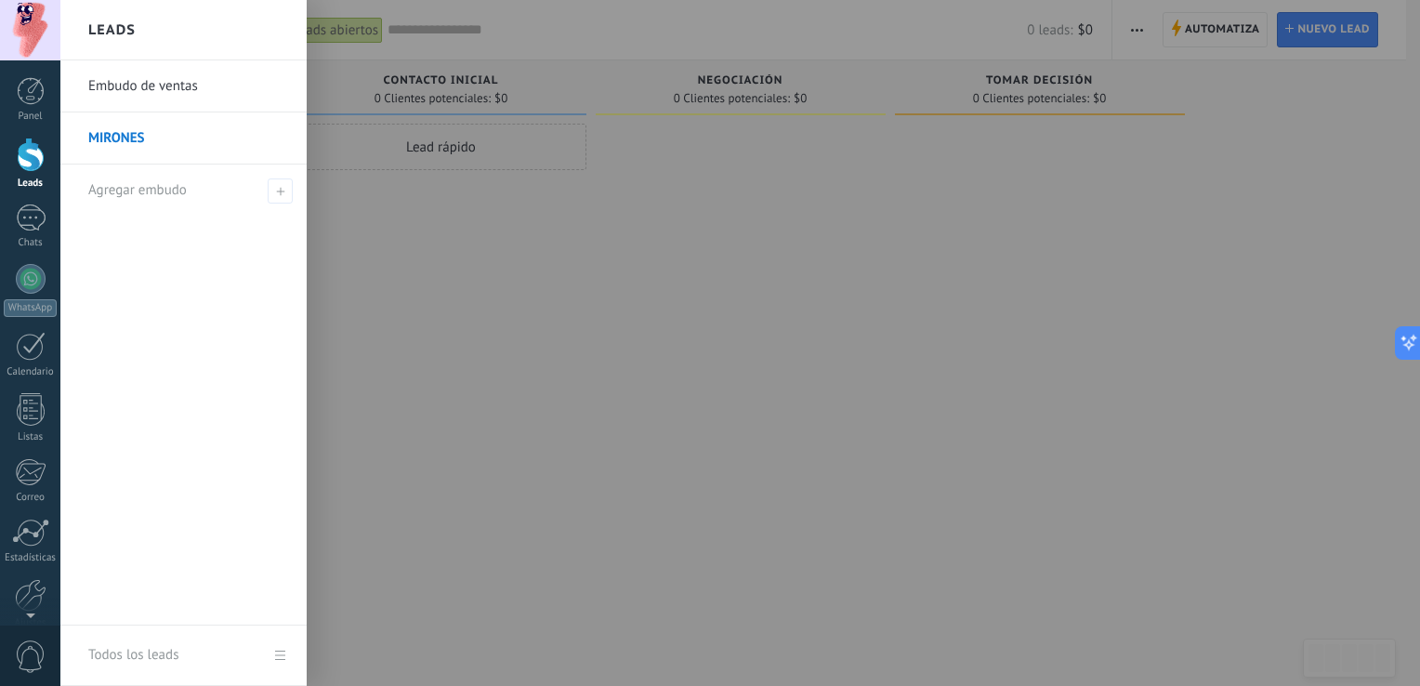
click at [155, 84] on link "Embudo de ventas" at bounding box center [188, 86] width 200 height 52
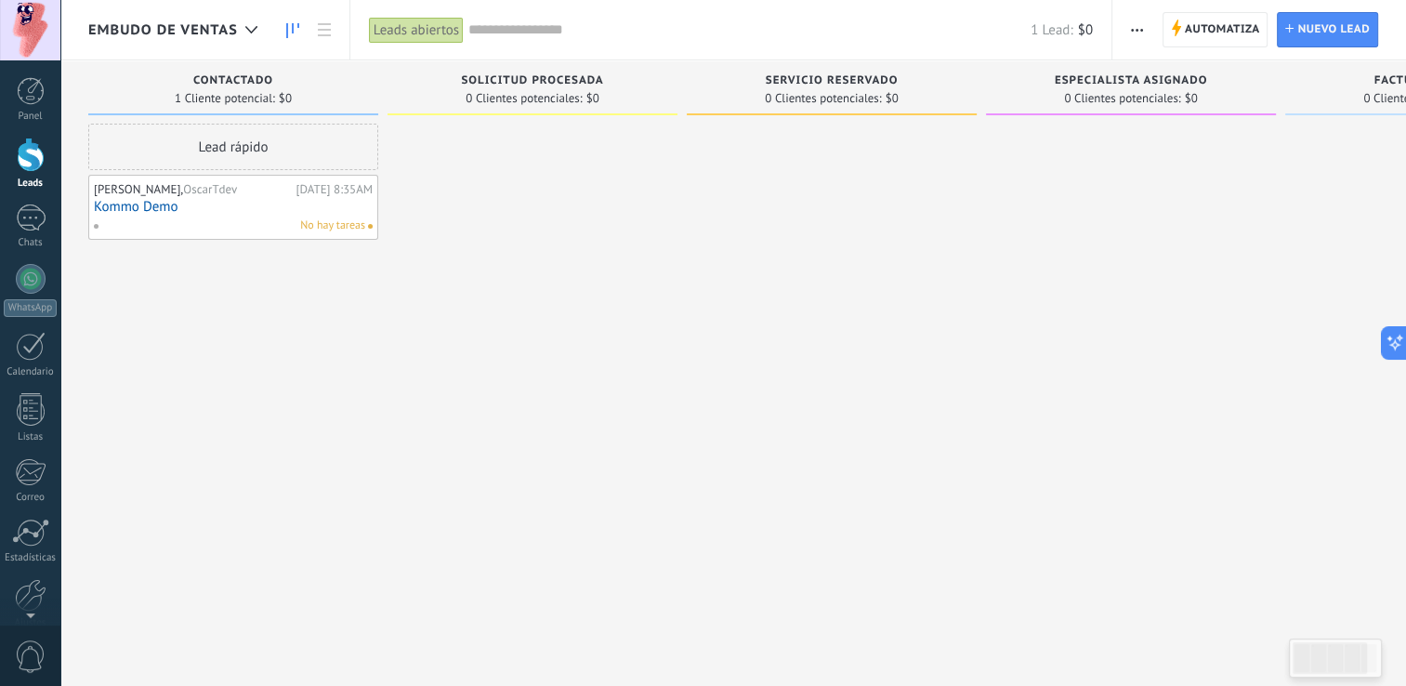
click at [275, 154] on div "Lead rápido" at bounding box center [233, 147] width 290 height 46
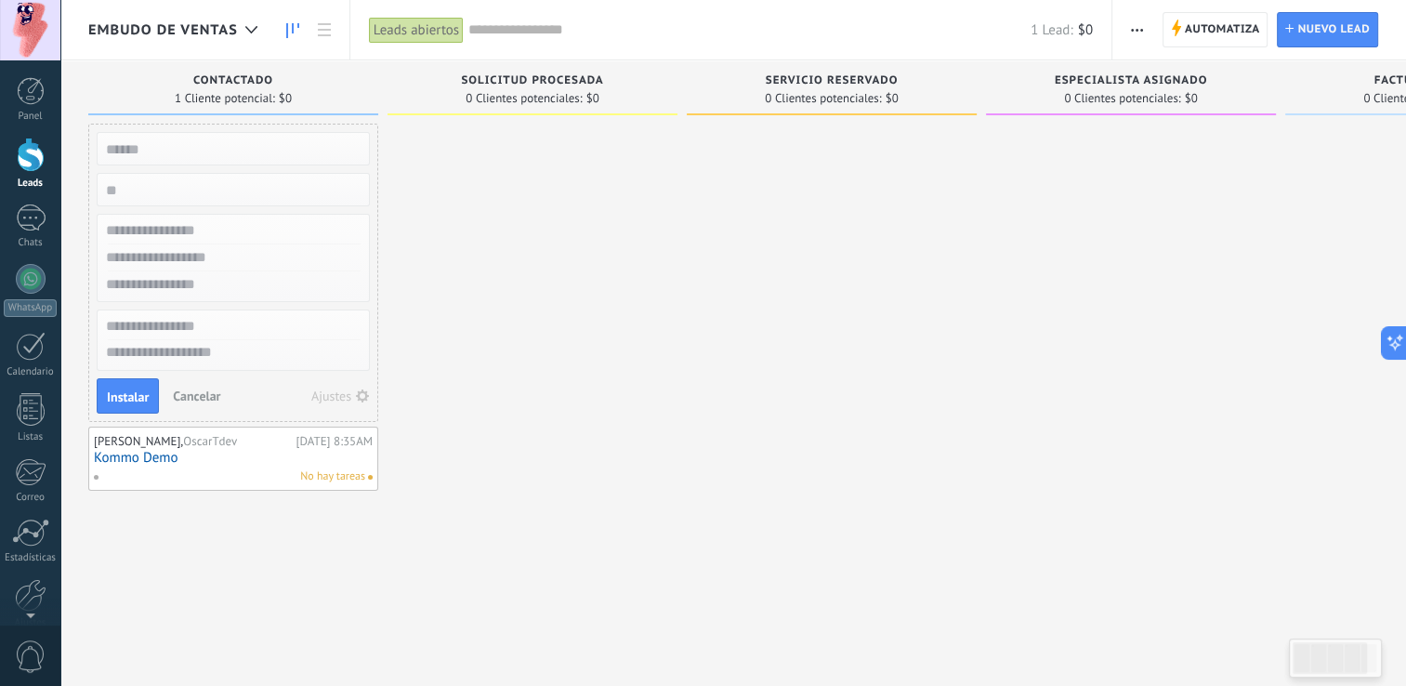
click at [197, 393] on span "Cancelar" at bounding box center [196, 395] width 47 height 17
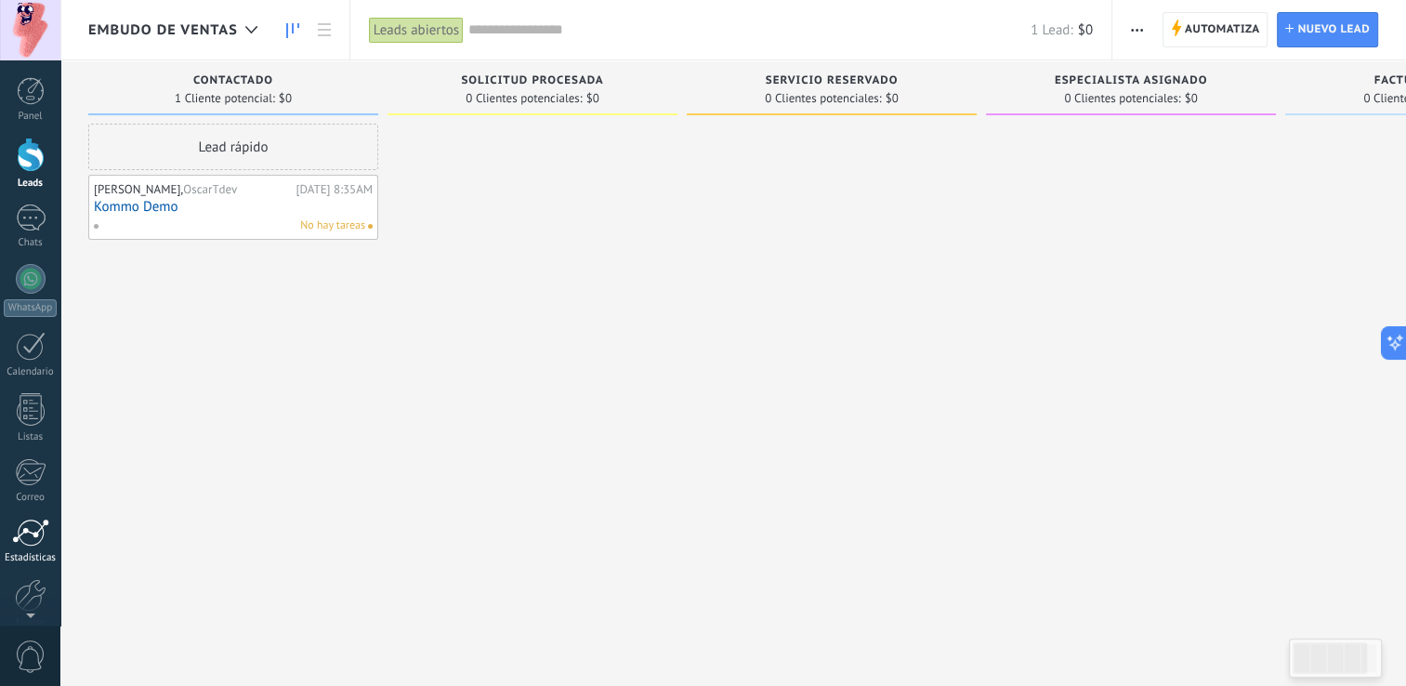
click at [25, 541] on div at bounding box center [30, 533] width 37 height 28
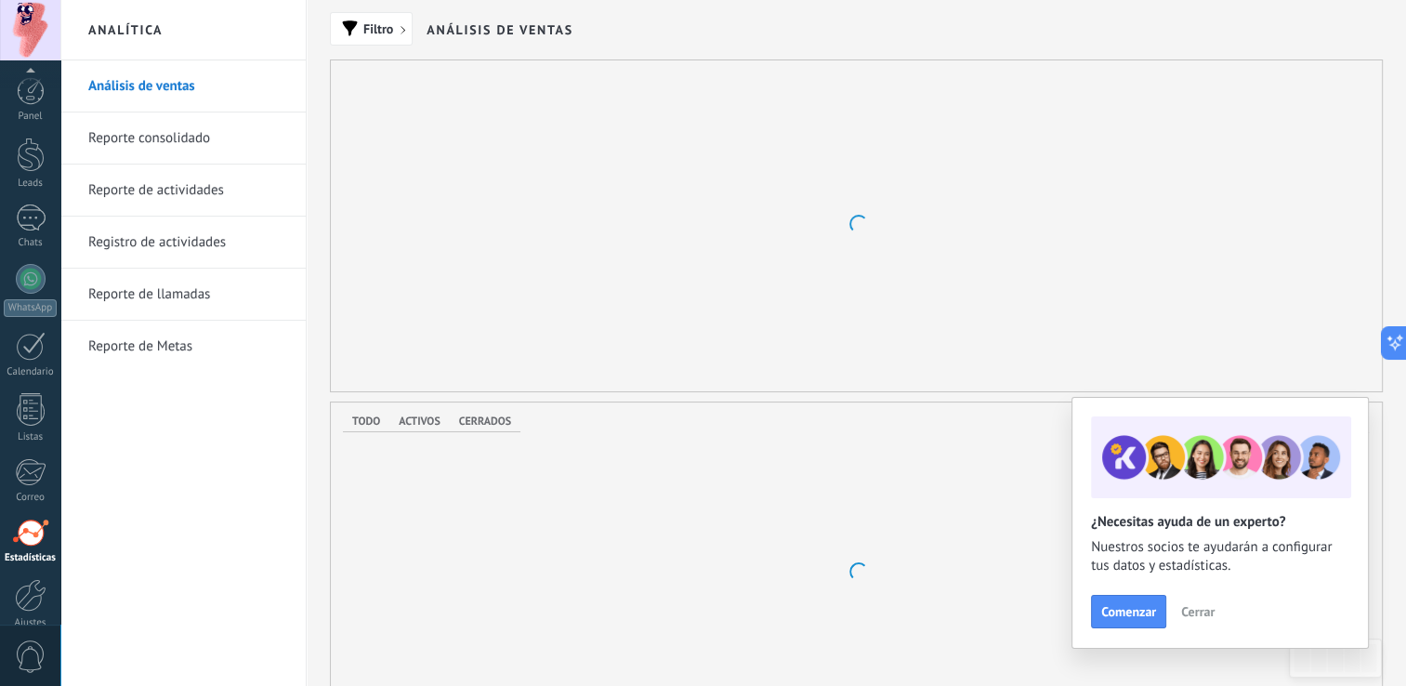
scroll to position [85, 0]
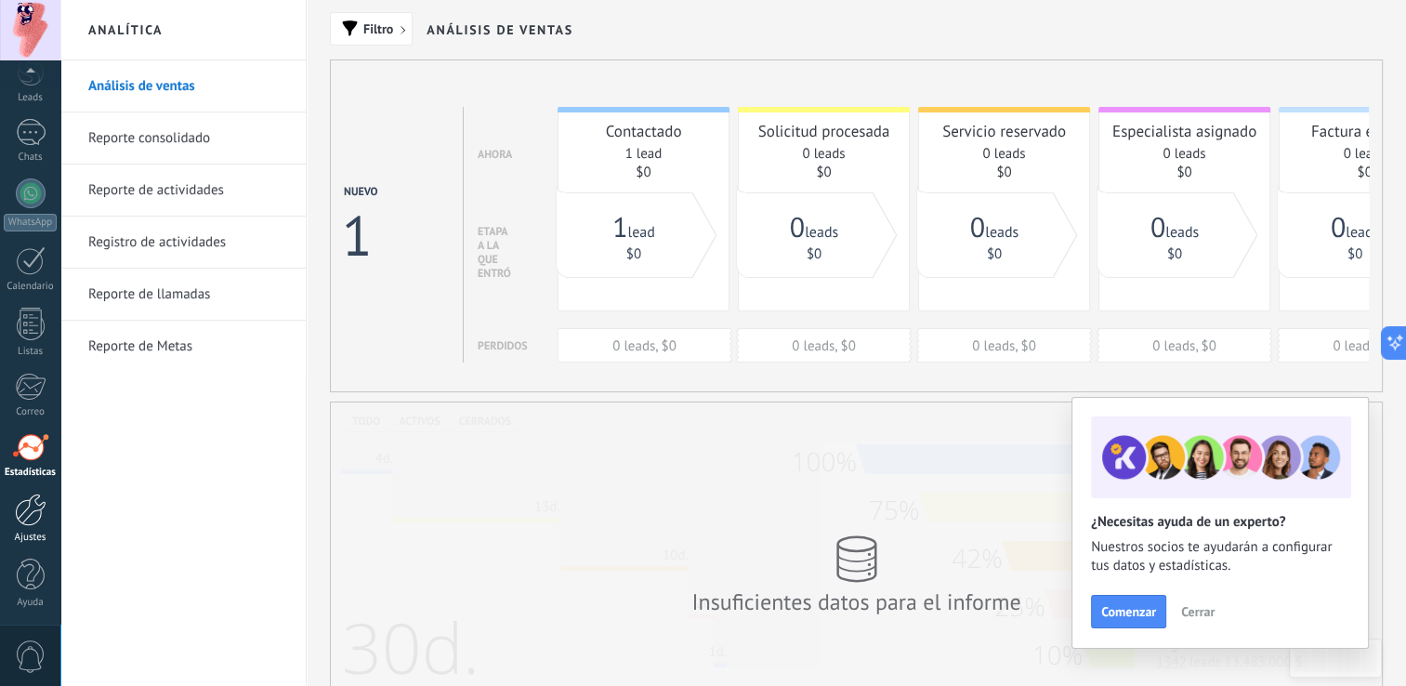
click at [32, 513] on div at bounding box center [31, 509] width 32 height 33
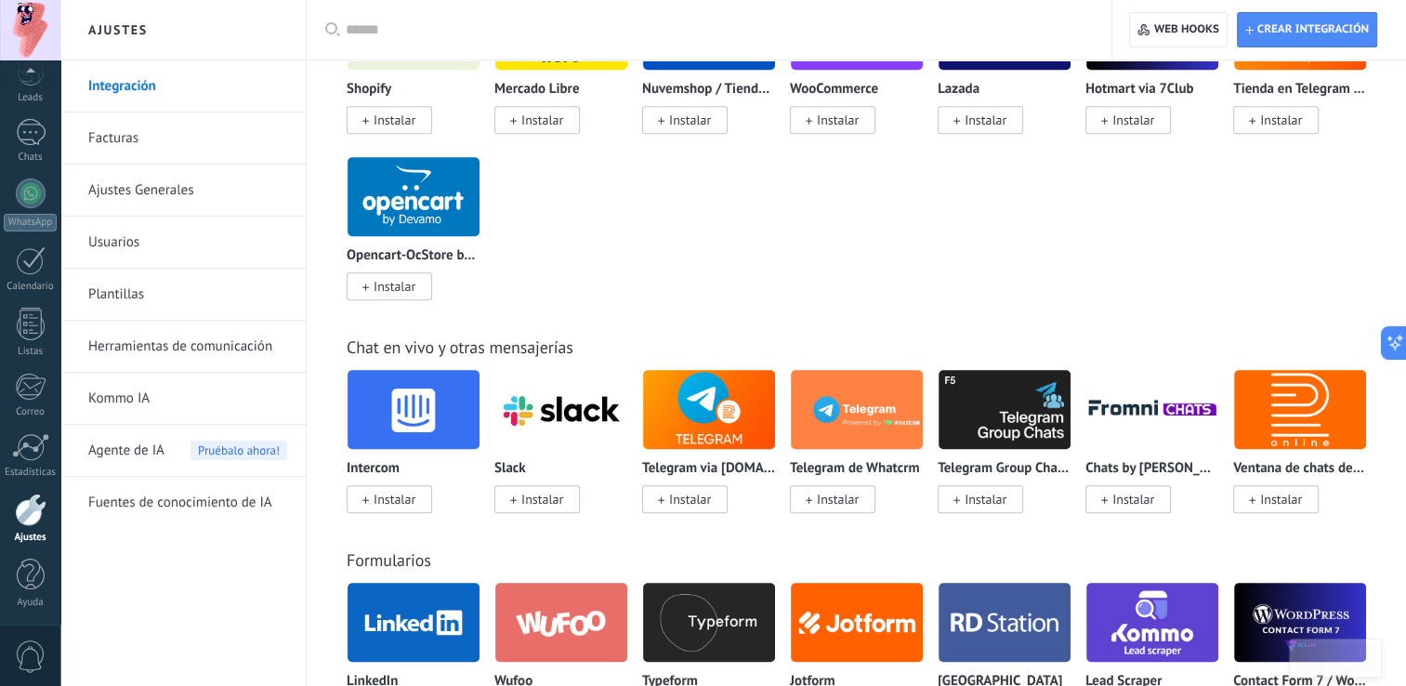
scroll to position [1078, 0]
